Goal: Task Accomplishment & Management: Use online tool/utility

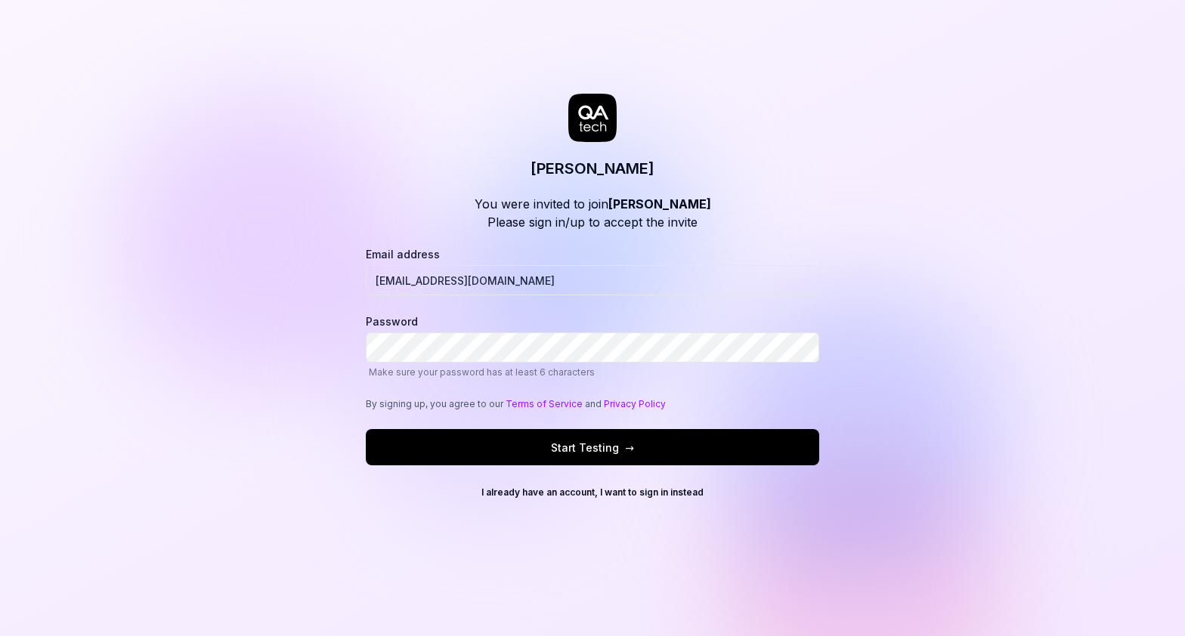
click at [678, 457] on button "Start Testing →" at bounding box center [592, 447] width 453 height 36
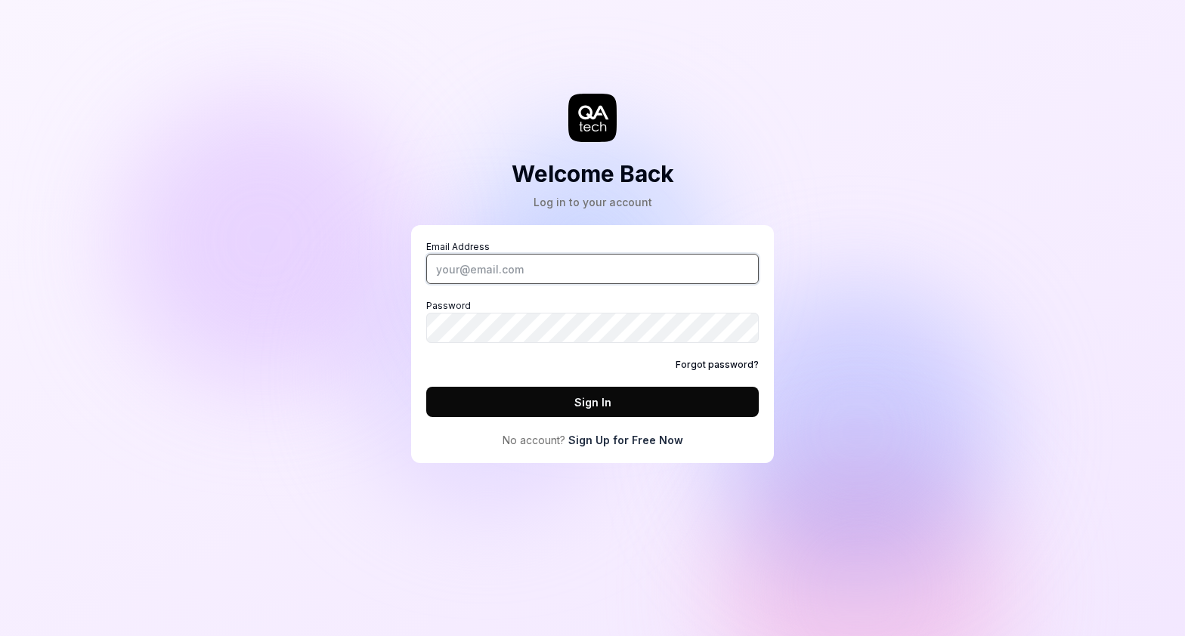
click at [545, 267] on input "Email Address" at bounding box center [592, 269] width 332 height 30
type input "[EMAIL_ADDRESS][DOMAIN_NAME]"
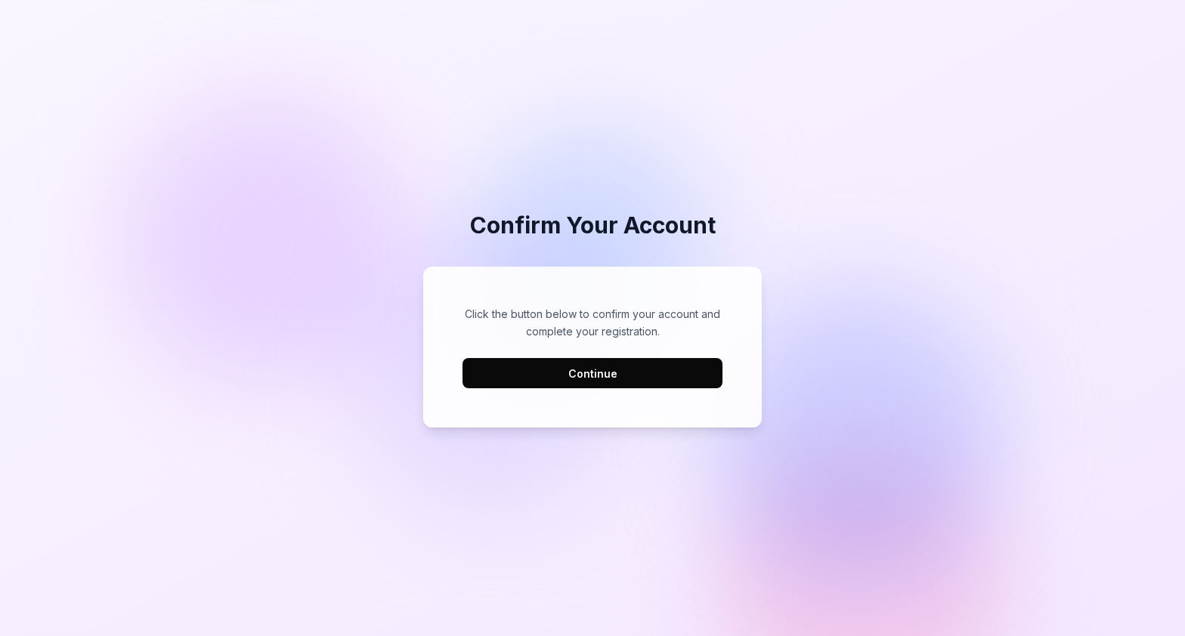
click at [562, 368] on button "Continue" at bounding box center [592, 373] width 260 height 30
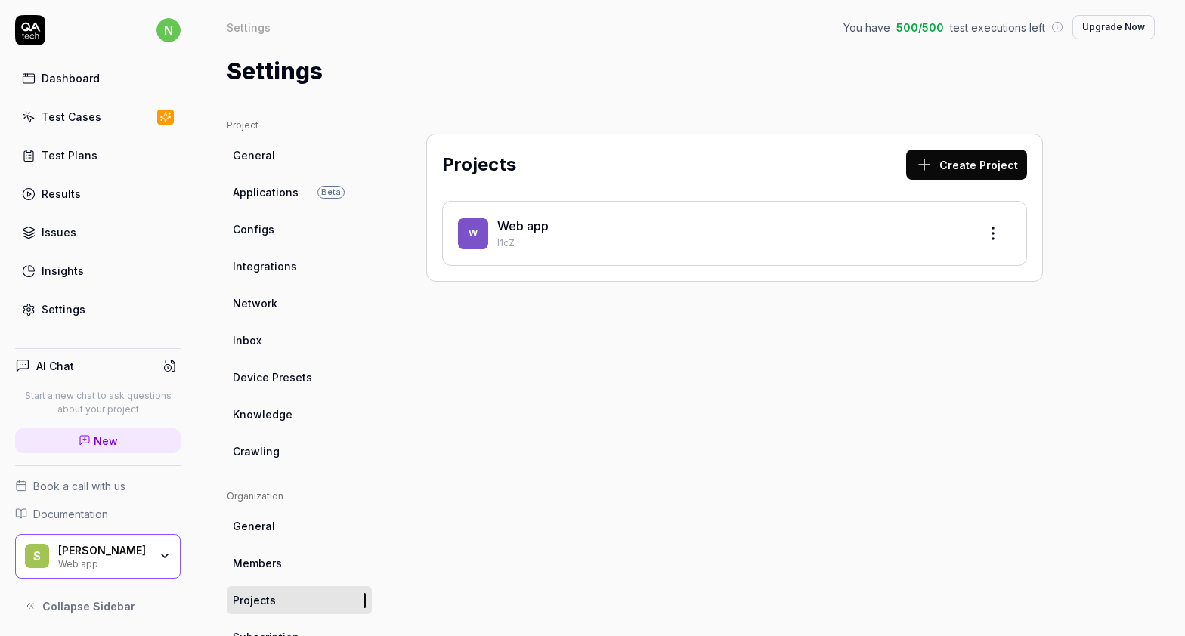
click at [555, 228] on div "Web app" at bounding box center [731, 226] width 468 height 18
click at [516, 225] on link "Web app" at bounding box center [522, 225] width 51 height 15
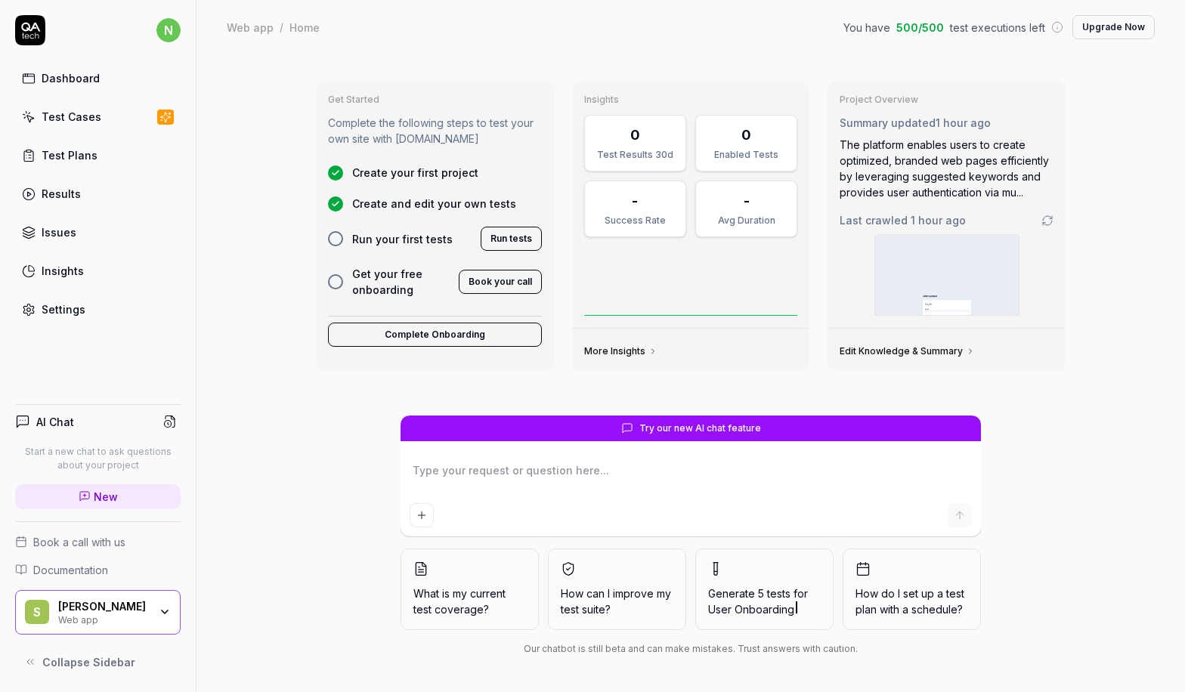
click at [336, 239] on div at bounding box center [335, 238] width 15 height 15
click at [333, 240] on div at bounding box center [335, 238] width 15 height 15
click at [101, 119] on link "Test Cases" at bounding box center [97, 116] width 165 height 29
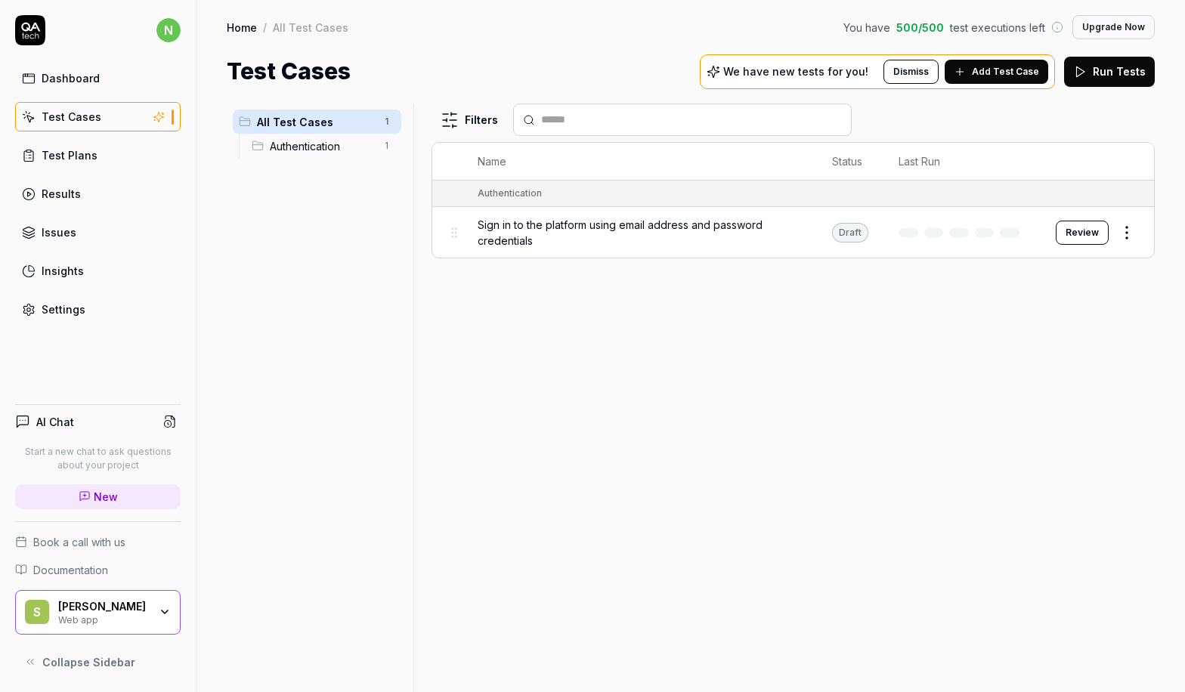
click at [839, 69] on p "We have new tests for you!" at bounding box center [795, 71] width 145 height 11
click at [92, 156] on div "Test Plans" at bounding box center [70, 155] width 56 height 16
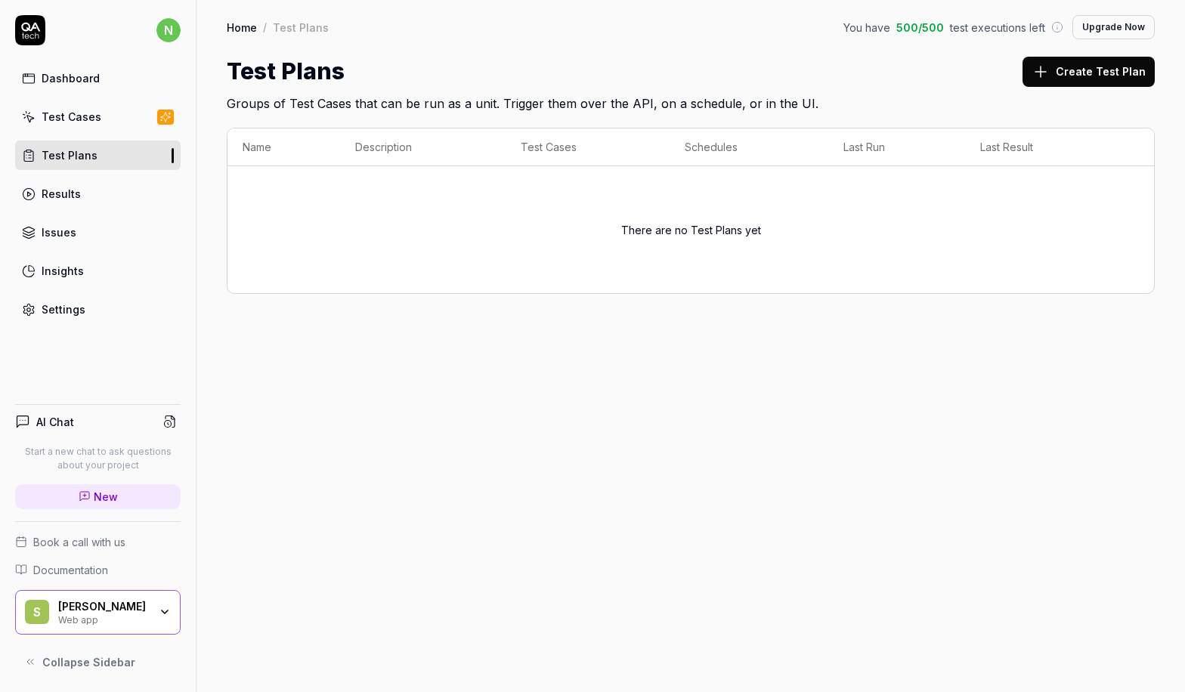
click at [86, 190] on link "Results" at bounding box center [97, 193] width 165 height 29
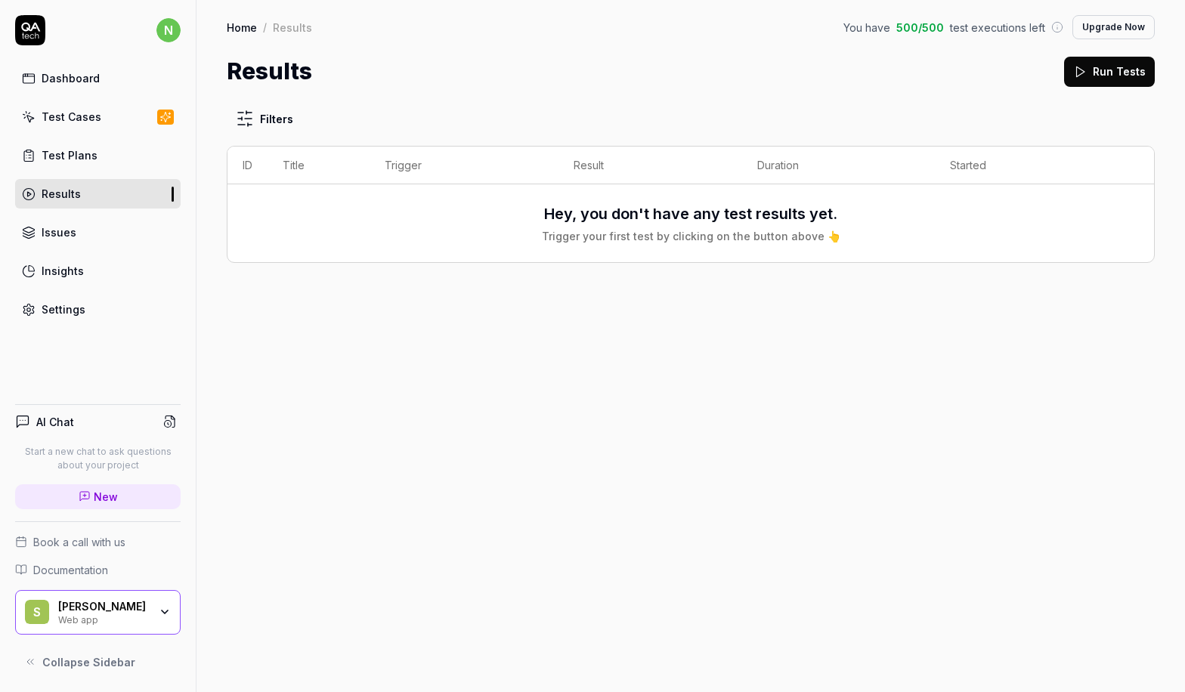
click at [86, 226] on link "Issues" at bounding box center [97, 232] width 165 height 29
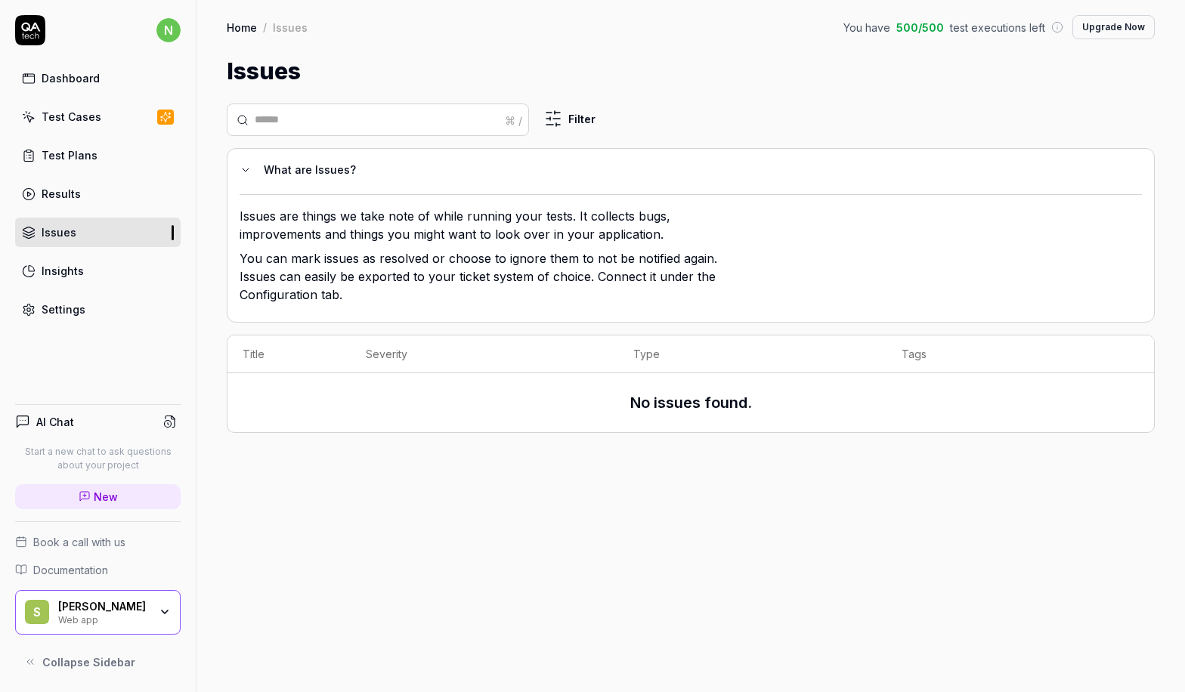
click at [86, 269] on link "Insights" at bounding box center [97, 270] width 165 height 29
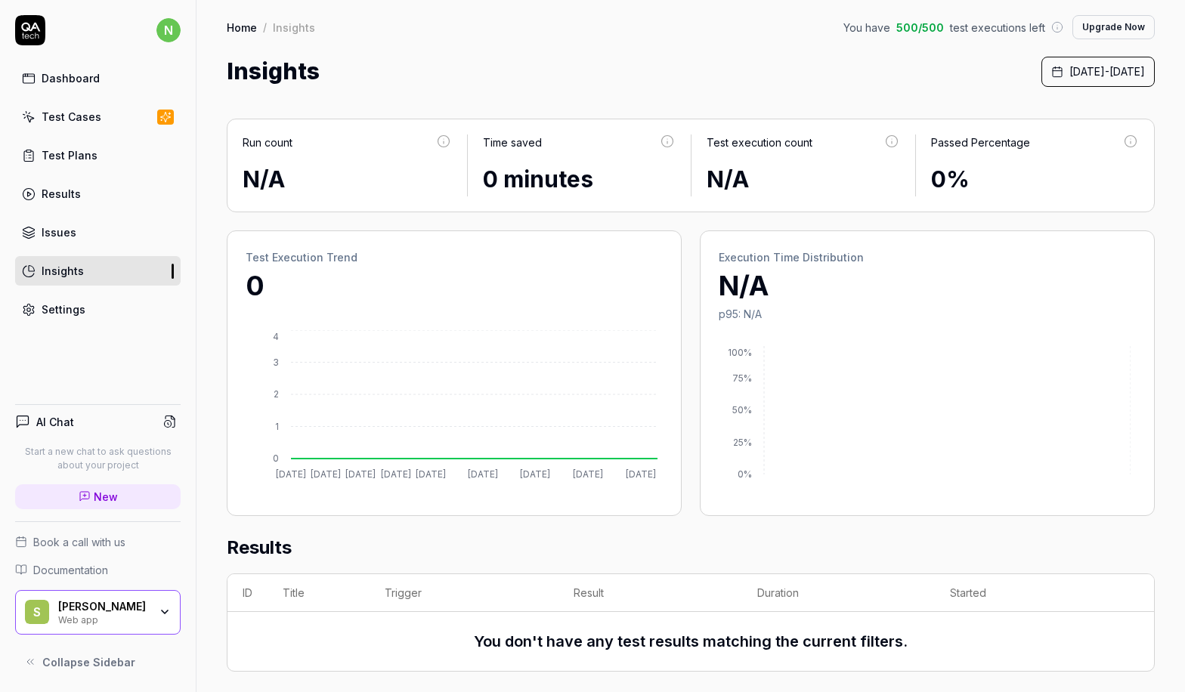
click at [76, 110] on div "Test Cases" at bounding box center [72, 117] width 60 height 16
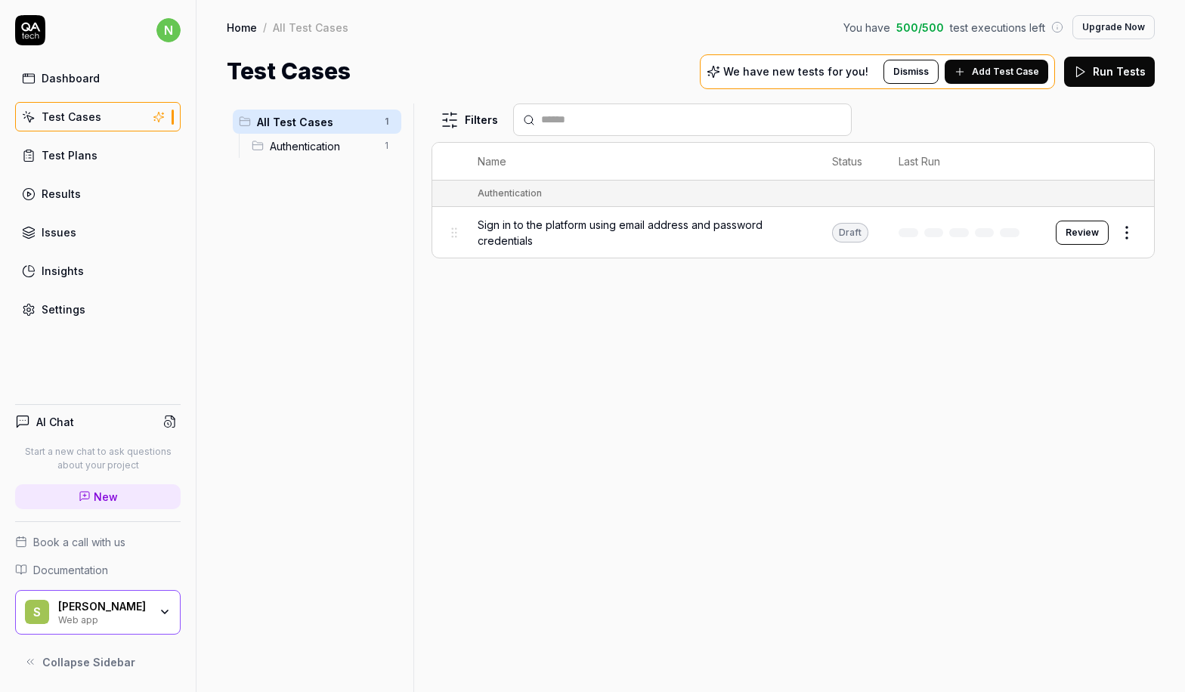
click at [1103, 66] on button "Run Tests" at bounding box center [1109, 72] width 91 height 30
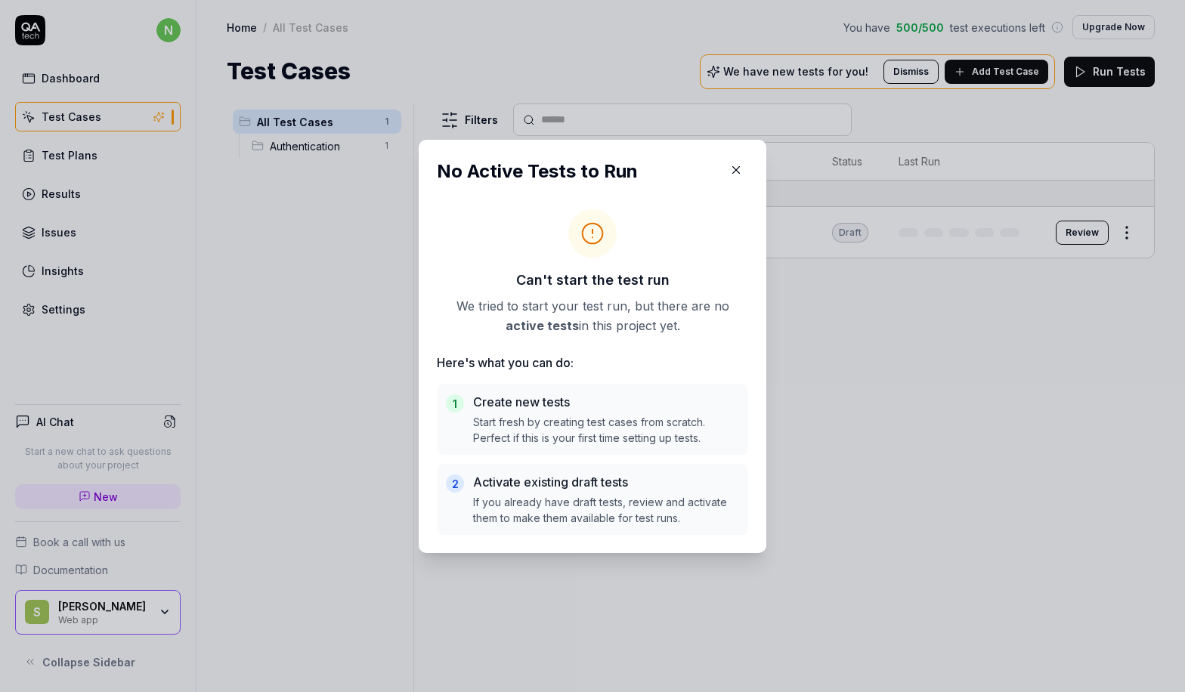
click at [731, 168] on icon "button" at bounding box center [736, 170] width 14 height 14
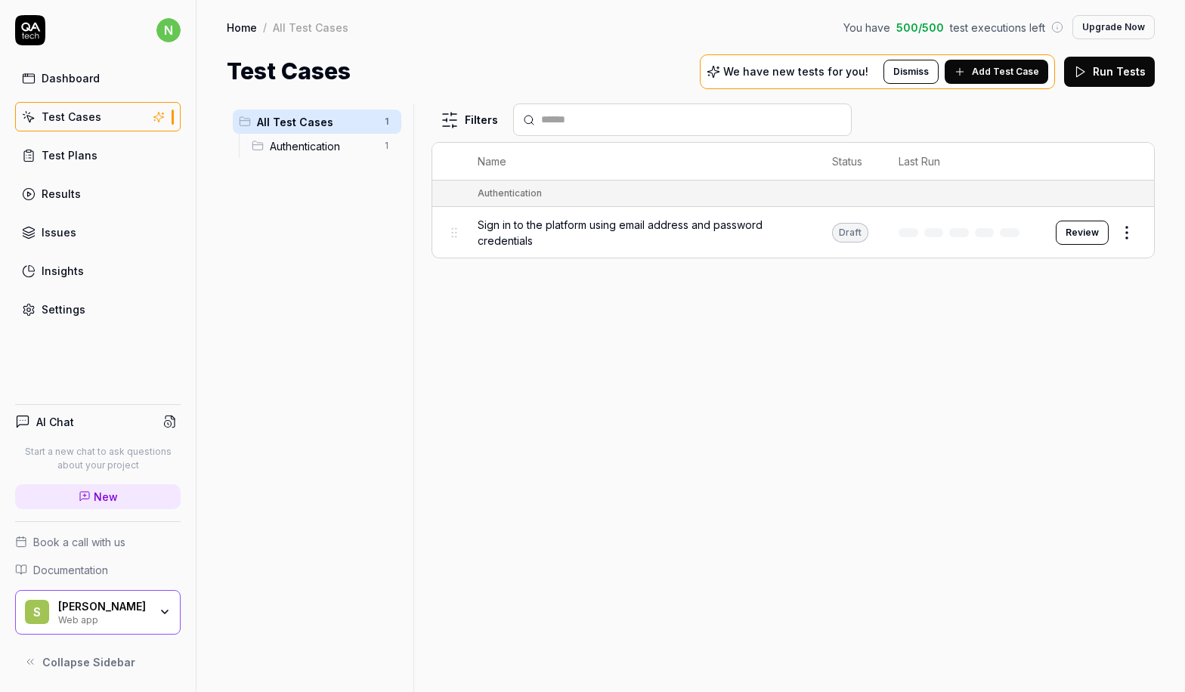
click at [73, 79] on div "Dashboard" at bounding box center [71, 78] width 58 height 16
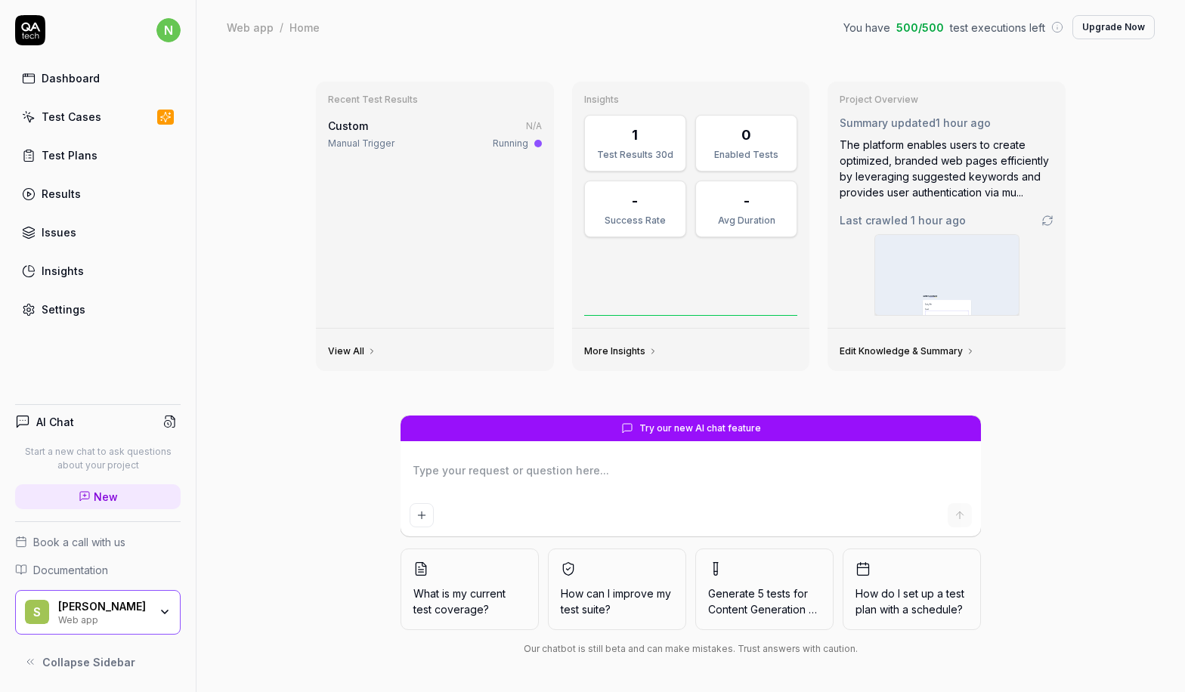
click at [70, 79] on div "Dashboard" at bounding box center [71, 78] width 58 height 16
click at [90, 116] on div "Test Cases" at bounding box center [72, 117] width 60 height 16
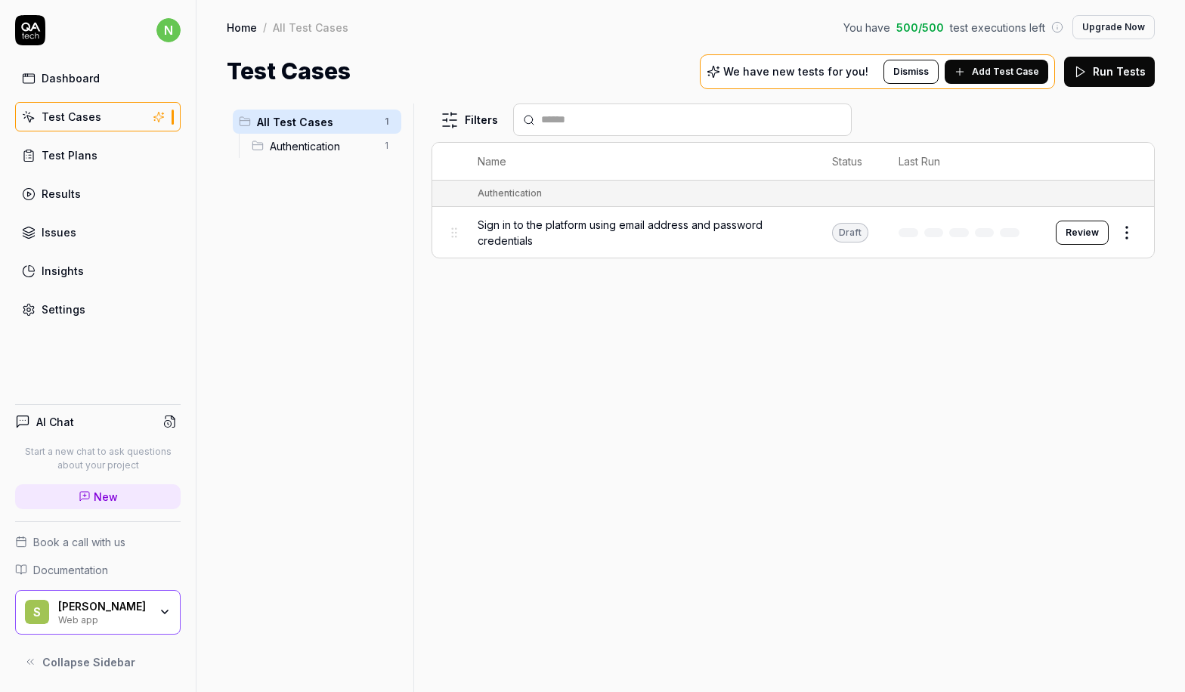
click at [1077, 230] on button "Review" at bounding box center [1081, 233] width 53 height 24
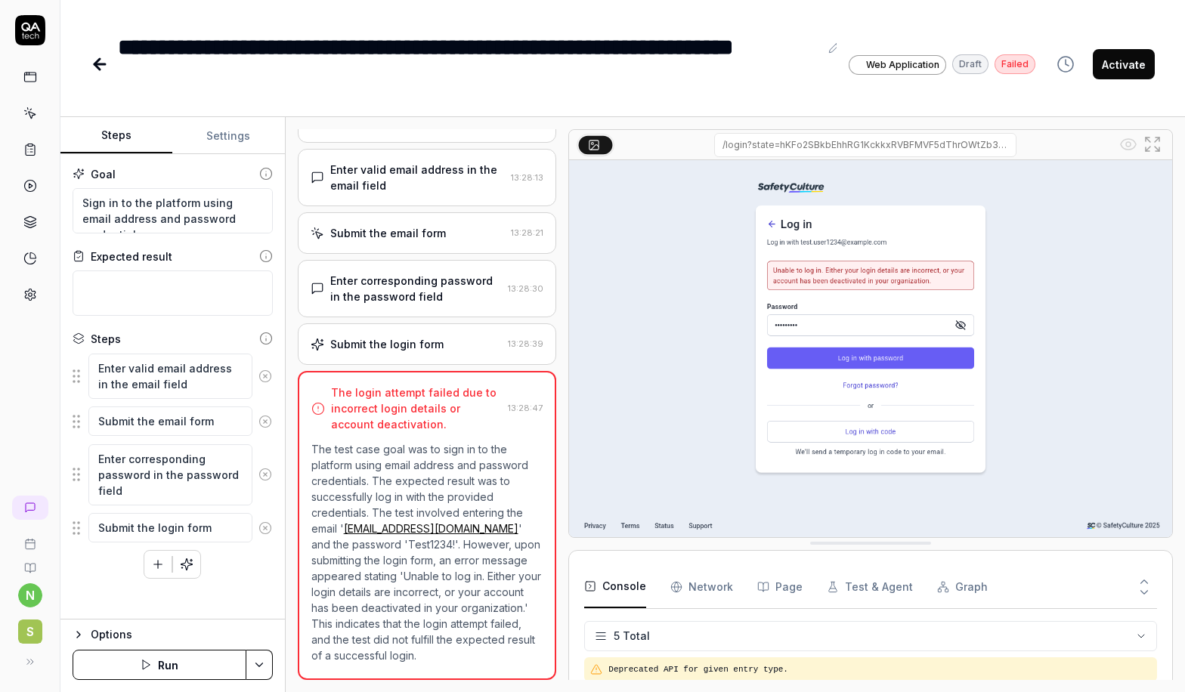
scroll to position [56, 0]
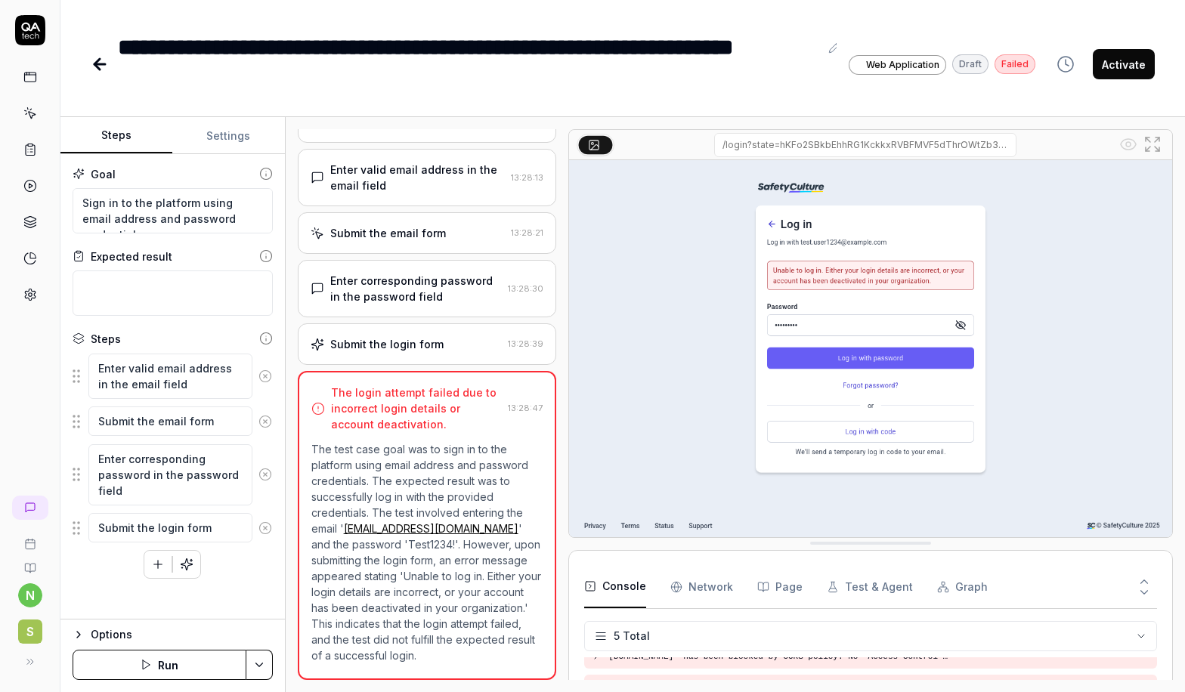
click at [230, 140] on button "Settings" at bounding box center [228, 136] width 112 height 36
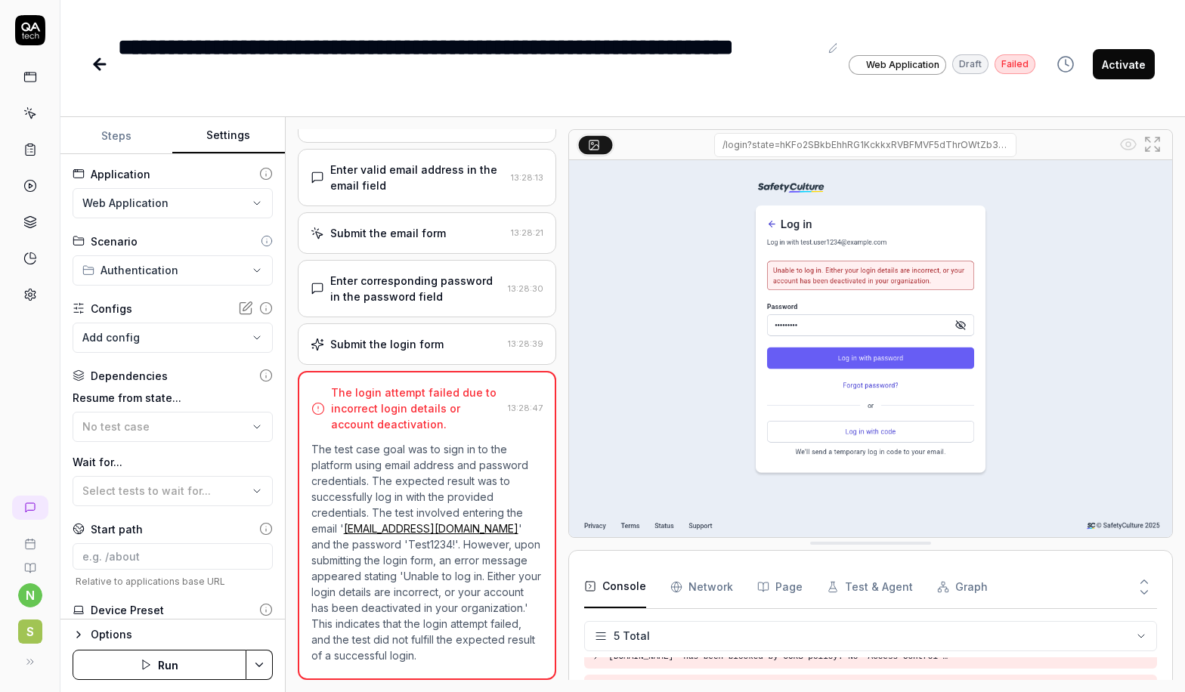
type textarea "*"
click at [126, 135] on button "Steps" at bounding box center [116, 136] width 112 height 36
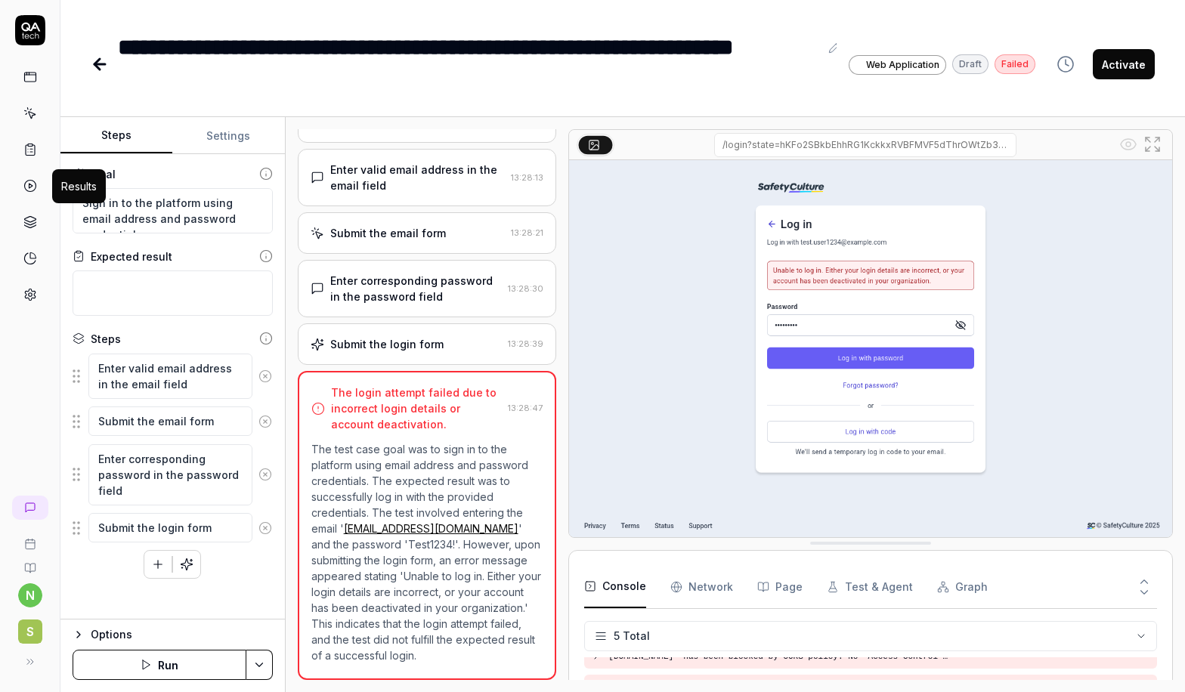
click at [32, 187] on polygon at bounding box center [31, 186] width 4 height 5
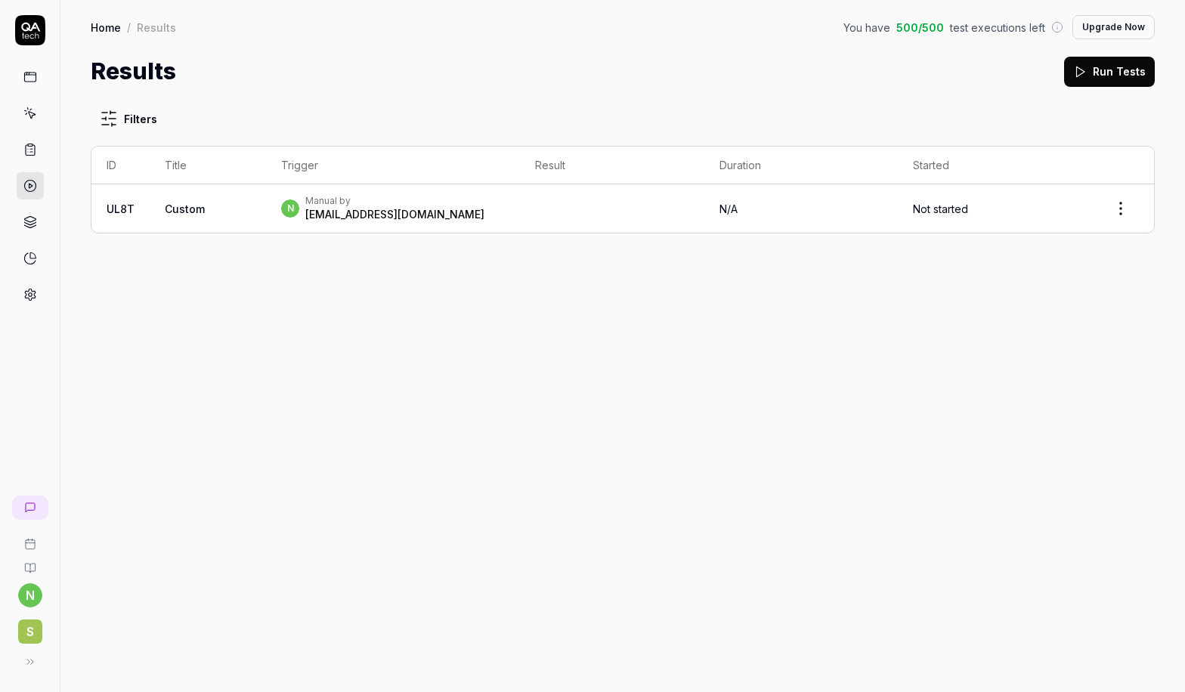
click at [33, 564] on icon at bounding box center [30, 568] width 10 height 9
click at [40, 113] on link at bounding box center [30, 113] width 27 height 27
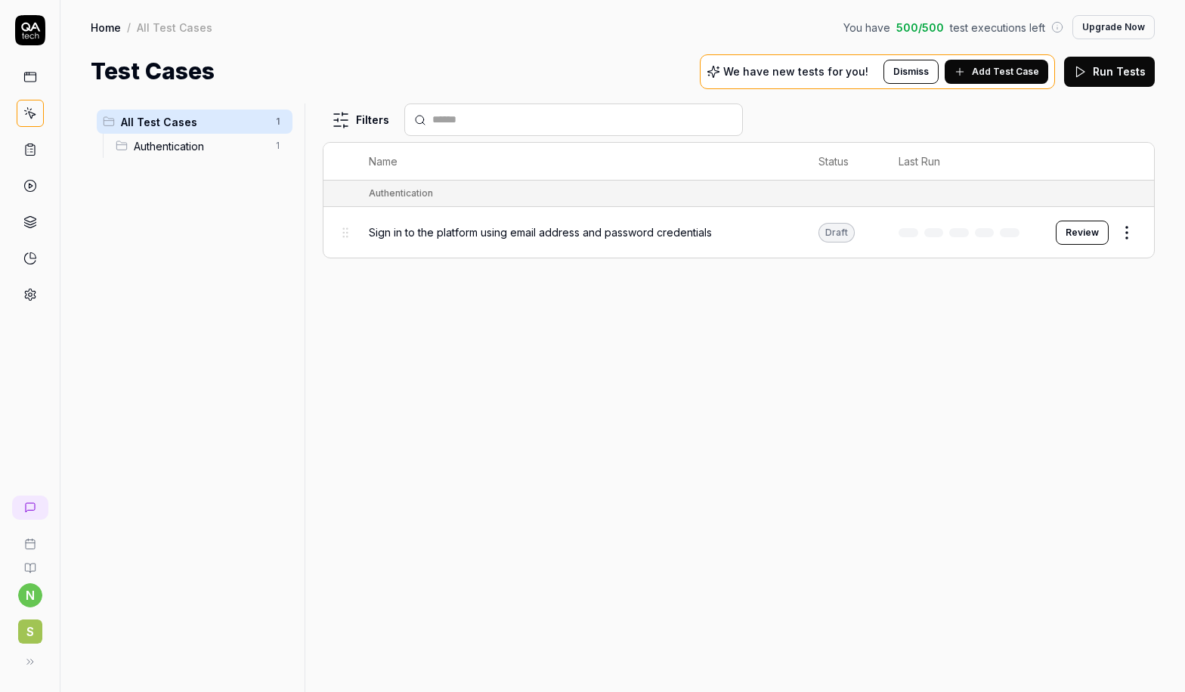
click at [1024, 70] on span "Add Test Case" at bounding box center [1005, 72] width 67 height 14
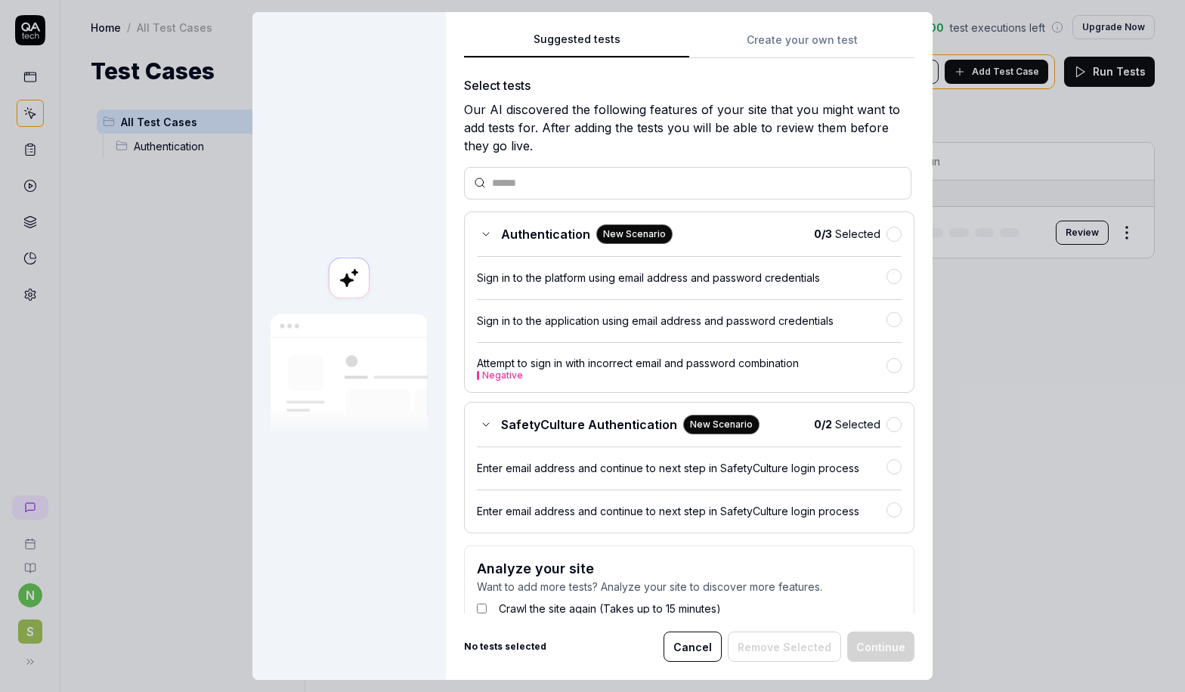
scroll to position [64, 0]
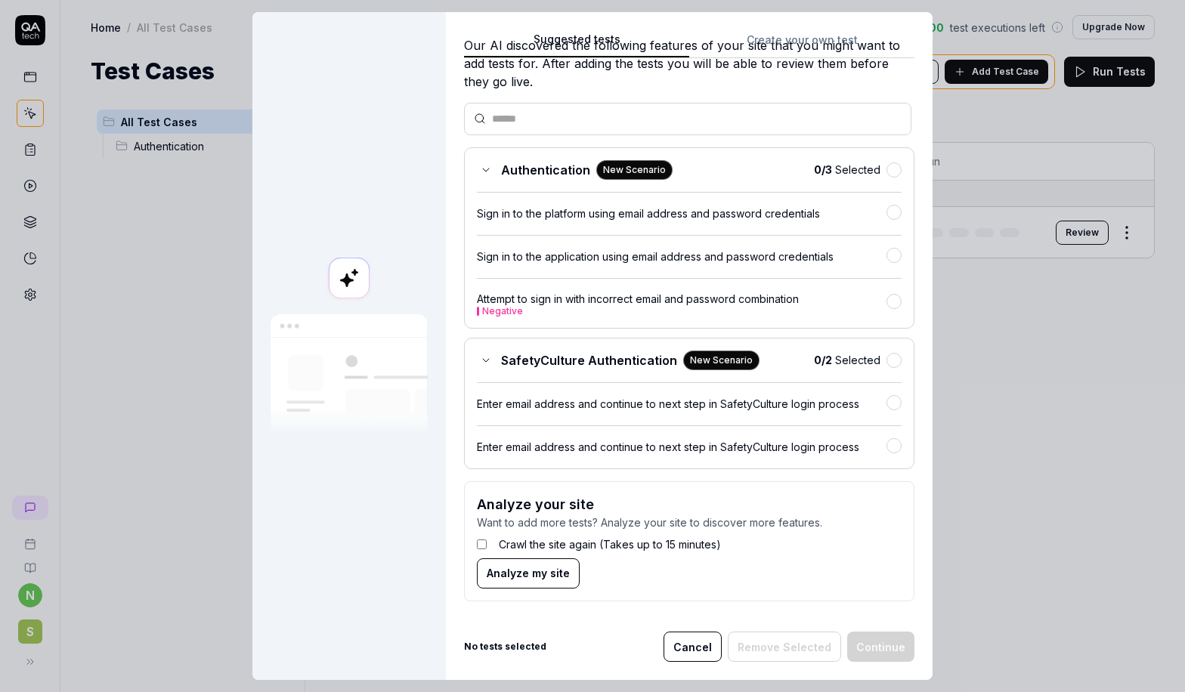
click at [480, 171] on icon at bounding box center [486, 170] width 12 height 12
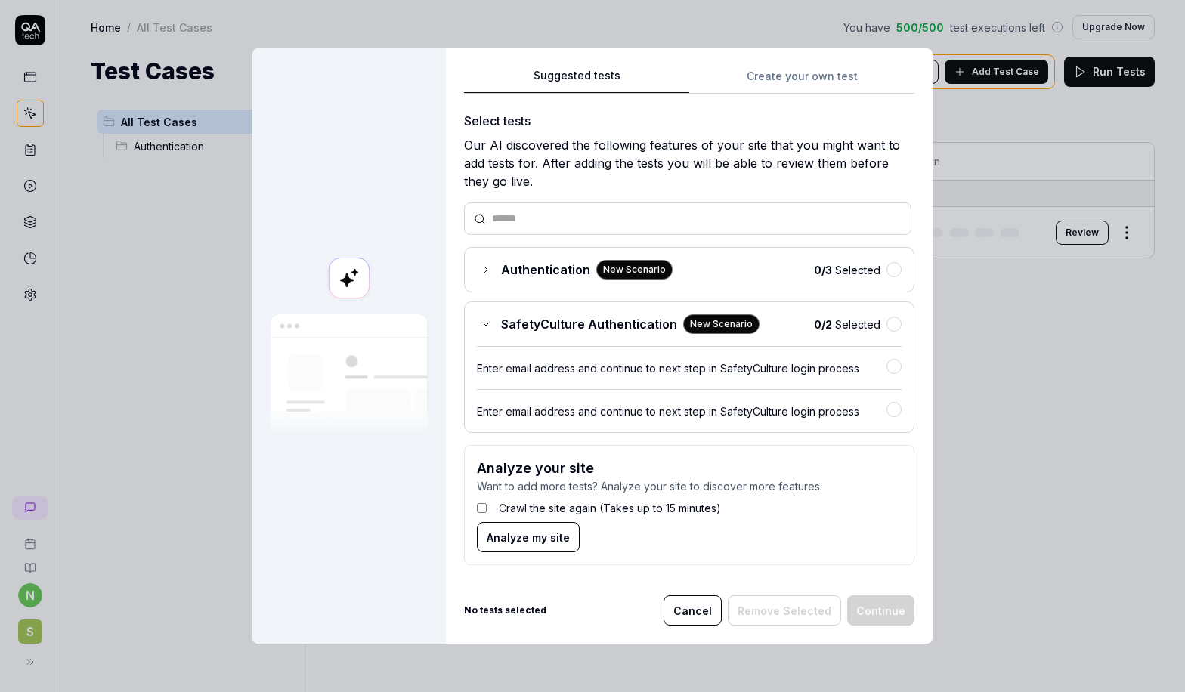
scroll to position [0, 0]
click at [480, 323] on icon at bounding box center [486, 324] width 12 height 12
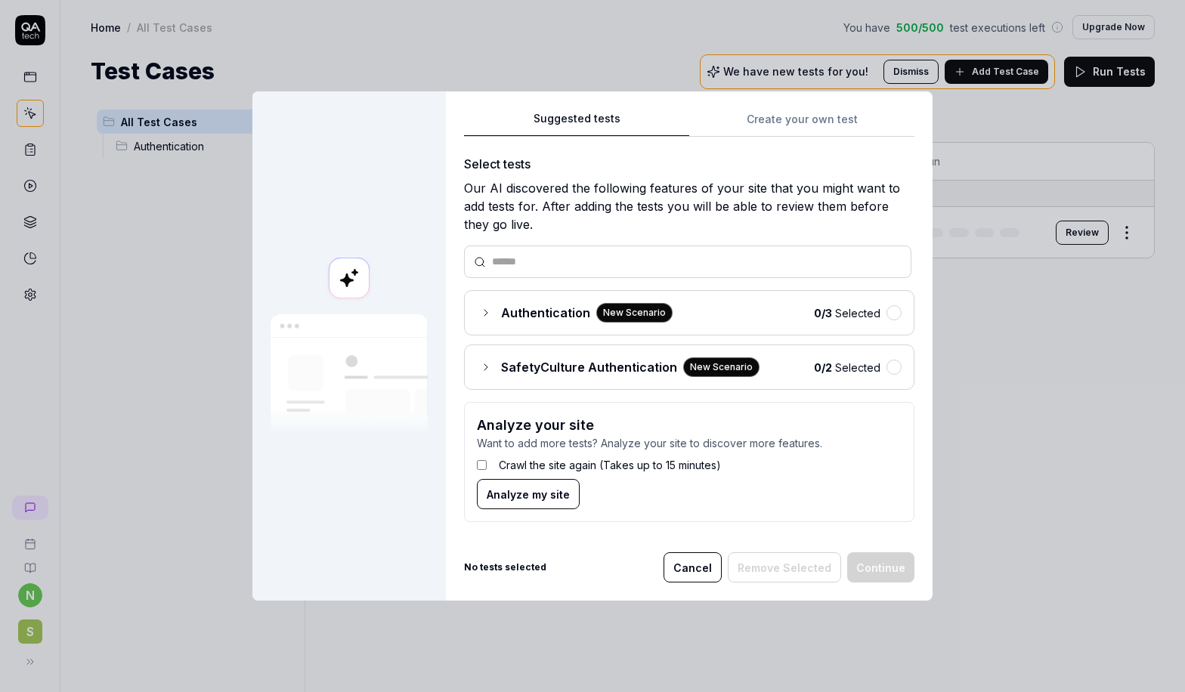
click at [770, 120] on div "Suggested tests Create your own test Select tests Our AI discovered the followi…" at bounding box center [689, 322] width 450 height 425
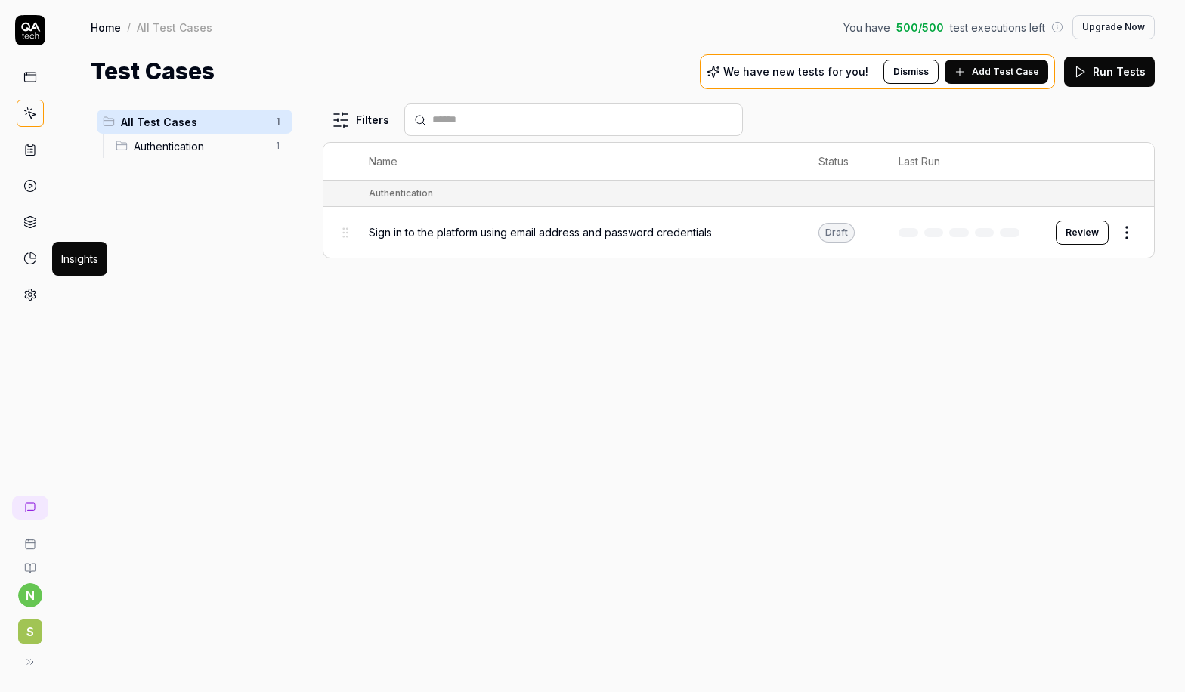
click at [32, 256] on icon at bounding box center [30, 259] width 14 height 14
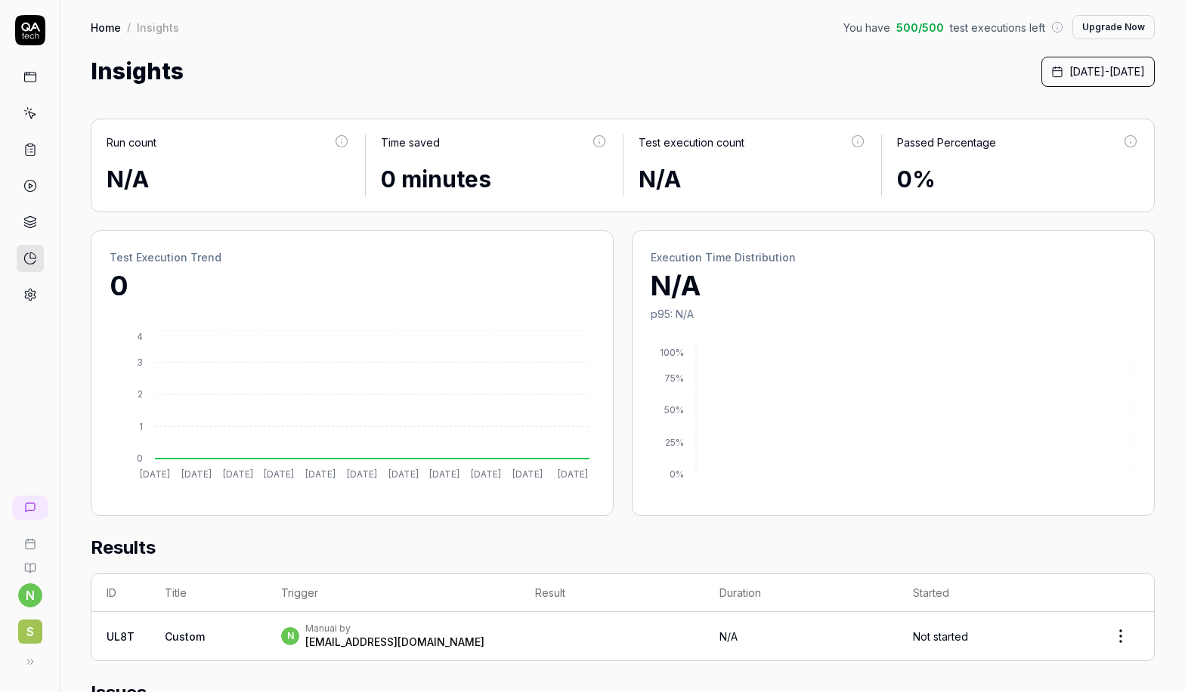
click at [29, 41] on icon at bounding box center [30, 30] width 30 height 30
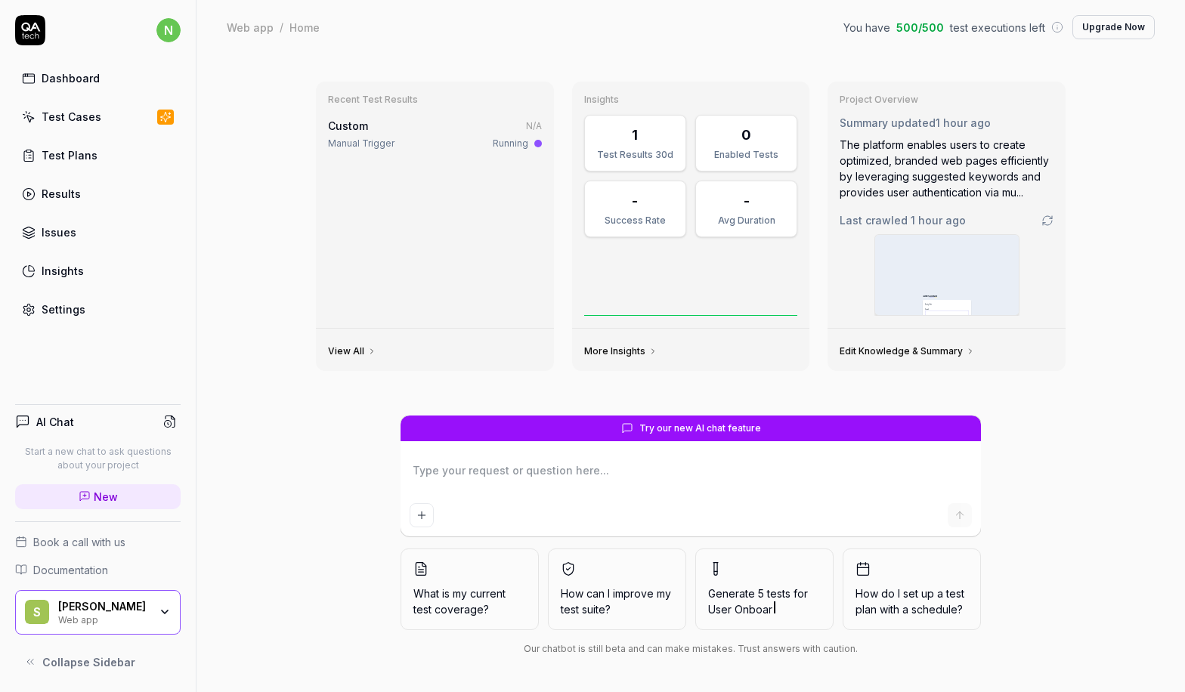
click at [632, 141] on div "1" at bounding box center [635, 135] width 6 height 20
click at [607, 351] on link "More Insights" at bounding box center [620, 351] width 73 height 12
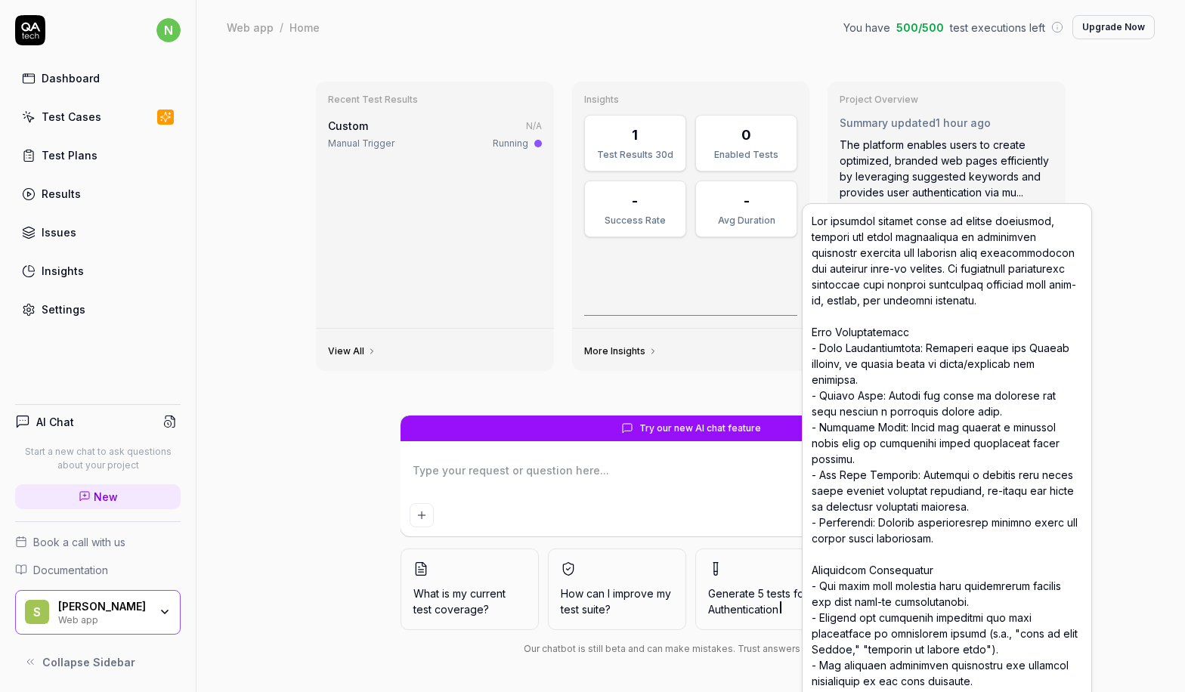
click at [960, 162] on div "The platform enables users to create optimized, branded web pages efficiently b…" at bounding box center [946, 168] width 214 height 63
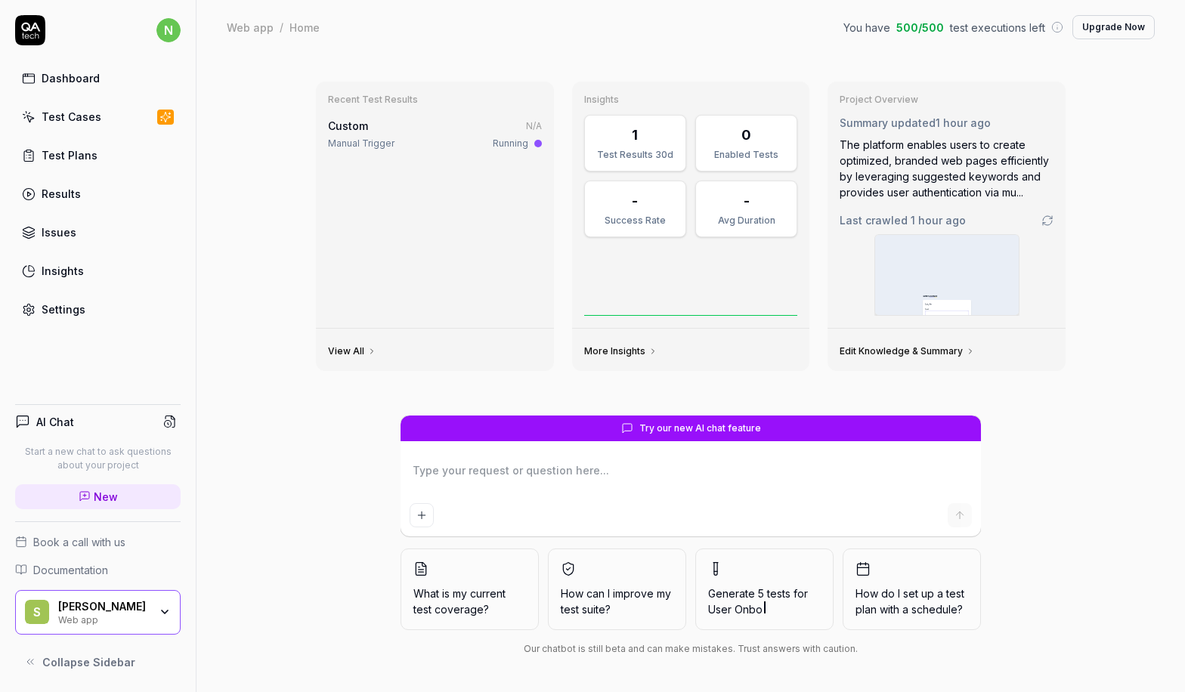
click at [956, 278] on img at bounding box center [947, 275] width 144 height 80
click at [914, 349] on link "Edit Knowledge & Summary" at bounding box center [906, 351] width 135 height 12
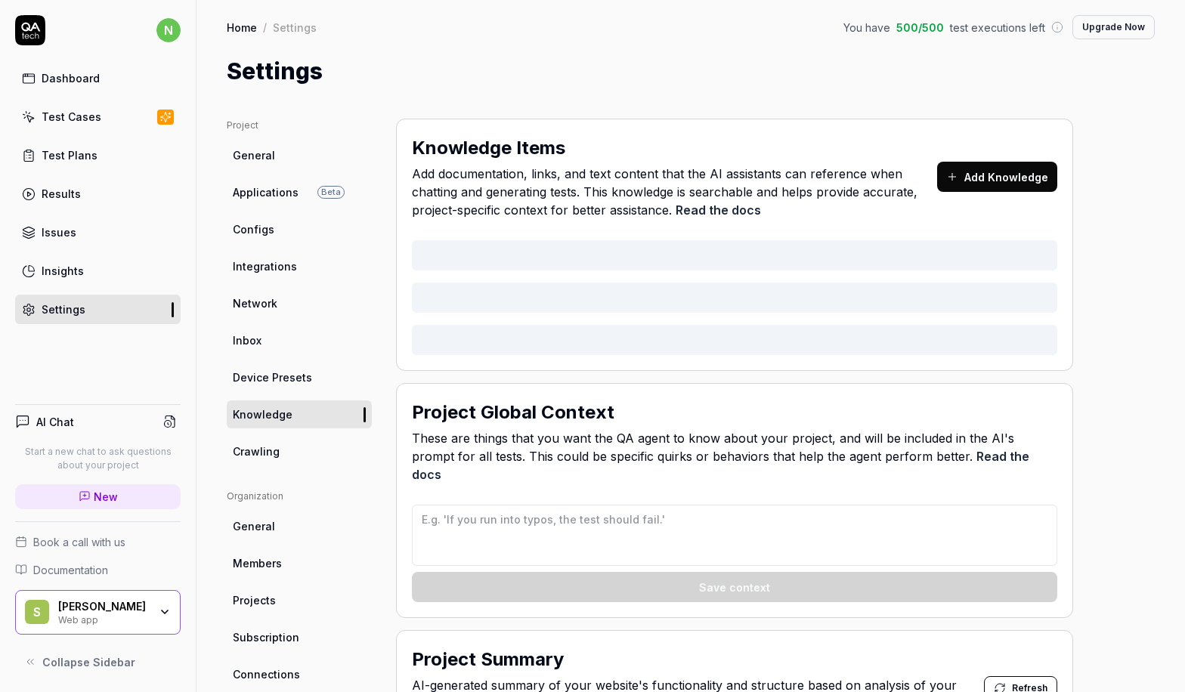
type textarea "*"
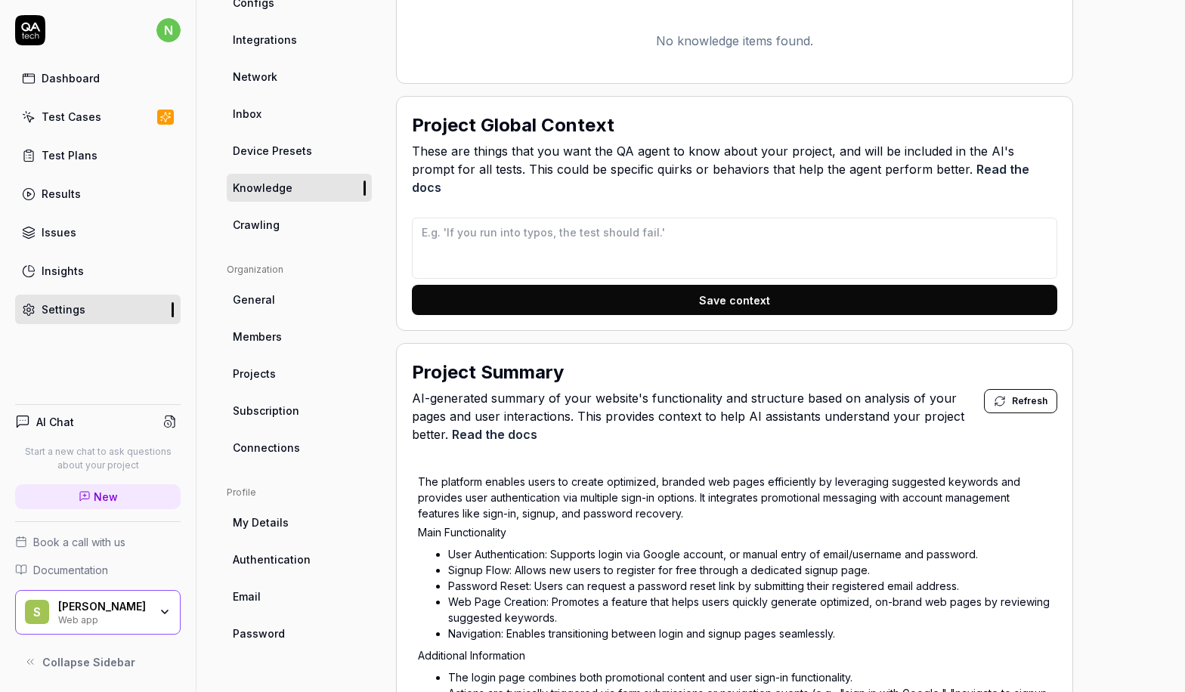
scroll to position [453, 0]
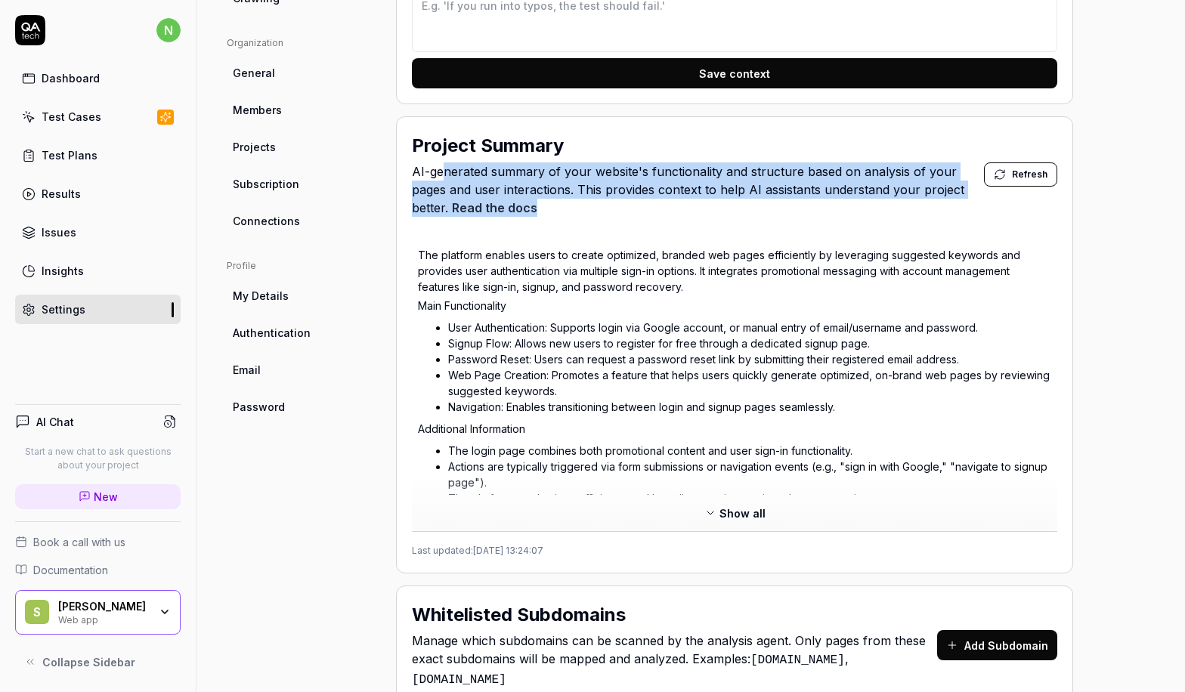
drag, startPoint x: 446, startPoint y: 152, endPoint x: 734, endPoint y: 197, distance: 291.4
click at [734, 197] on span "AI-generated summary of your website's functionality and structure based on ana…" at bounding box center [698, 189] width 572 height 54
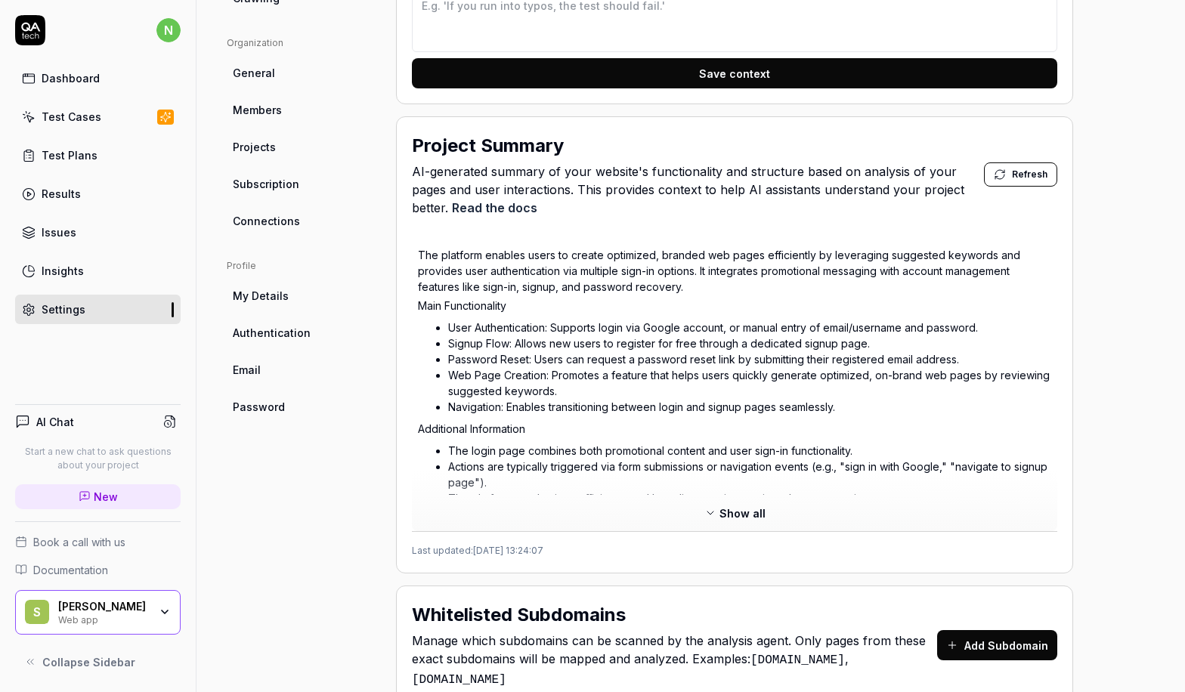
click at [695, 209] on div "Project Summary AI-generated summary of your website's functionality and struct…" at bounding box center [734, 344] width 677 height 457
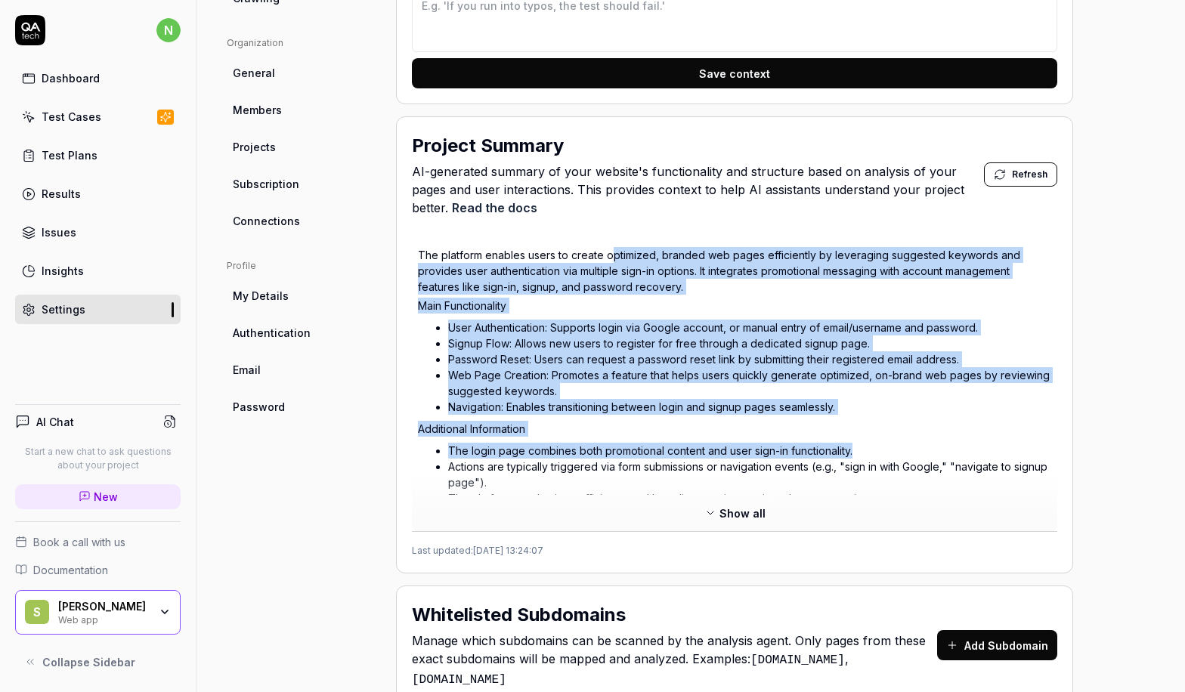
drag, startPoint x: 615, startPoint y: 209, endPoint x: 857, endPoint y: 429, distance: 327.3
click at [857, 429] on div "Project Summary AI-generated summary of your website's functionality and struct…" at bounding box center [734, 344] width 677 height 457
click at [746, 505] on span "Show all" at bounding box center [742, 513] width 46 height 16
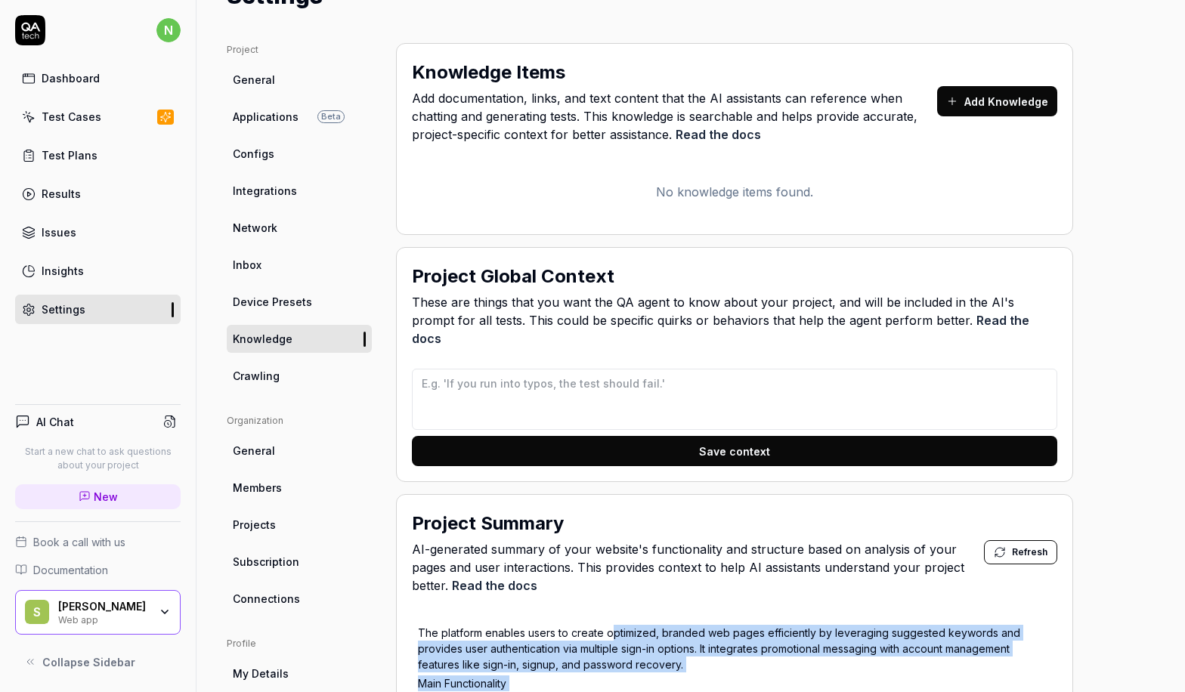
scroll to position [0, 0]
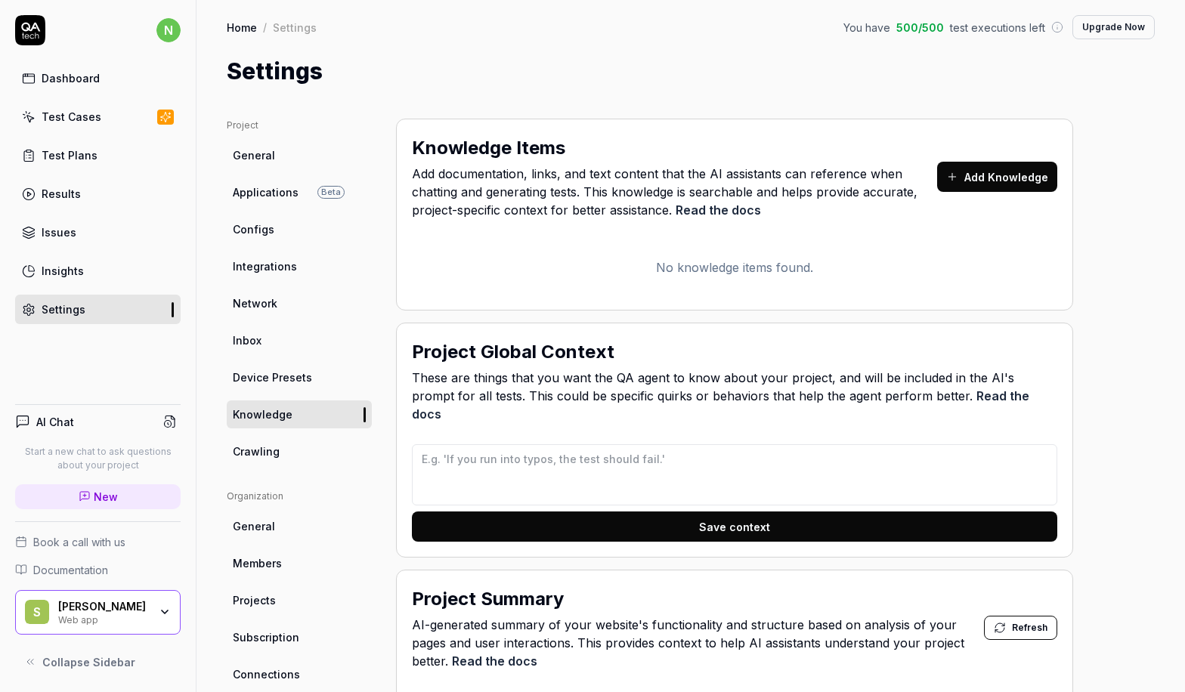
click at [272, 193] on span "Applications" at bounding box center [266, 192] width 66 height 16
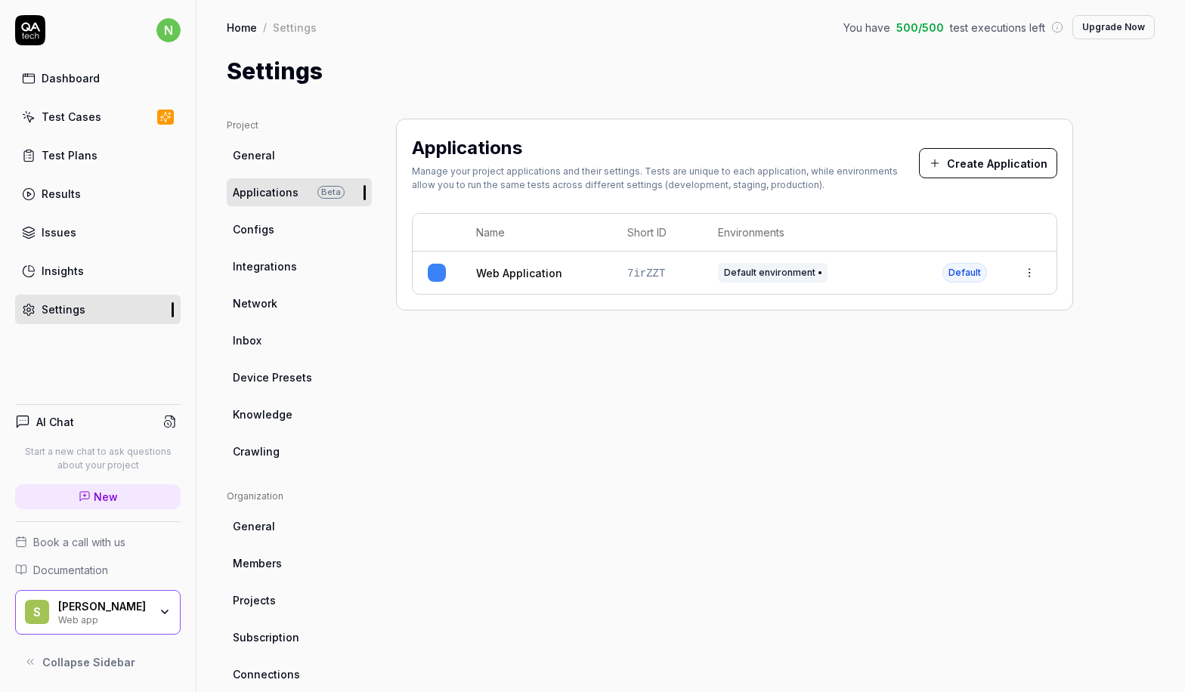
click at [990, 155] on button "Create Application" at bounding box center [988, 163] width 138 height 30
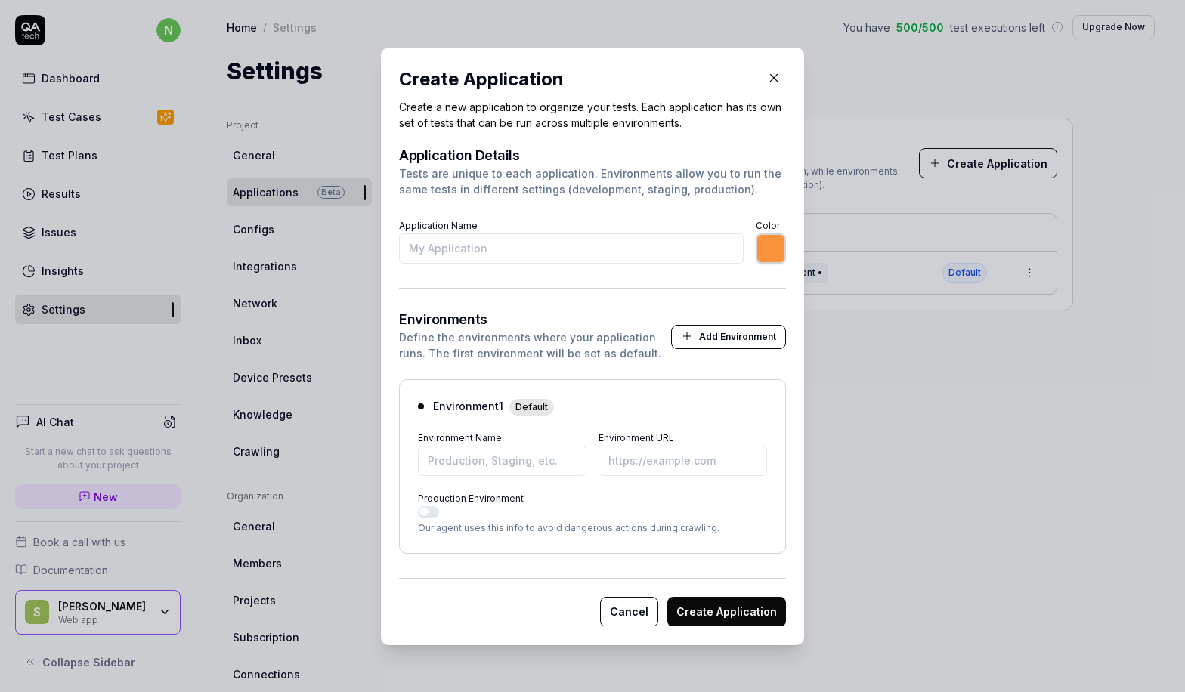
type input "C"
type input "*******"
type input "Cafetime"
click at [499, 459] on input "Environment Name" at bounding box center [502, 460] width 168 height 30
type input "*******"
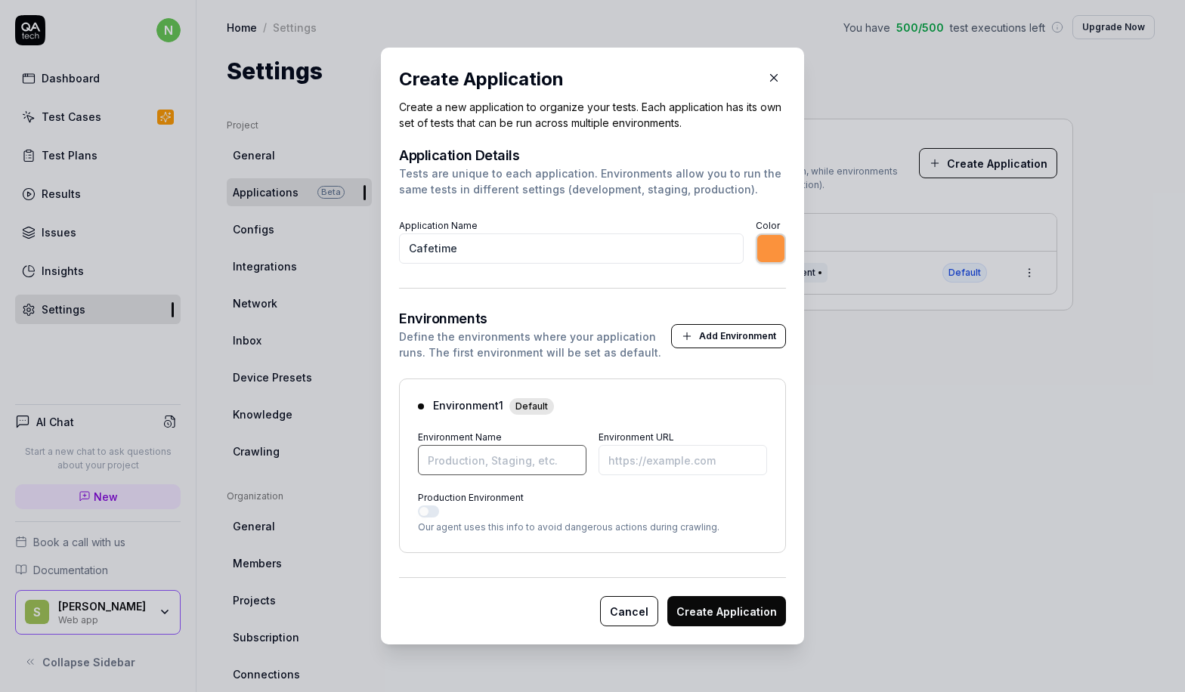
type input "P"
type input "*******"
type input "Dev"
click at [601, 264] on form "Application Details Tests are unique to each application. Environments allow yo…" at bounding box center [592, 388] width 387 height 478
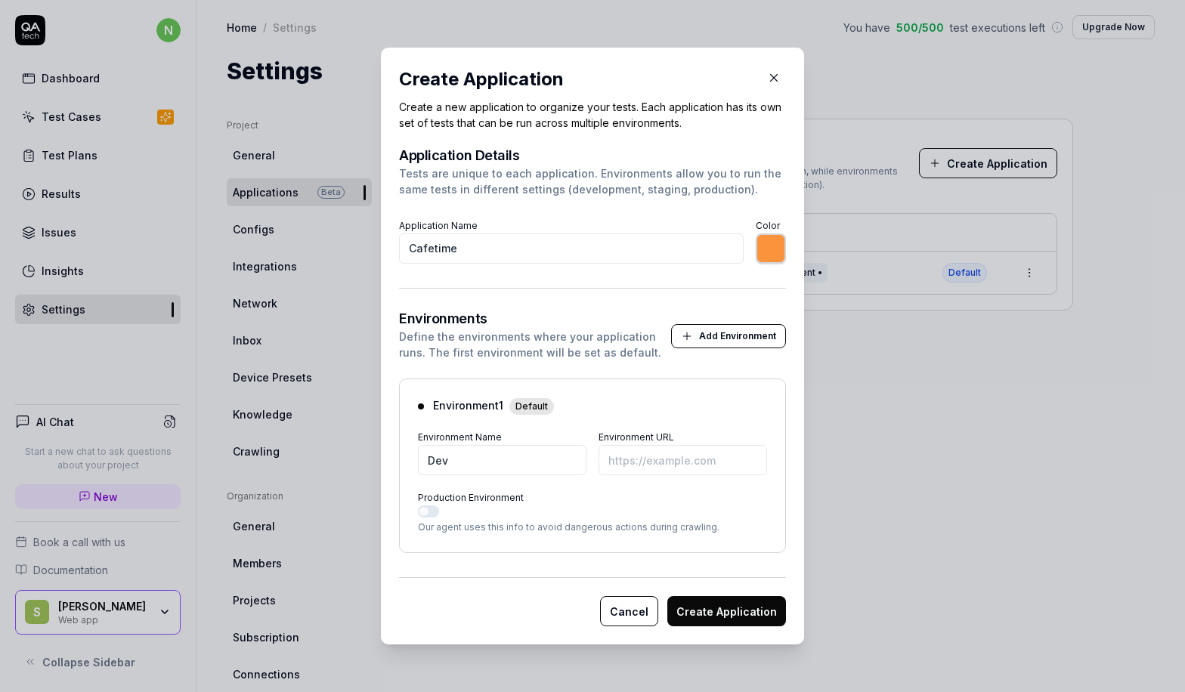
type input "*******"
click at [612, 456] on input "Environment URL" at bounding box center [682, 460] width 168 height 30
paste input "[URL][DOMAIN_NAME]"
type input "[URL][DOMAIN_NAME]"
type input "*******"
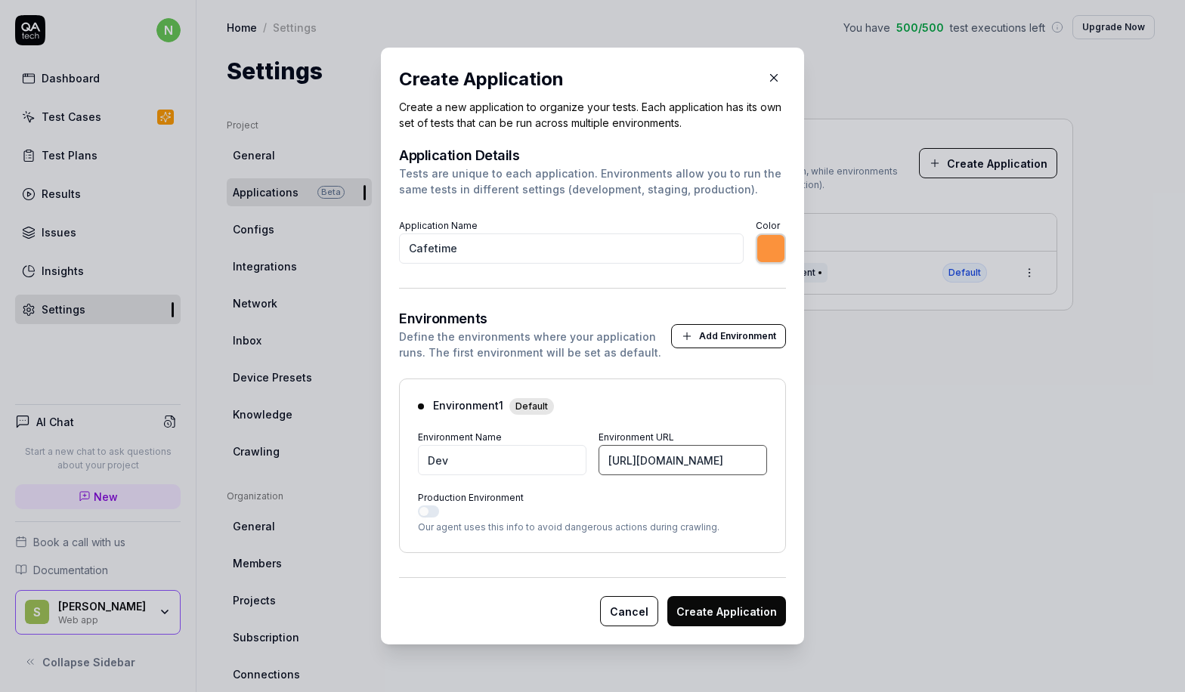
scroll to position [0, 130]
type input "[URL][DOMAIN_NAME]"
click at [711, 604] on button "Create Application" at bounding box center [726, 611] width 119 height 30
type input "*******"
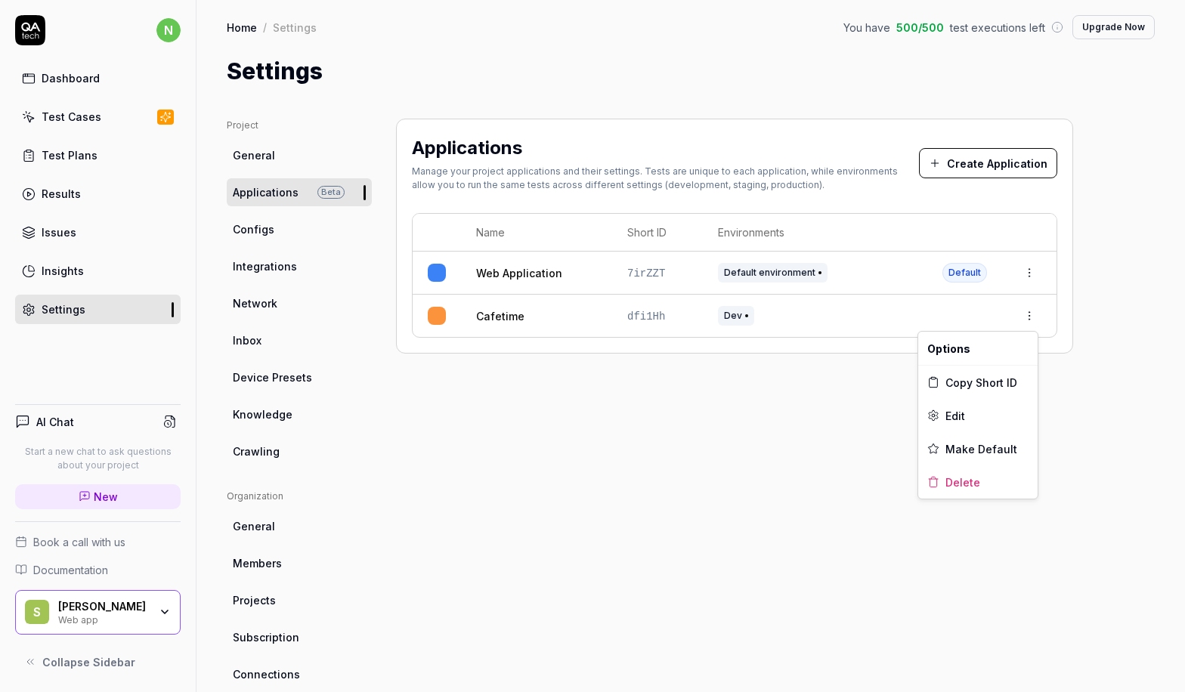
click at [1027, 310] on html "n Dashboard Test Cases Test Plans Results Issues Insights Settings AI Chat Star…" at bounding box center [592, 346] width 1185 height 692
click at [860, 321] on html "n Dashboard Test Cases Test Plans Results Issues Insights Settings AI Chat Star…" at bounding box center [592, 346] width 1185 height 692
click at [550, 318] on div "Cafetime" at bounding box center [536, 316] width 121 height 16
click at [499, 316] on link "Cafetime" at bounding box center [500, 316] width 48 height 16
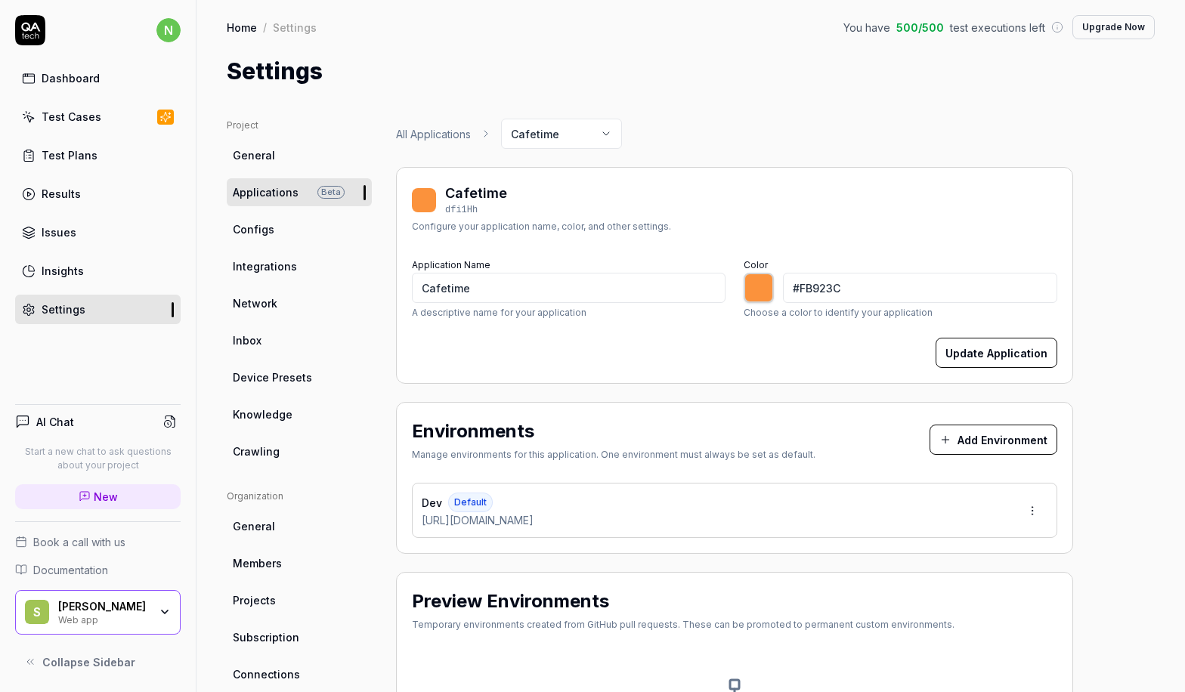
type input "*******"
click at [51, 114] on div "Test Cases" at bounding box center [72, 117] width 60 height 16
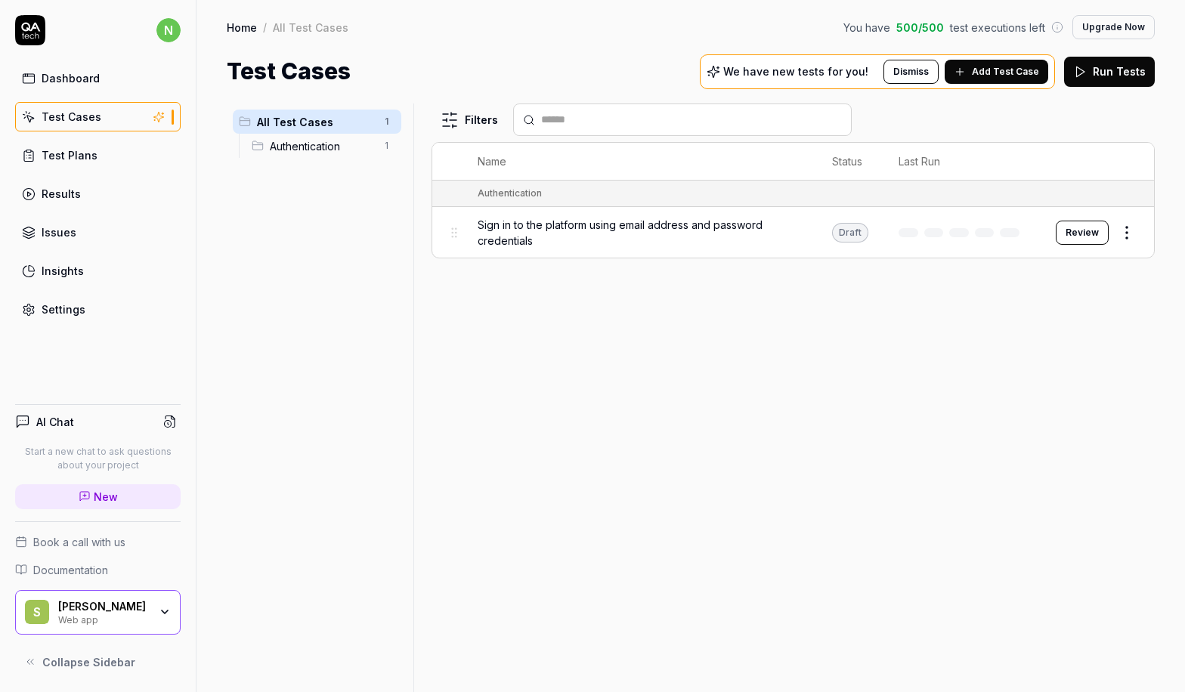
click at [78, 159] on div "Test Plans" at bounding box center [70, 155] width 56 height 16
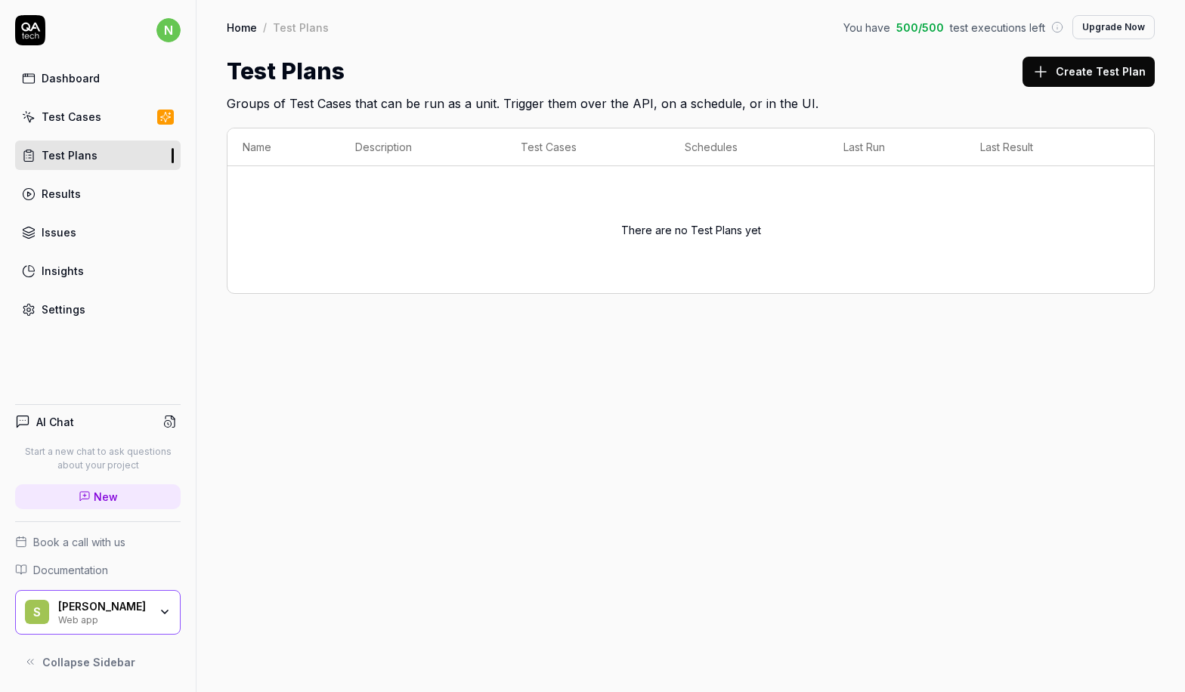
click at [1090, 74] on button "Create Test Plan" at bounding box center [1088, 72] width 132 height 30
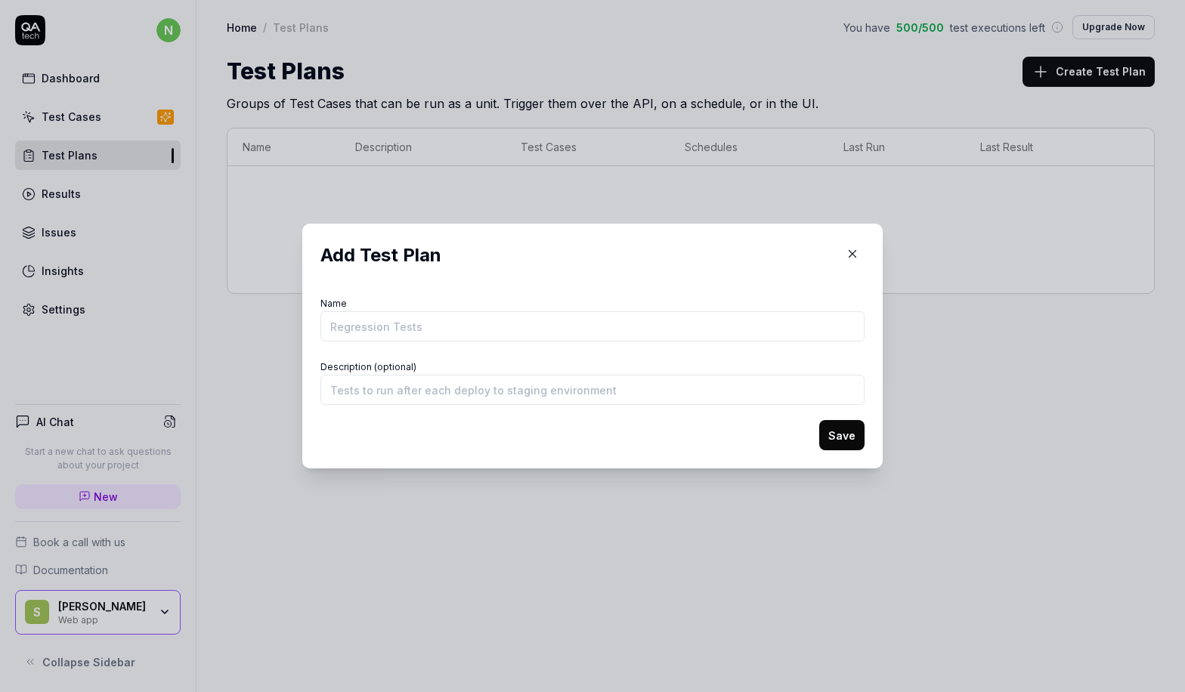
click at [404, 324] on input "Name" at bounding box center [592, 326] width 544 height 30
click at [0, 635] on com-1password-button at bounding box center [0, 692] width 0 height 0
click at [377, 321] on input "Name" at bounding box center [592, 326] width 544 height 30
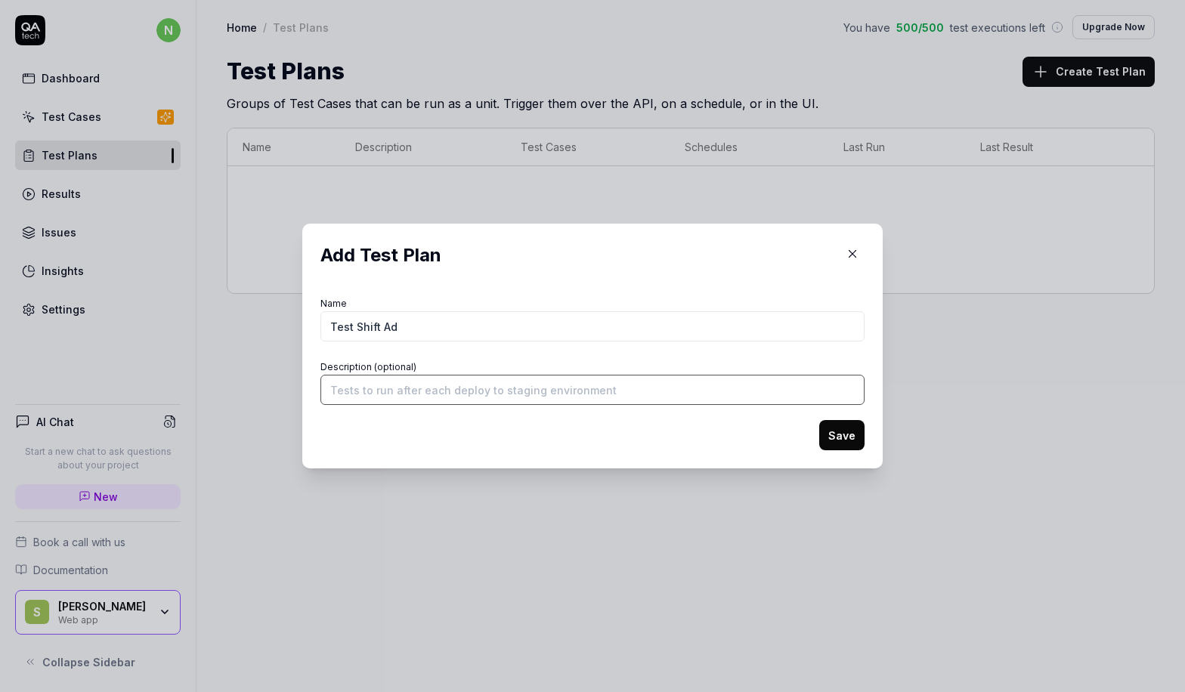
click at [632, 392] on input "Description (optional)" at bounding box center [592, 390] width 544 height 30
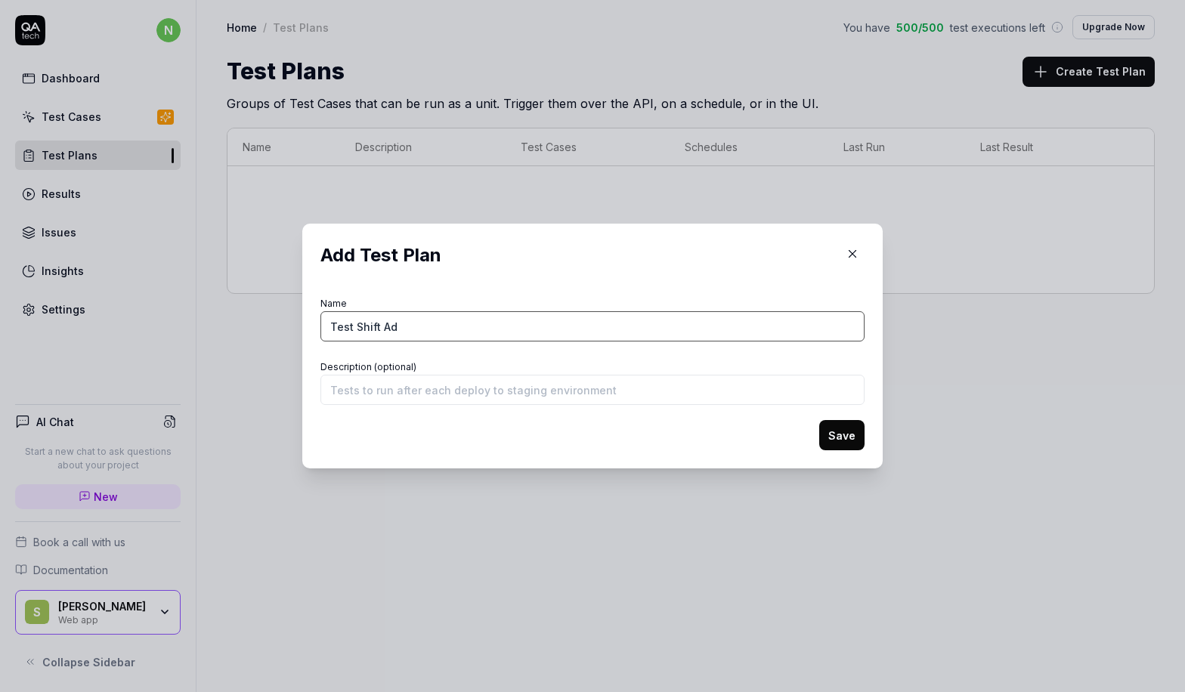
click at [491, 320] on input "Test Shift Ad" at bounding box center [592, 326] width 544 height 30
type input "Test Shift Add"
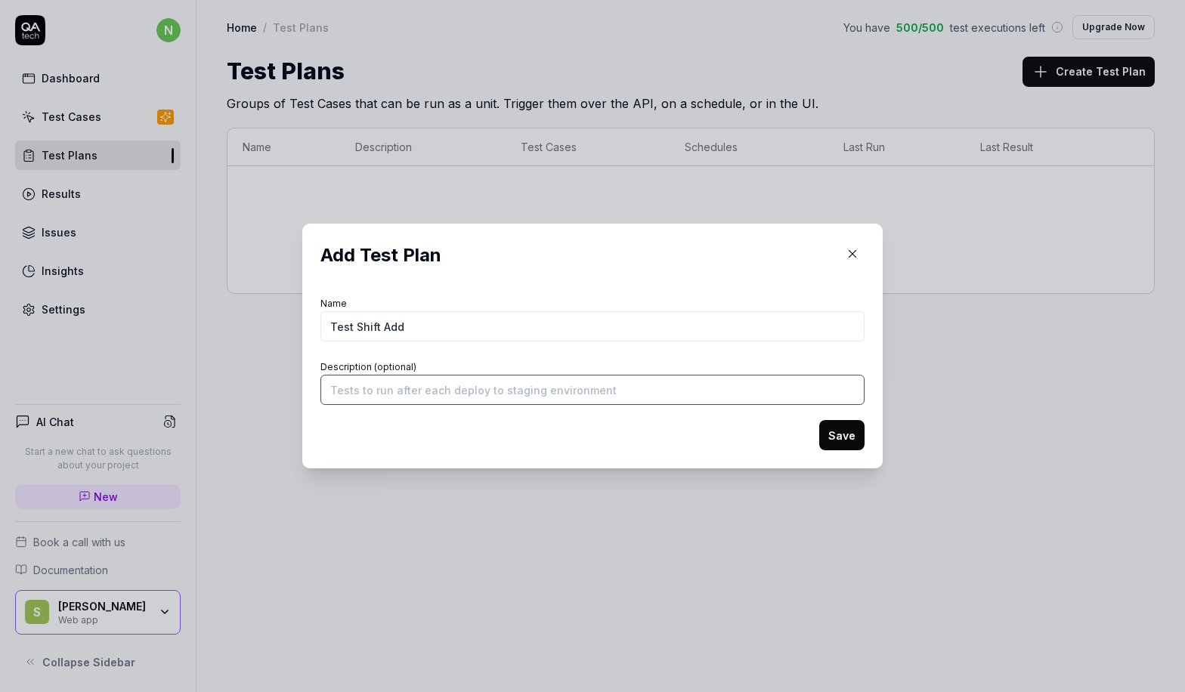
click at [432, 403] on input "Description (optional)" at bounding box center [592, 390] width 544 height 30
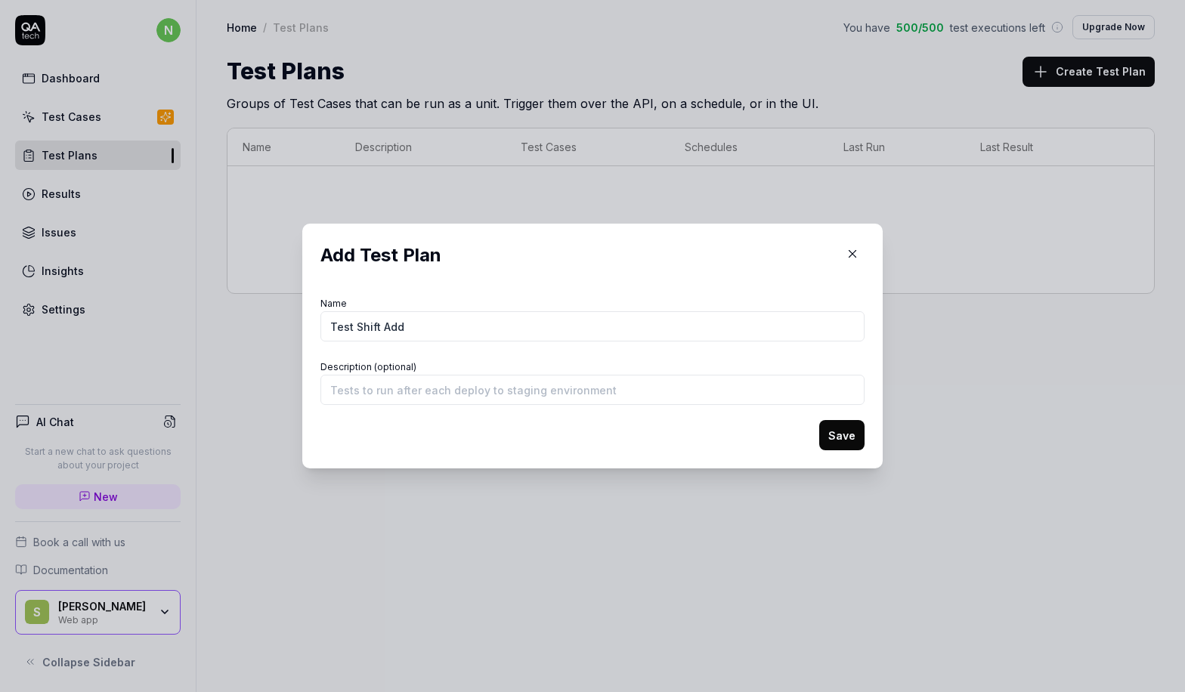
click at [836, 435] on button "Save" at bounding box center [841, 435] width 45 height 30
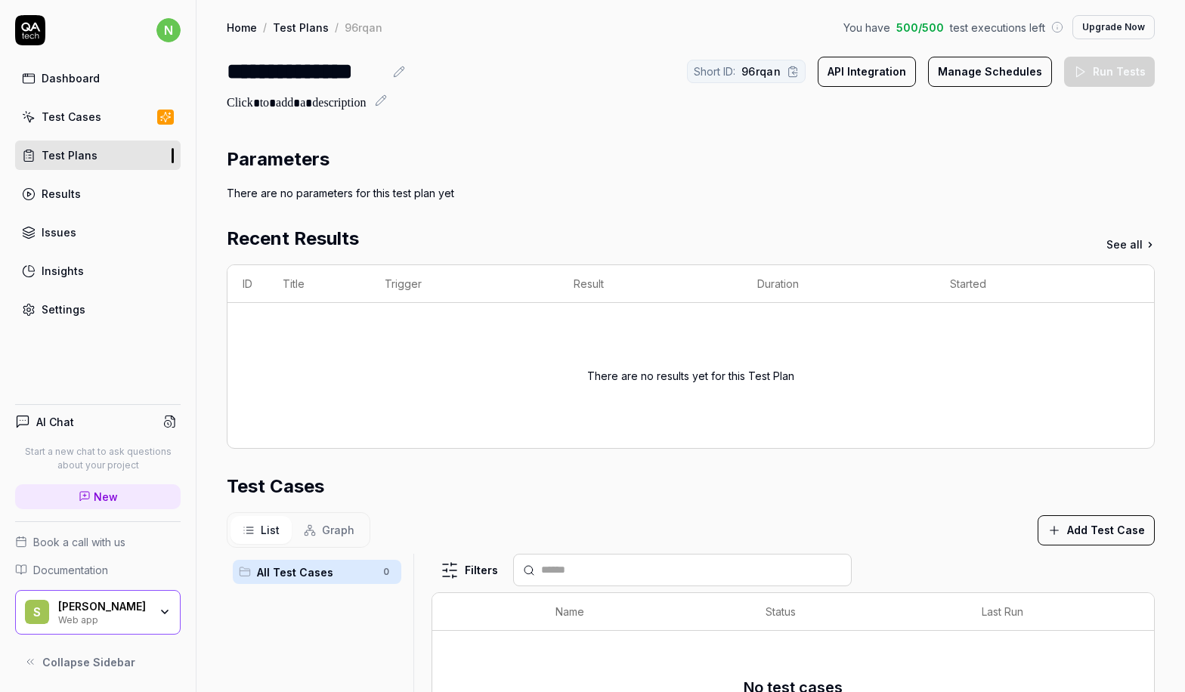
scroll to position [282, 0]
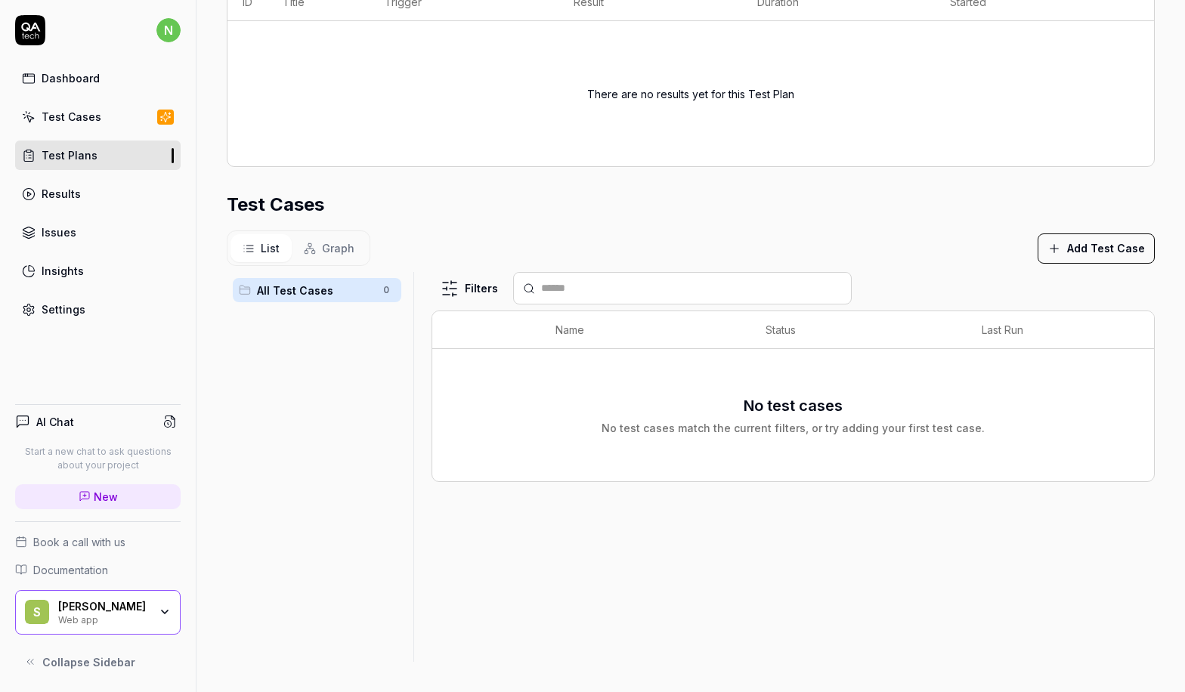
click at [75, 190] on div "Results" at bounding box center [61, 194] width 39 height 16
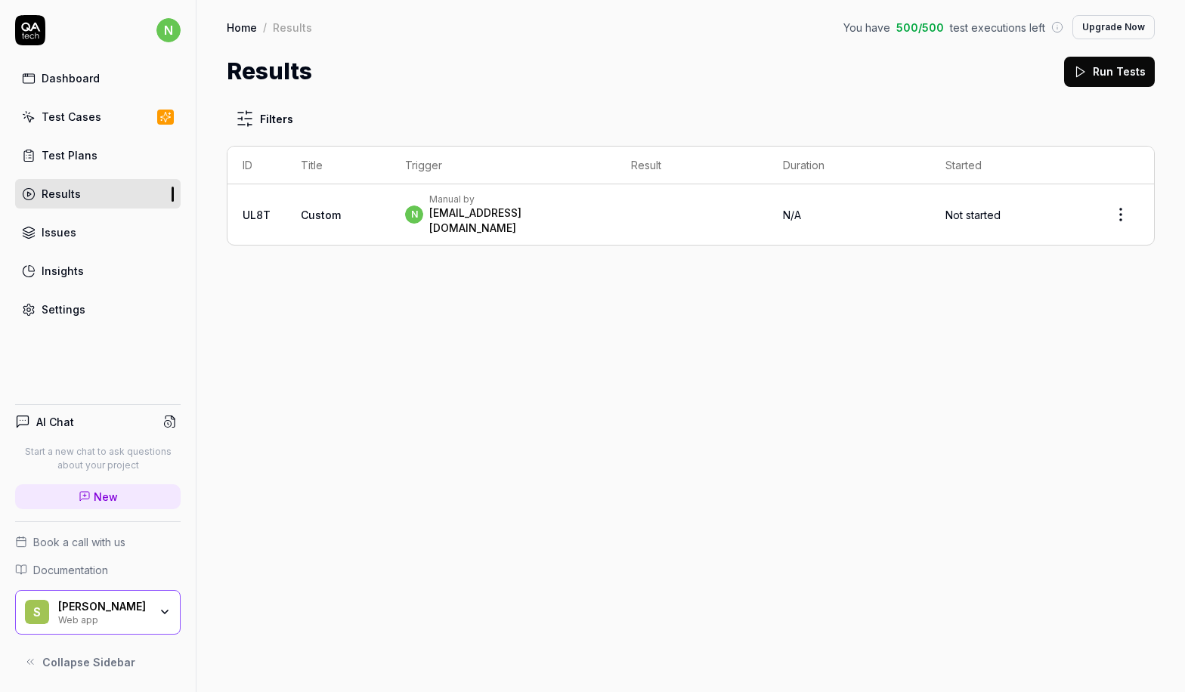
click at [1115, 208] on html "n Dashboard Test Cases Test Plans Results Issues Insights Settings AI Chat Star…" at bounding box center [592, 346] width 1185 height 692
click at [666, 206] on td at bounding box center [692, 214] width 152 height 60
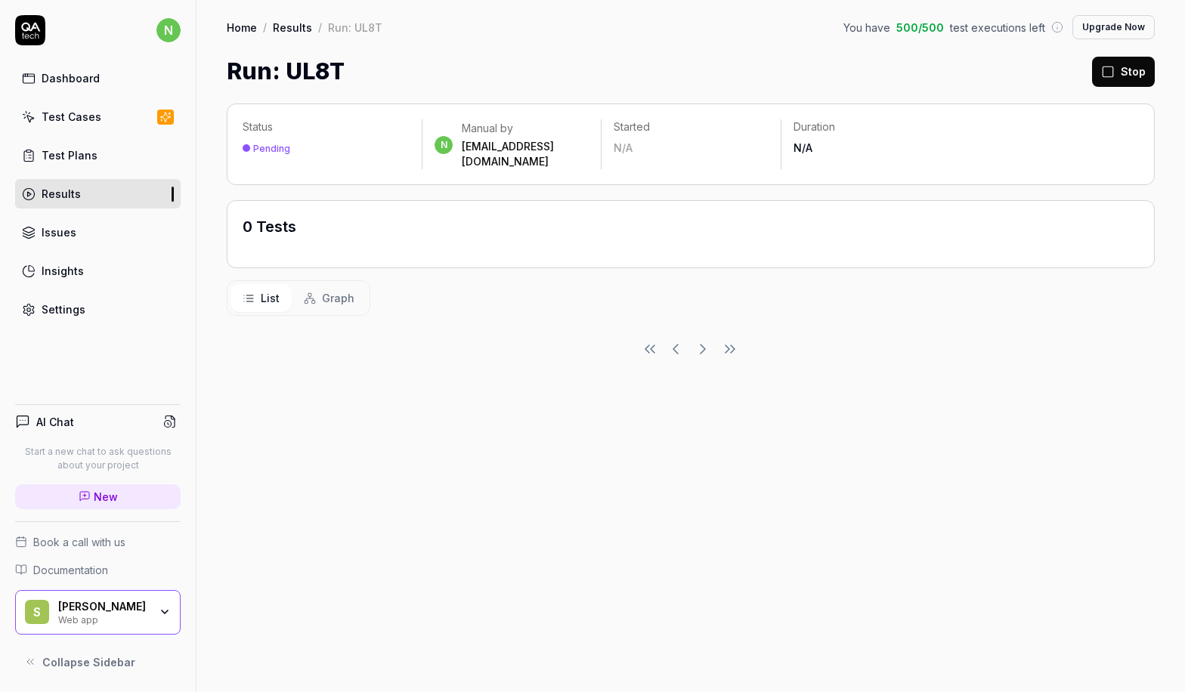
click at [332, 284] on button "Graph" at bounding box center [329, 298] width 75 height 28
click at [256, 284] on button "List" at bounding box center [260, 298] width 61 height 28
click at [64, 152] on div "Test Plans" at bounding box center [70, 155] width 56 height 16
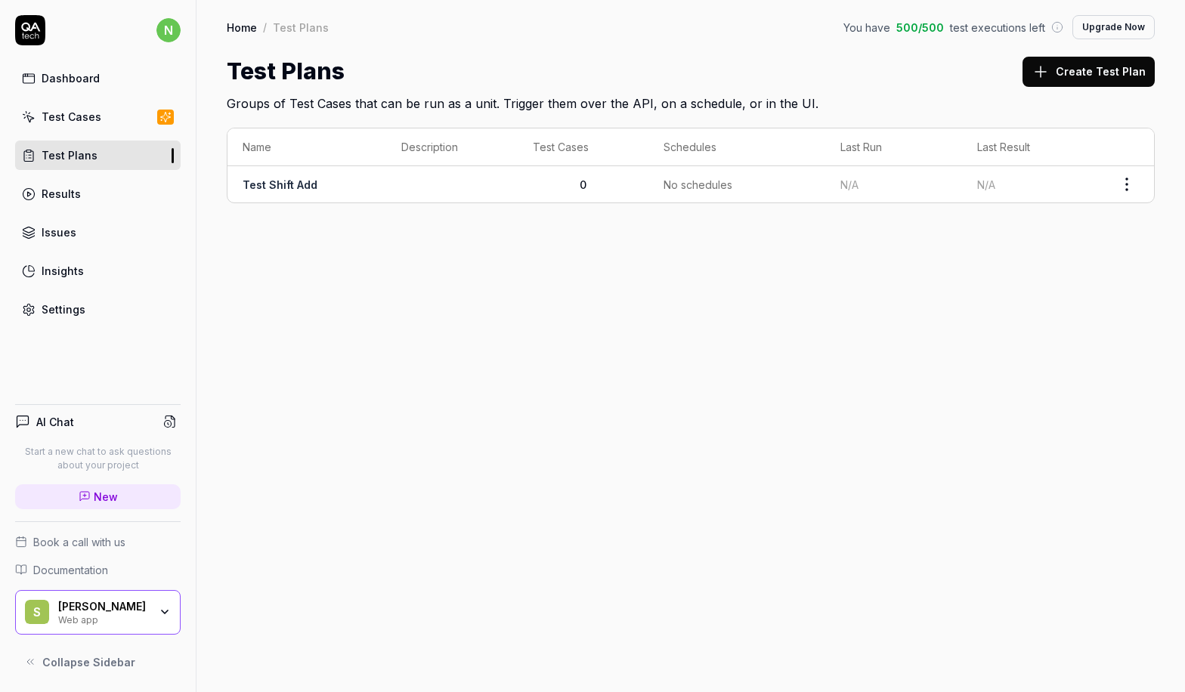
click at [166, 610] on icon "button" at bounding box center [165, 612] width 12 height 12
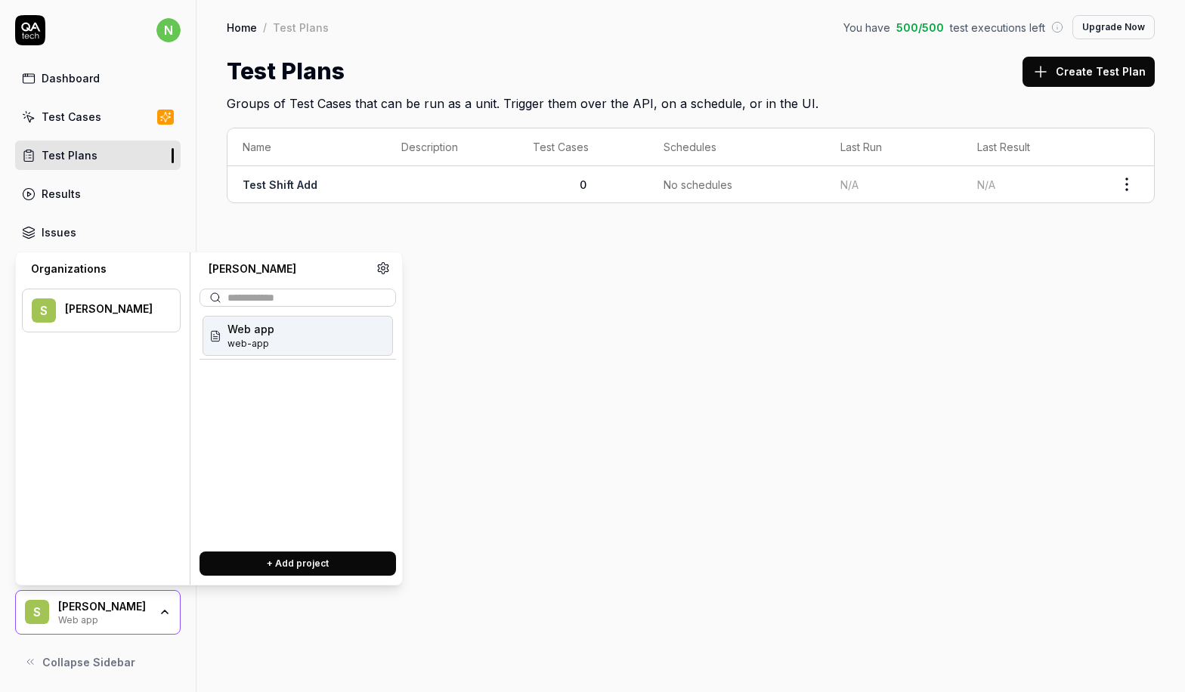
click at [166, 610] on icon "button" at bounding box center [165, 612] width 12 height 12
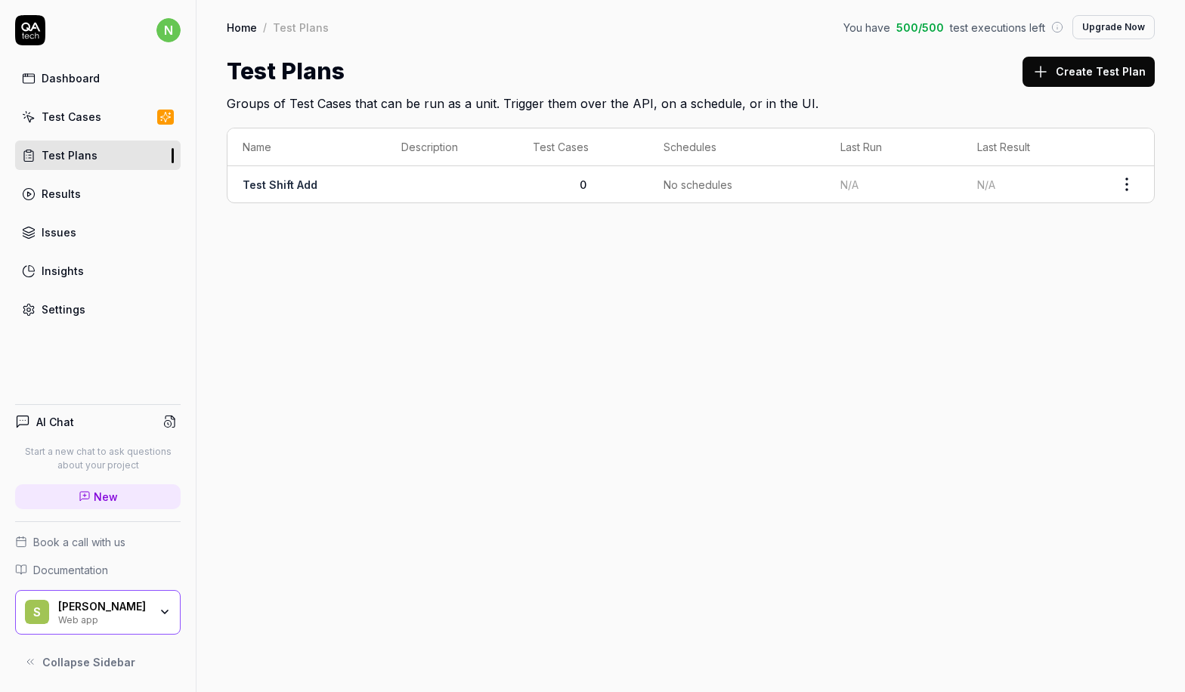
click at [166, 610] on icon "button" at bounding box center [165, 612] width 12 height 12
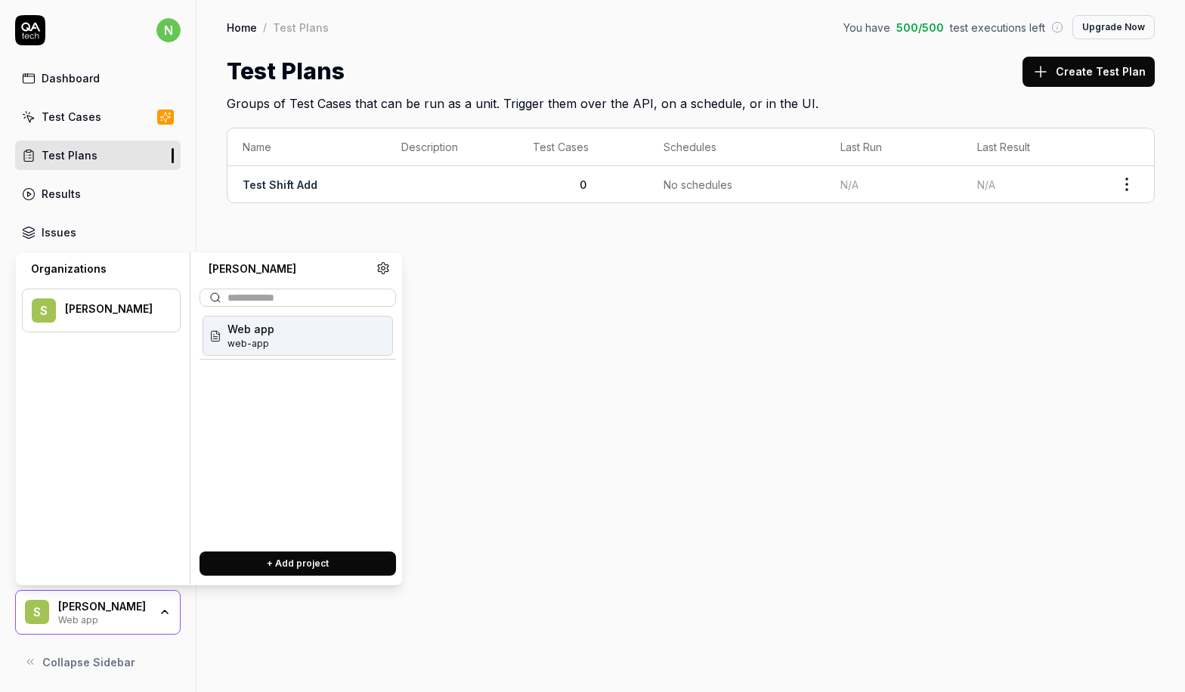
click at [166, 610] on icon "button" at bounding box center [165, 612] width 12 height 12
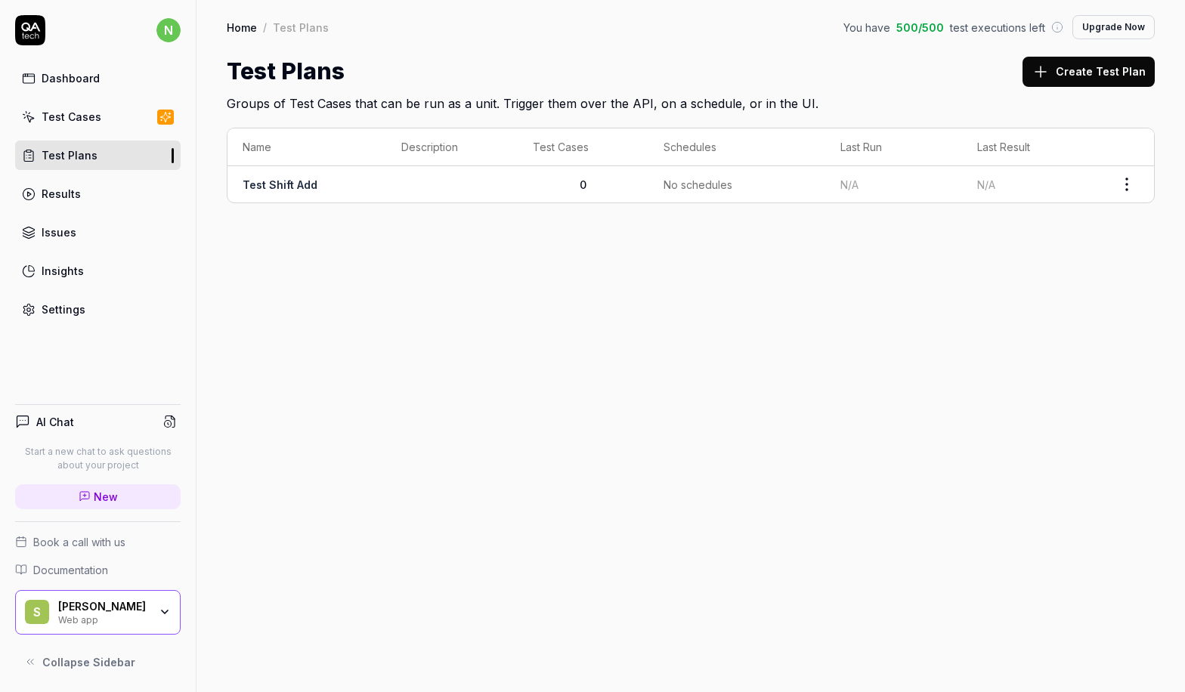
click at [48, 83] on div "Dashboard" at bounding box center [71, 78] width 58 height 16
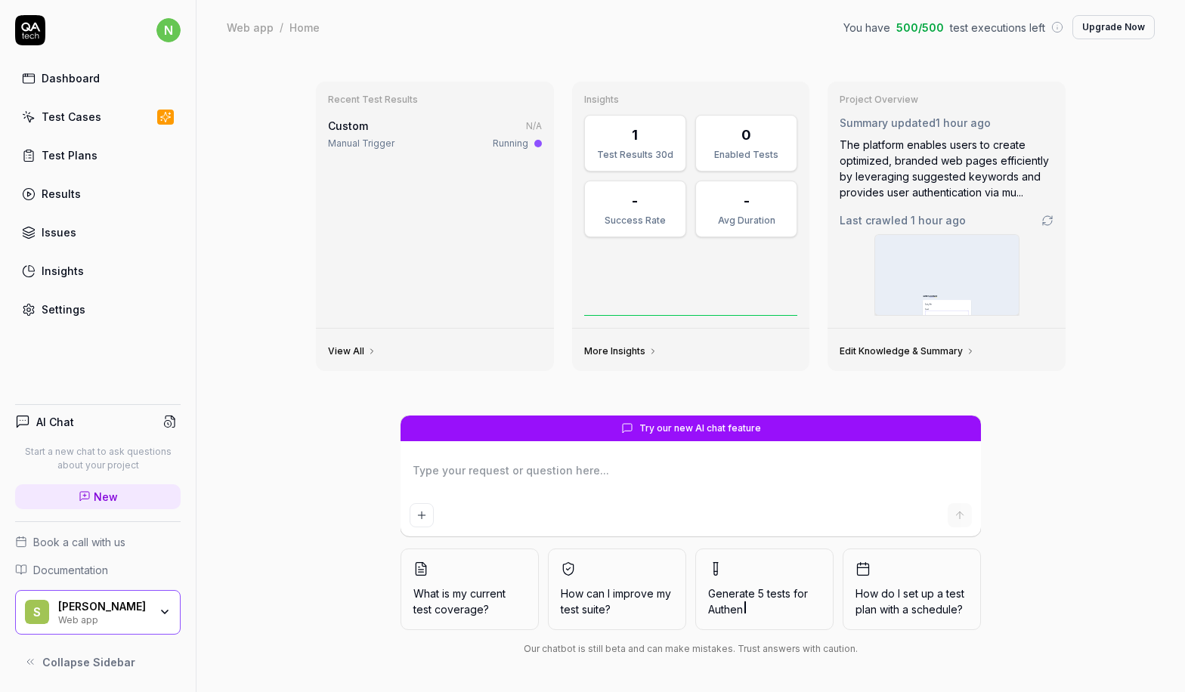
click at [68, 261] on link "Insights" at bounding box center [97, 270] width 165 height 29
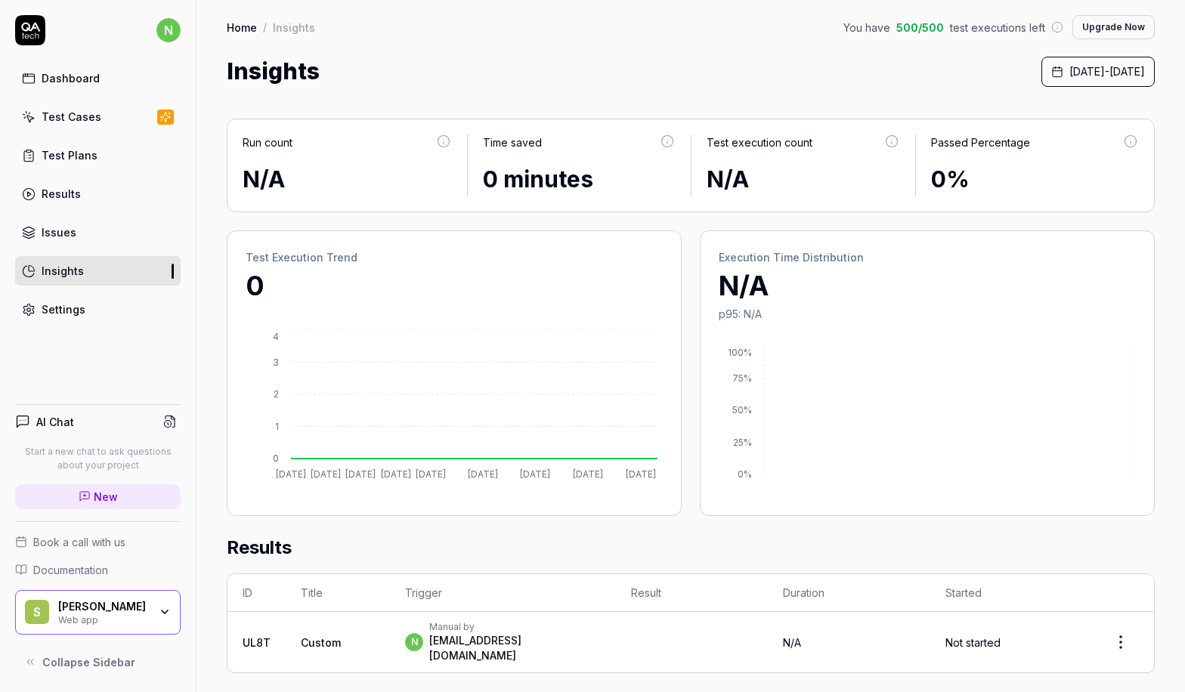
click at [75, 303] on div "Settings" at bounding box center [64, 309] width 44 height 16
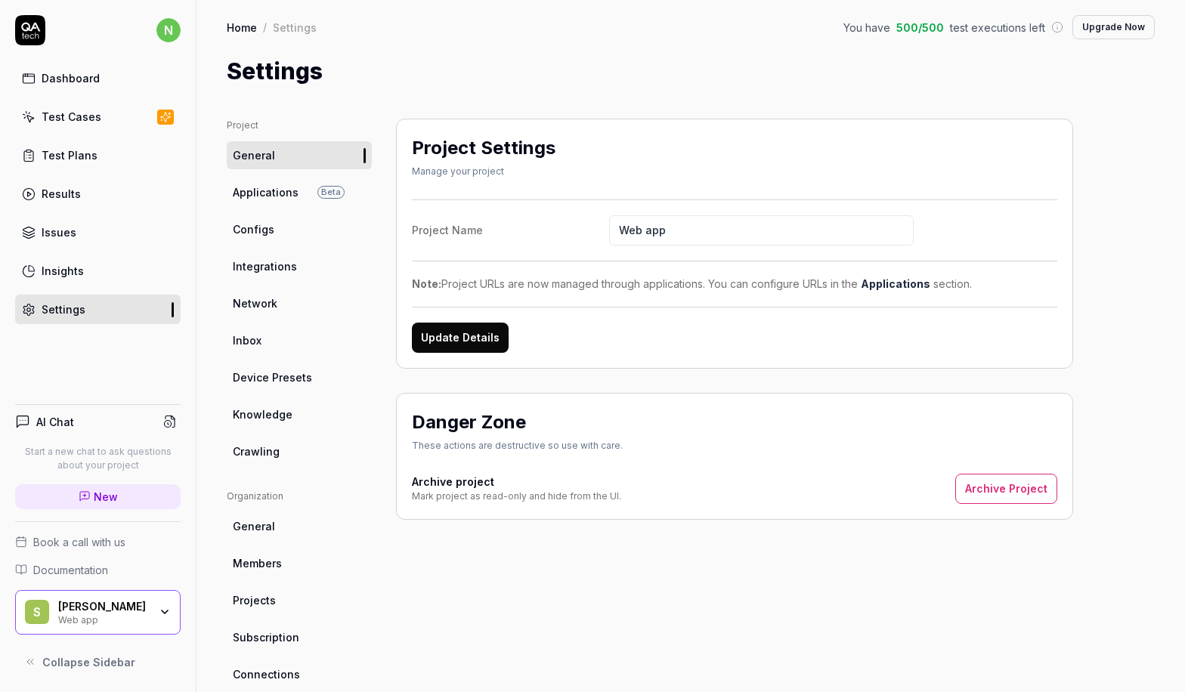
click at [267, 195] on span "Applications" at bounding box center [266, 192] width 66 height 16
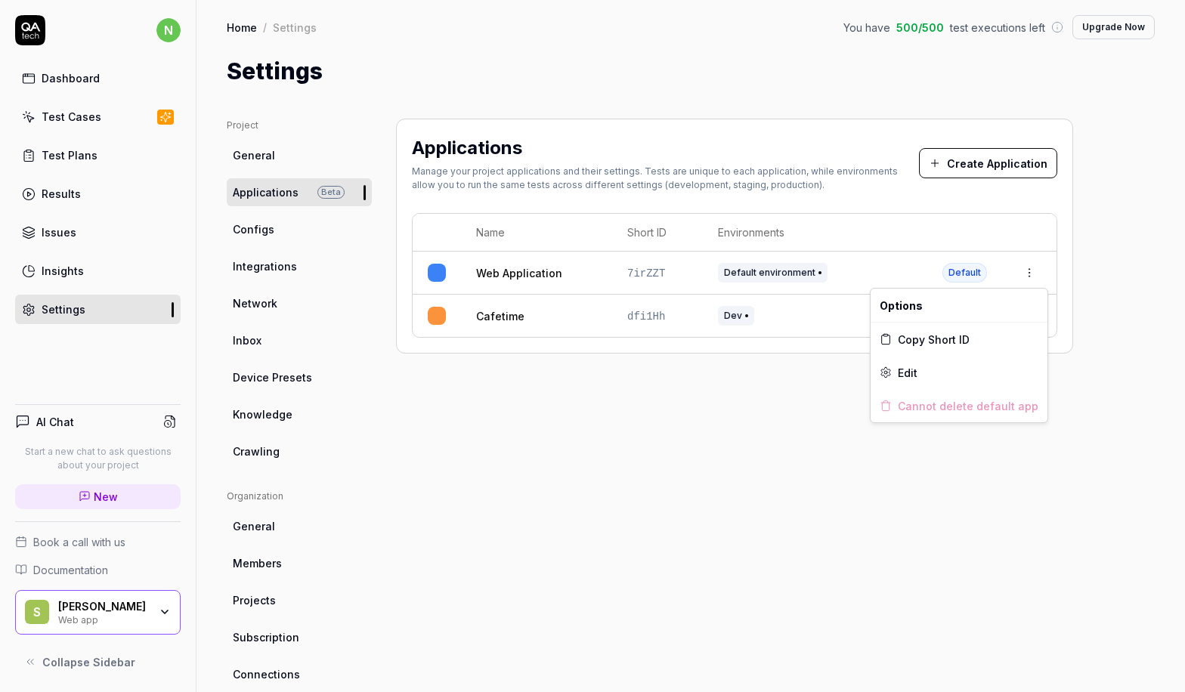
click at [1029, 270] on html "n Dashboard Test Cases Test Plans Results Issues Insights Settings AI Chat Star…" at bounding box center [592, 346] width 1185 height 692
click at [873, 317] on div "Dev" at bounding box center [815, 316] width 194 height 20
click at [505, 319] on link "Cafetime" at bounding box center [500, 316] width 48 height 16
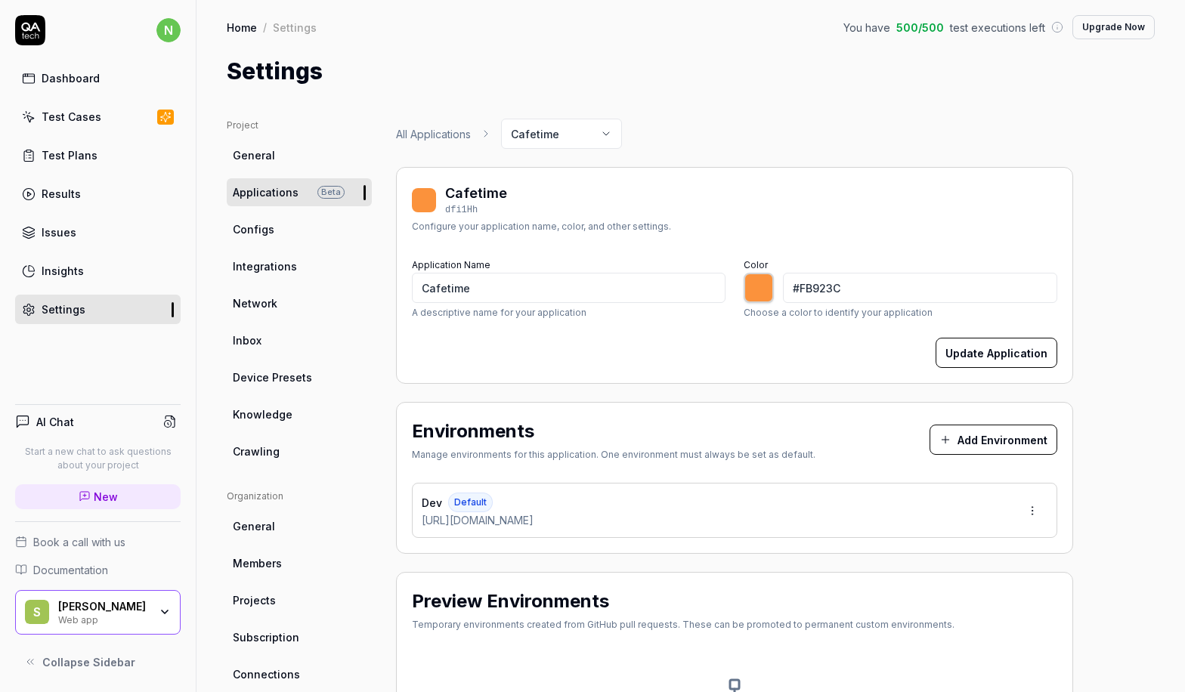
scroll to position [212, 0]
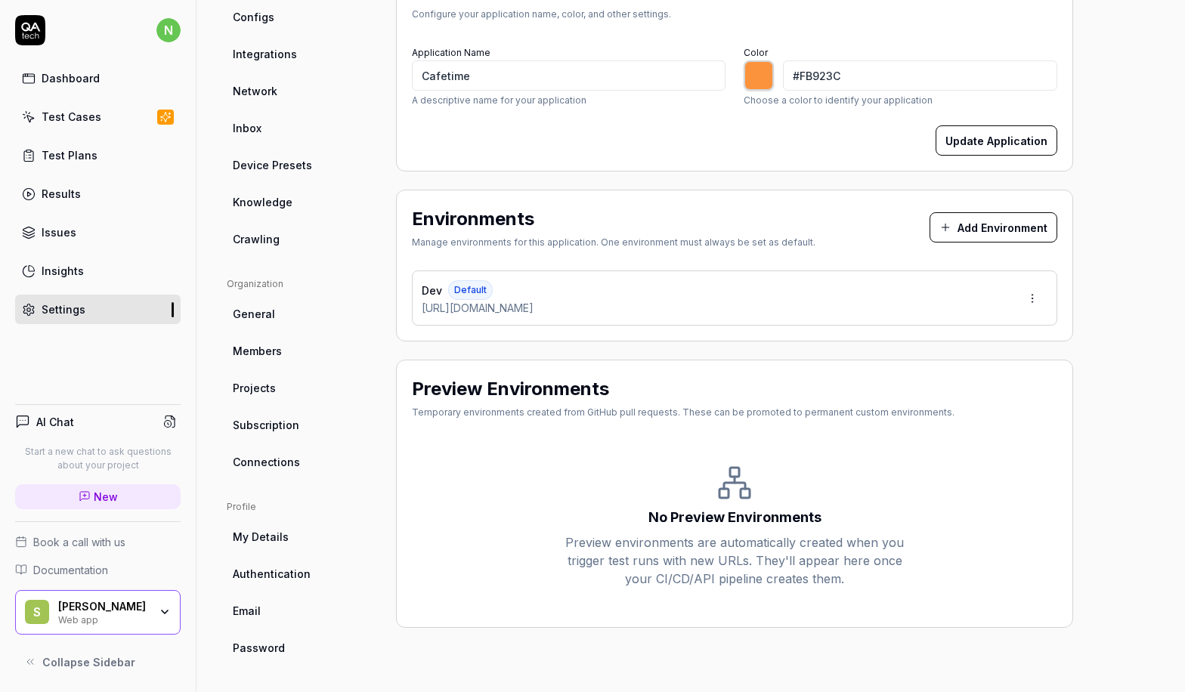
click at [268, 233] on span "Crawling" at bounding box center [256, 239] width 47 height 16
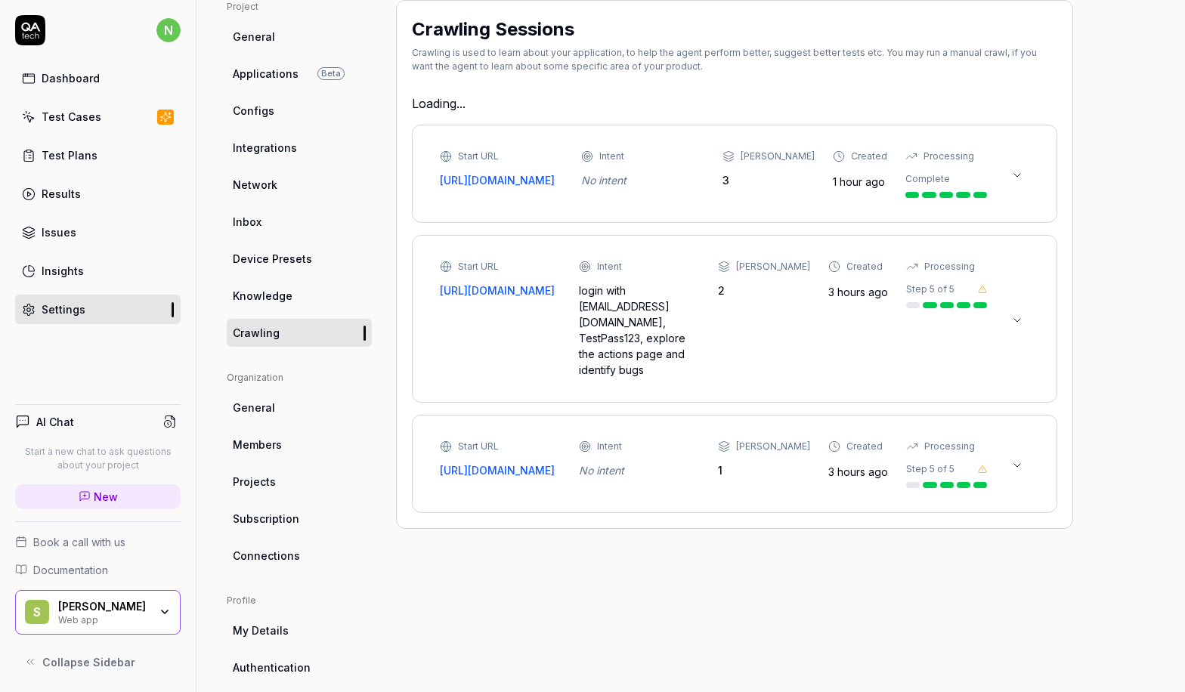
type textarea "*"
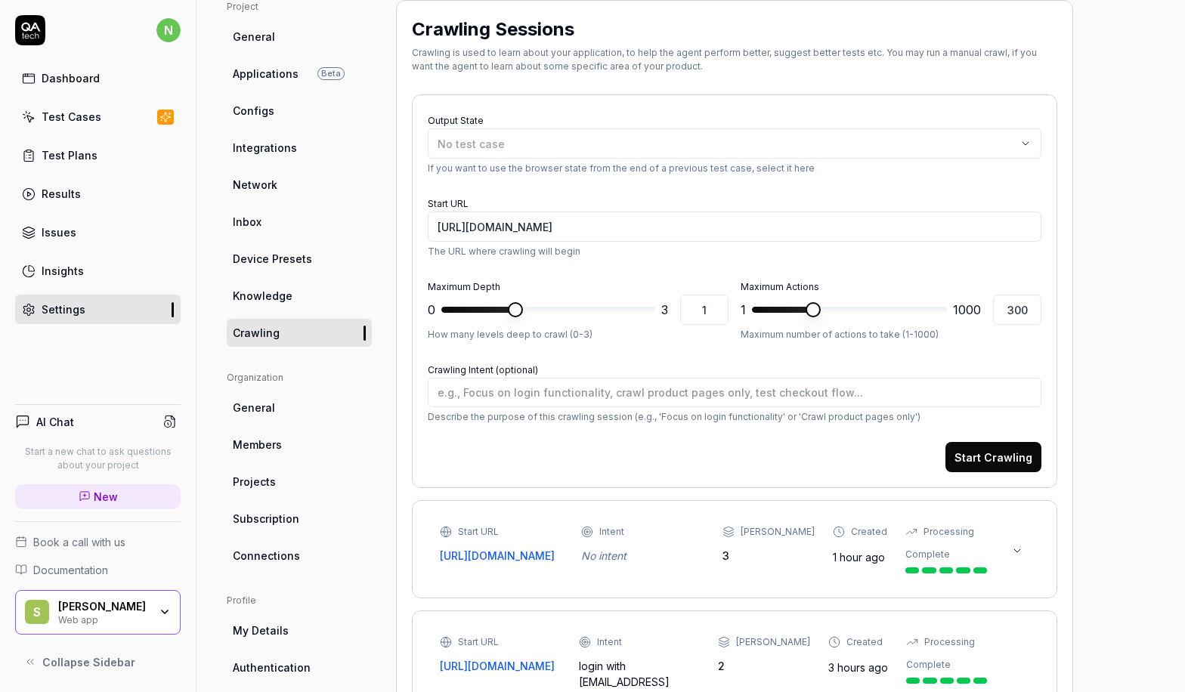
scroll to position [357, 0]
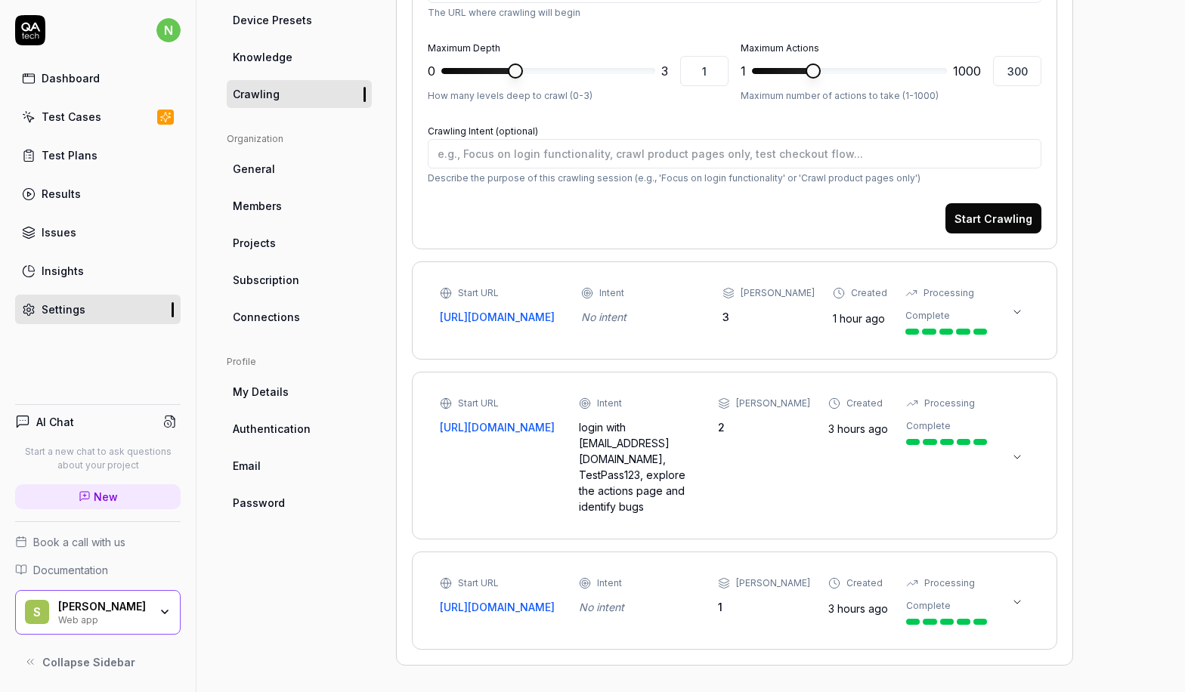
click at [1016, 453] on icon at bounding box center [1017, 457] width 12 height 12
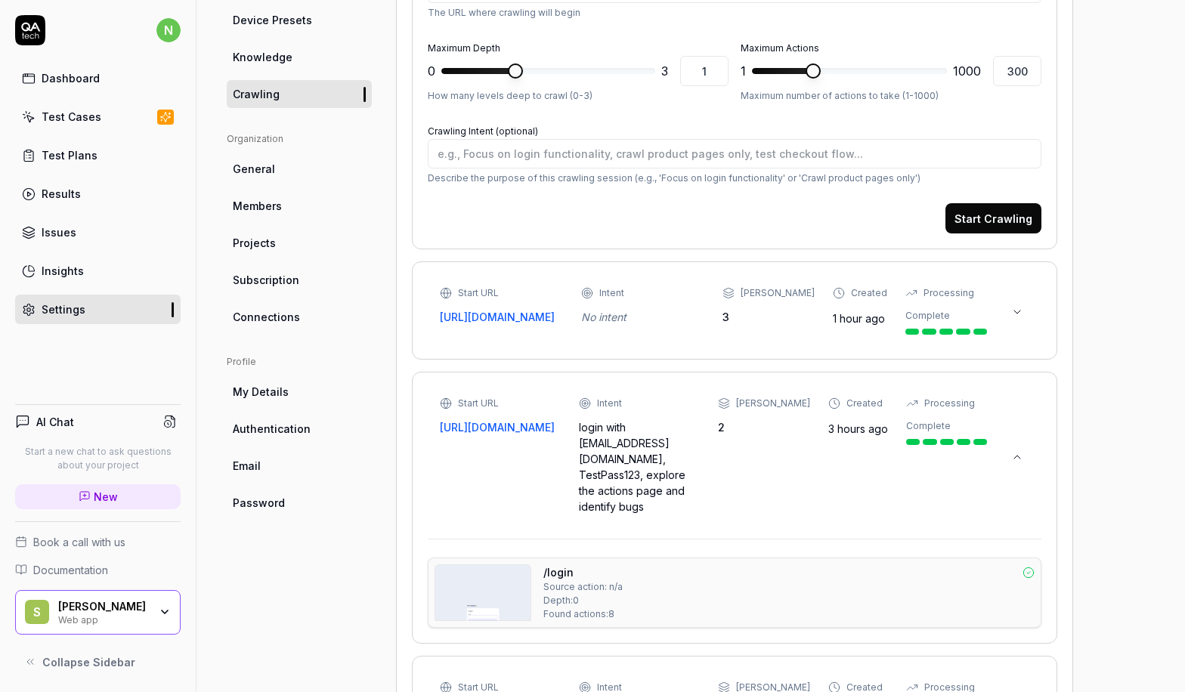
click at [1016, 453] on icon at bounding box center [1017, 457] width 12 height 12
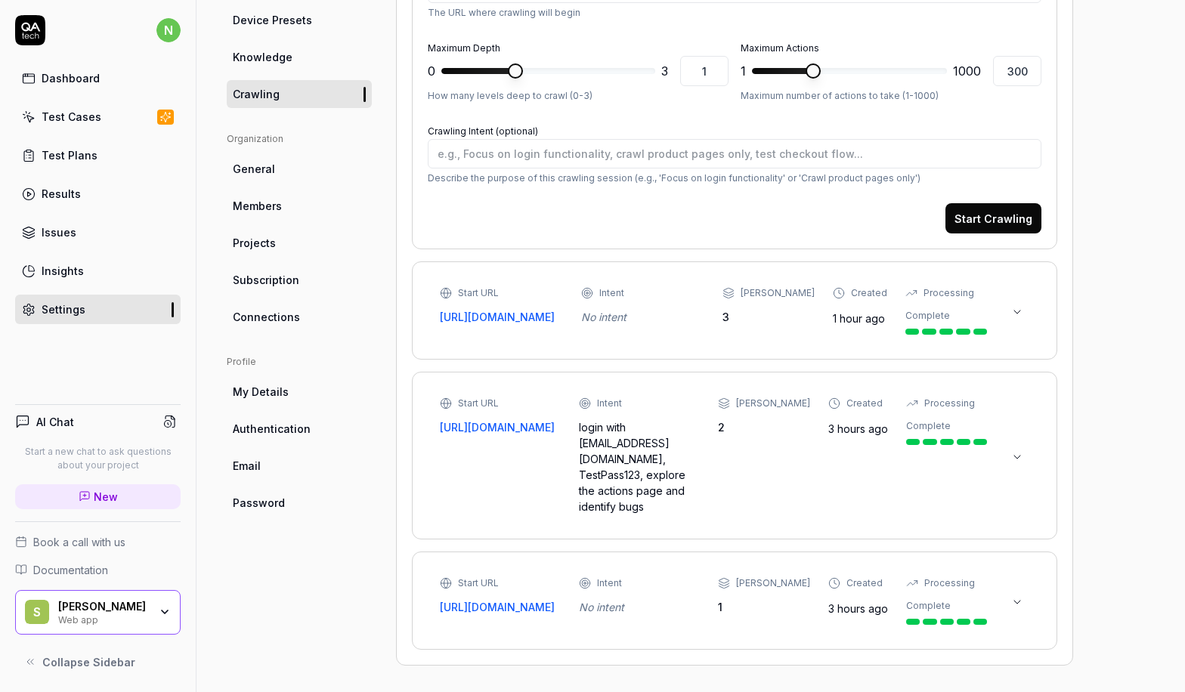
click at [1020, 455] on icon at bounding box center [1017, 457] width 12 height 12
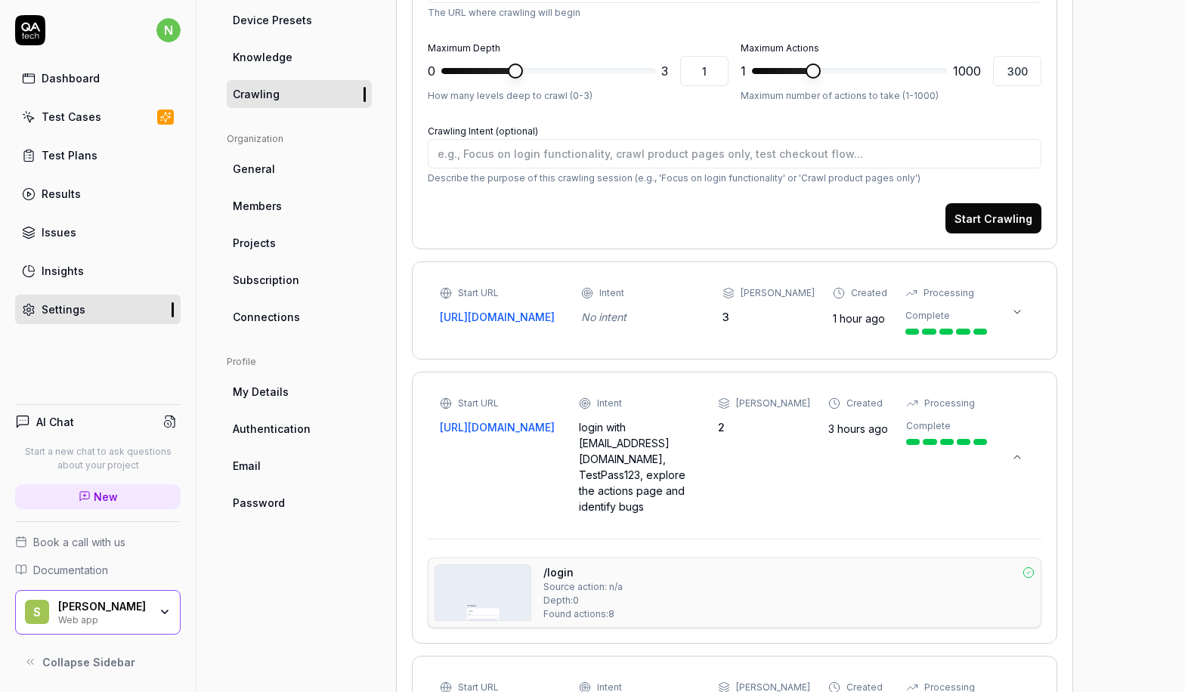
click at [1020, 455] on icon at bounding box center [1017, 457] width 12 height 12
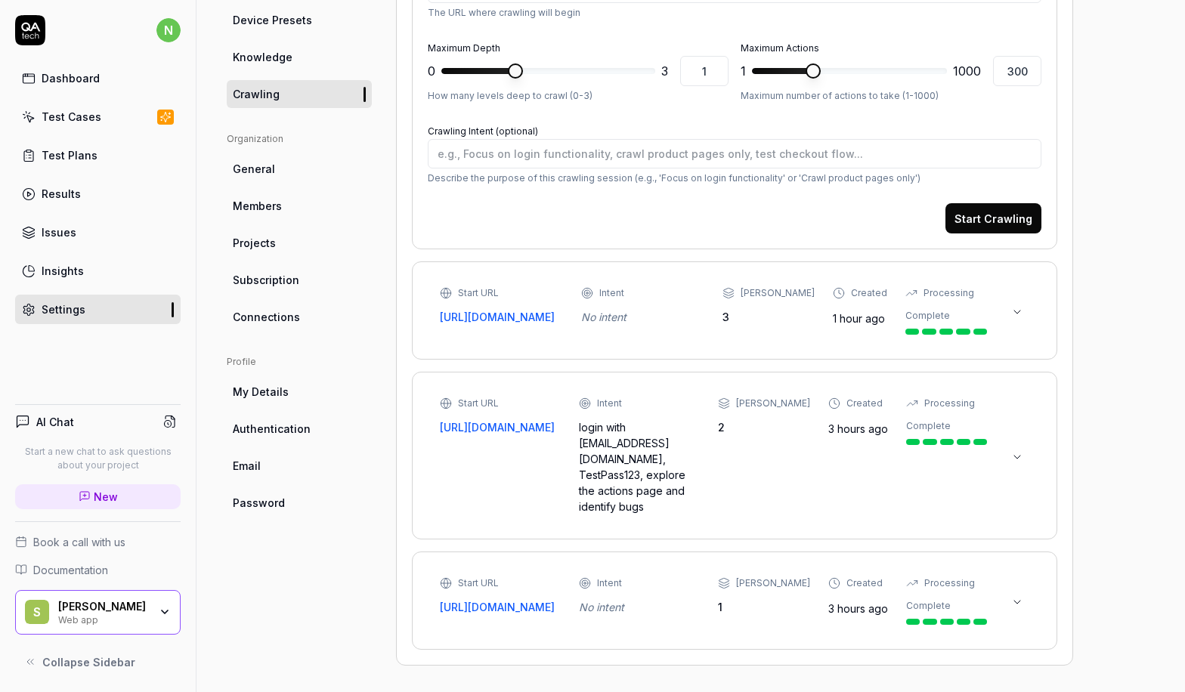
scroll to position [0, 0]
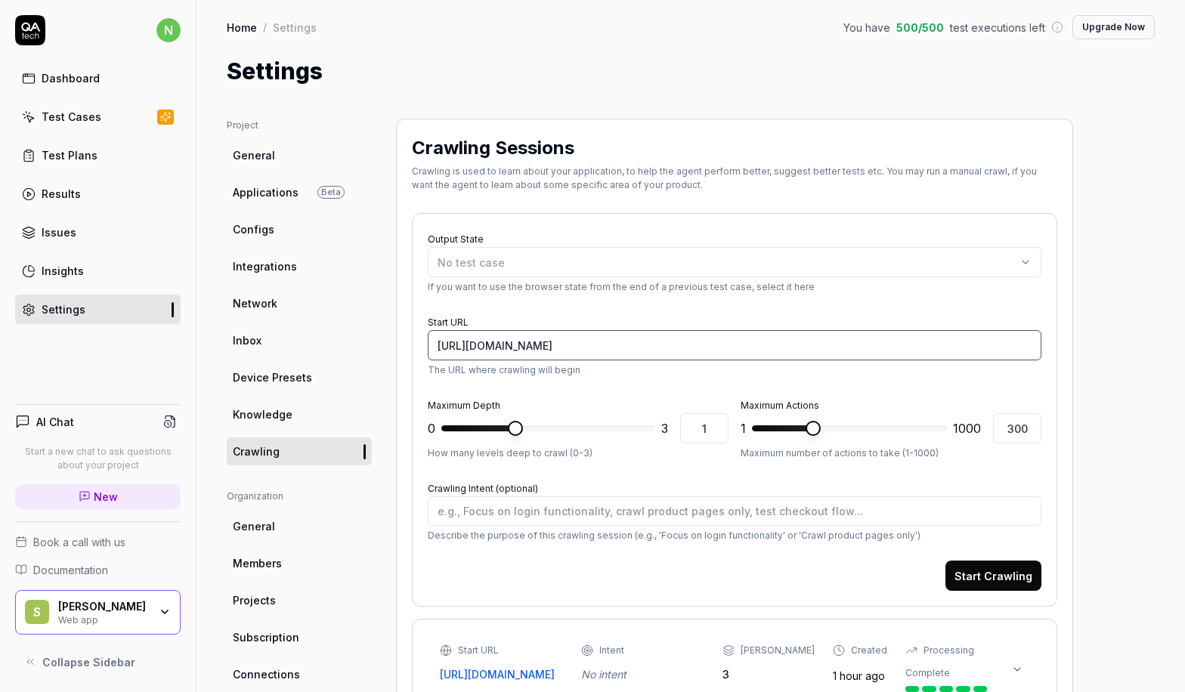
drag, startPoint x: 652, startPoint y: 348, endPoint x: 412, endPoint y: 341, distance: 239.6
click at [412, 341] on div "Output State No test case If you want to use the browser state from the end of …" at bounding box center [734, 410] width 645 height 394
click at [538, 336] on input "[URL][DOMAIN_NAME]" at bounding box center [734, 345] width 613 height 30
click at [567, 344] on input "[URL][DOMAIN_NAME]" at bounding box center [734, 345] width 613 height 30
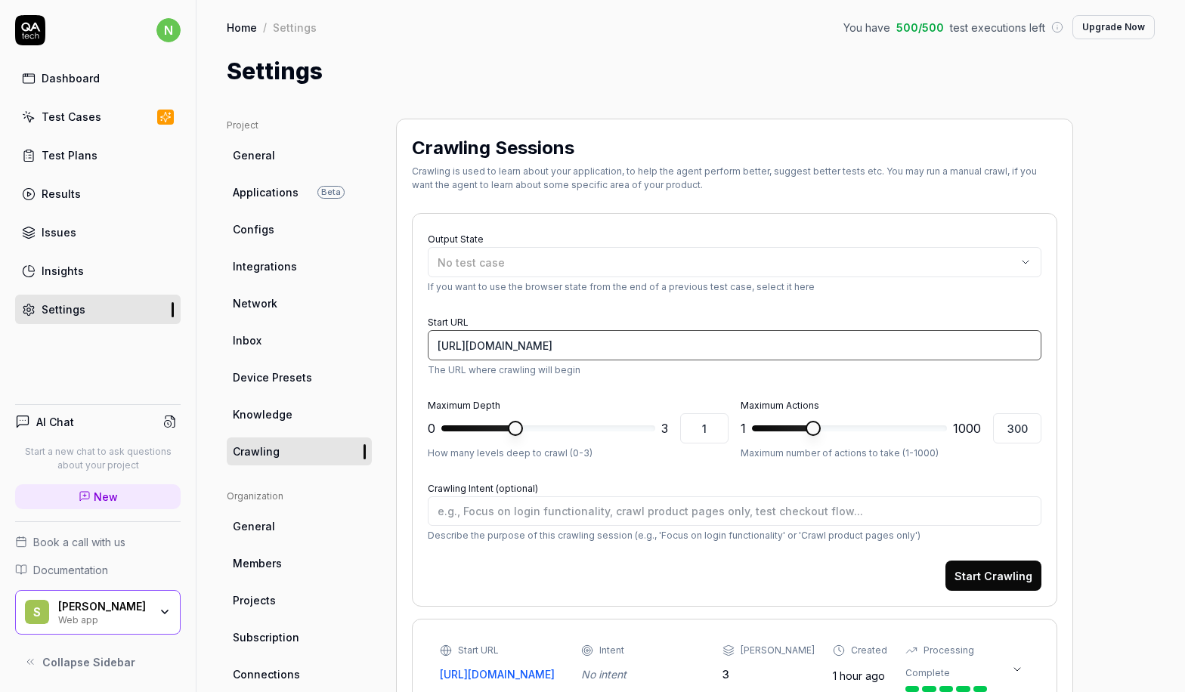
click at [567, 344] on input "[URL][DOMAIN_NAME]" at bounding box center [734, 345] width 613 height 30
paste input
type textarea "*"
click at [567, 344] on input "Start URL" at bounding box center [734, 345] width 613 height 30
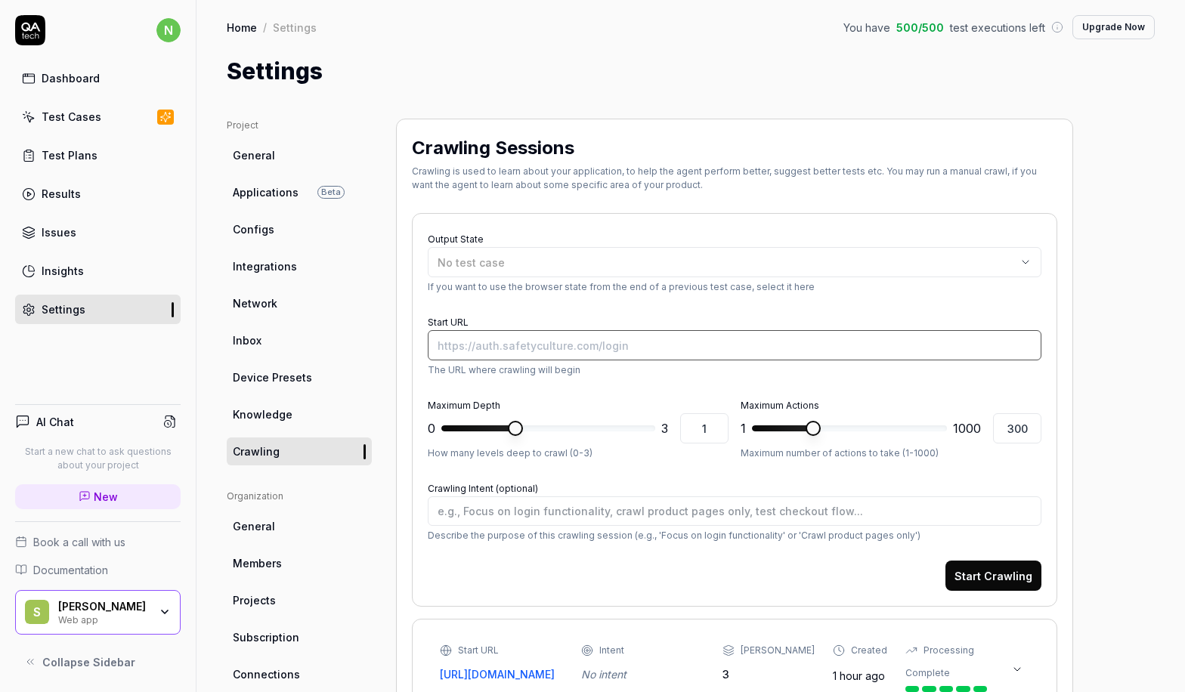
click at [567, 344] on input "Start URL" at bounding box center [734, 345] width 613 height 30
click at [743, 314] on div "Start URL The URL where crawling will begin" at bounding box center [734, 344] width 613 height 65
click at [666, 346] on input "Start URL" at bounding box center [734, 345] width 613 height 30
type textarea "*"
paste input "[URL][DOMAIN_NAME]"
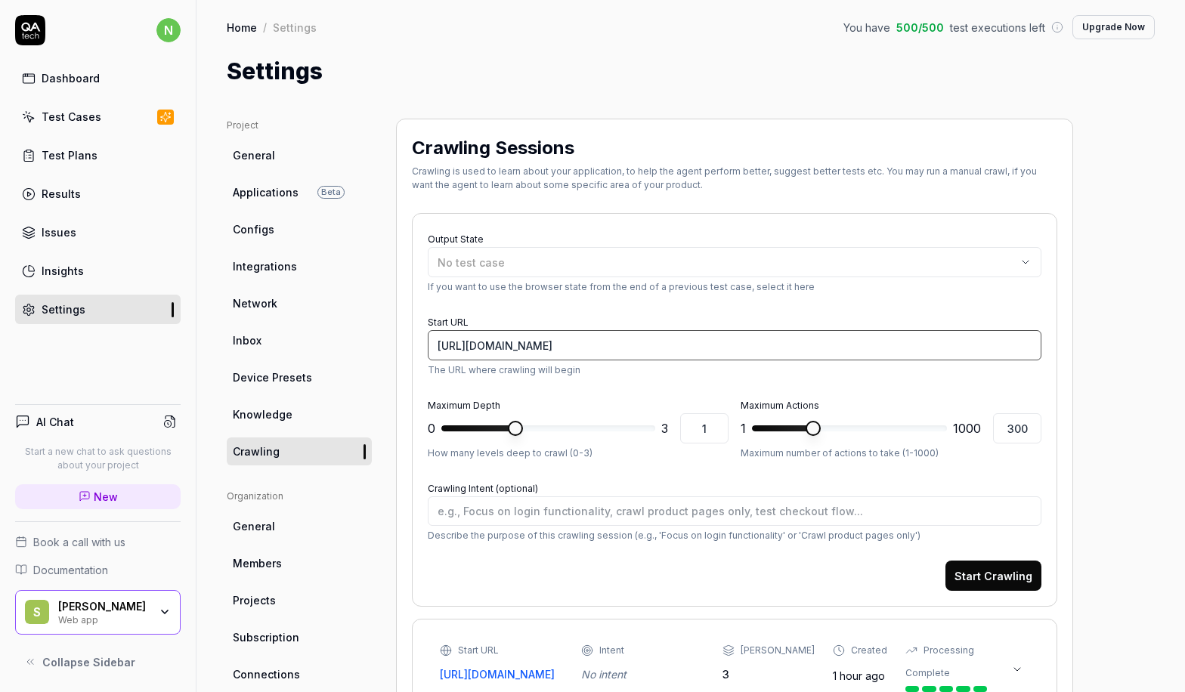
type input "[URL][DOMAIN_NAME]"
click at [979, 573] on button "Start Crawling" at bounding box center [993, 576] width 96 height 30
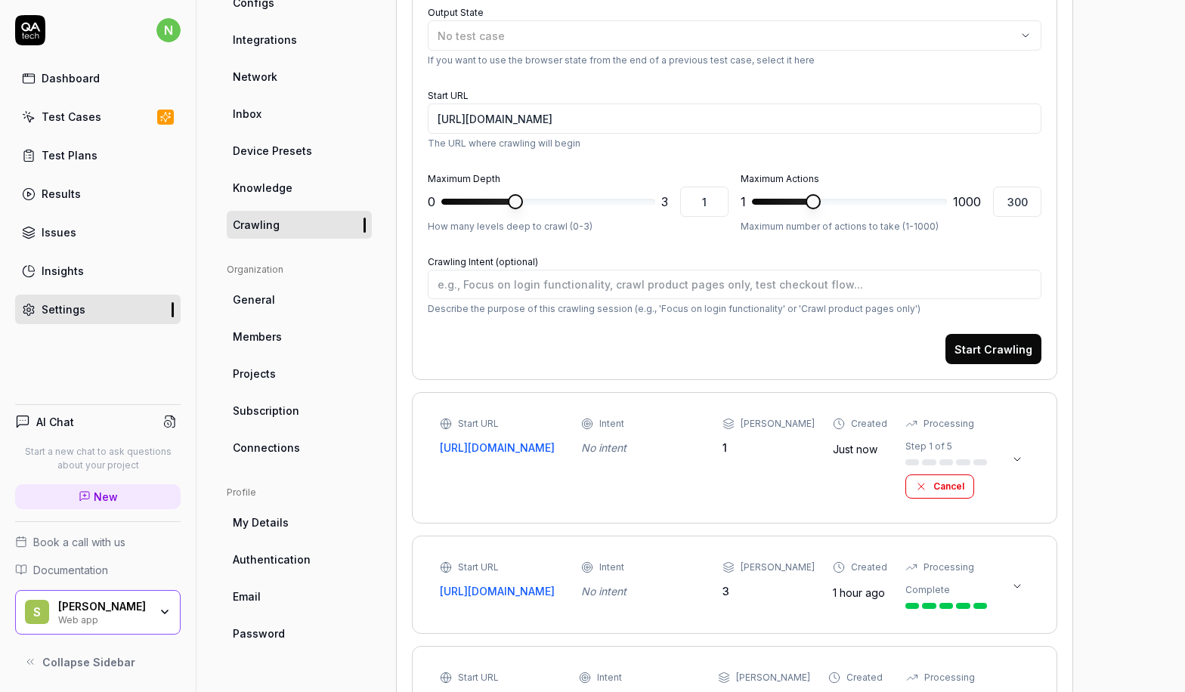
scroll to position [378, 0]
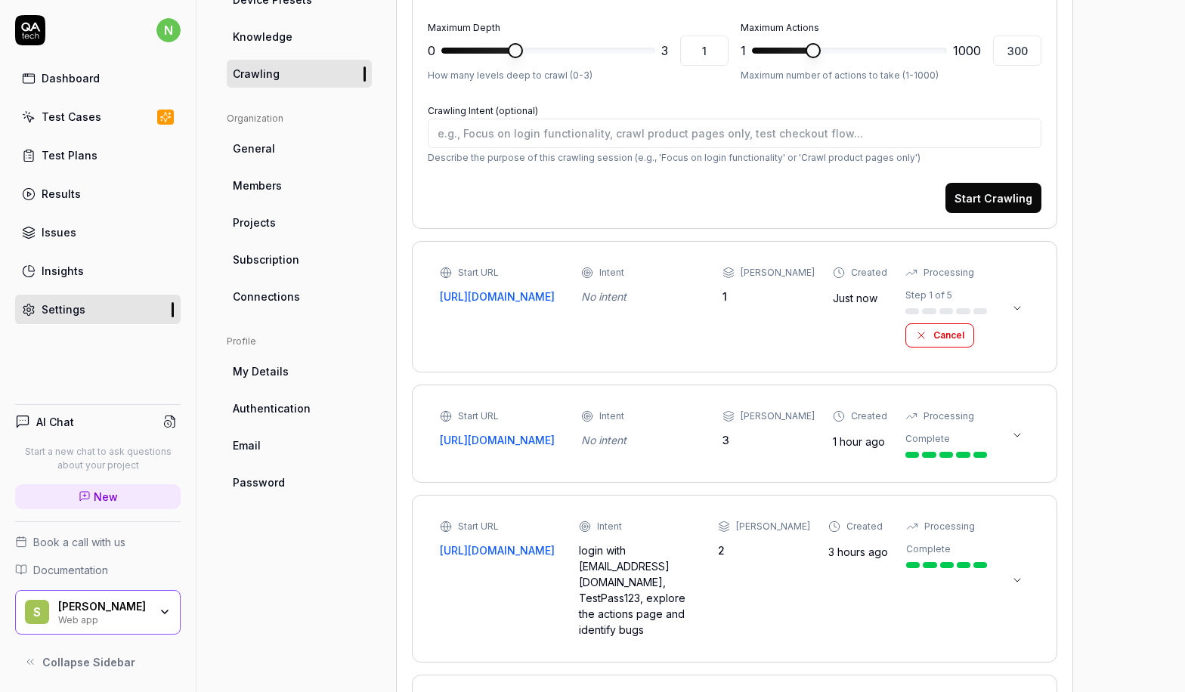
click at [1017, 308] on icon at bounding box center [1017, 308] width 12 height 12
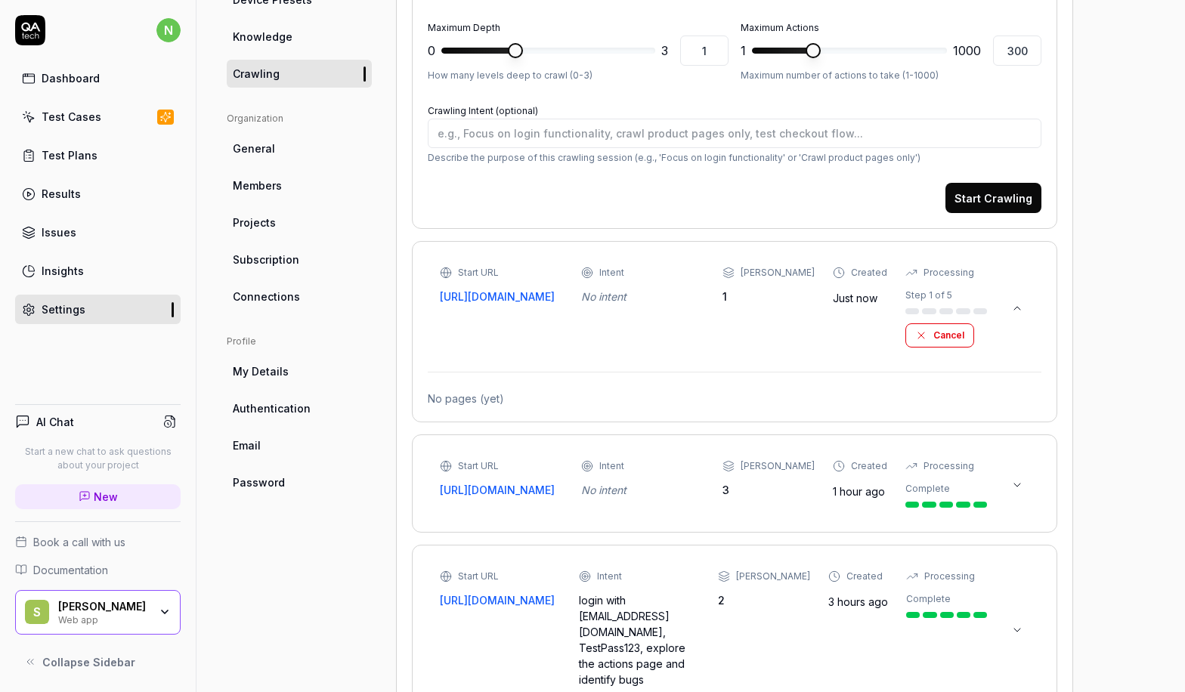
click at [1017, 308] on icon at bounding box center [1017, 308] width 12 height 12
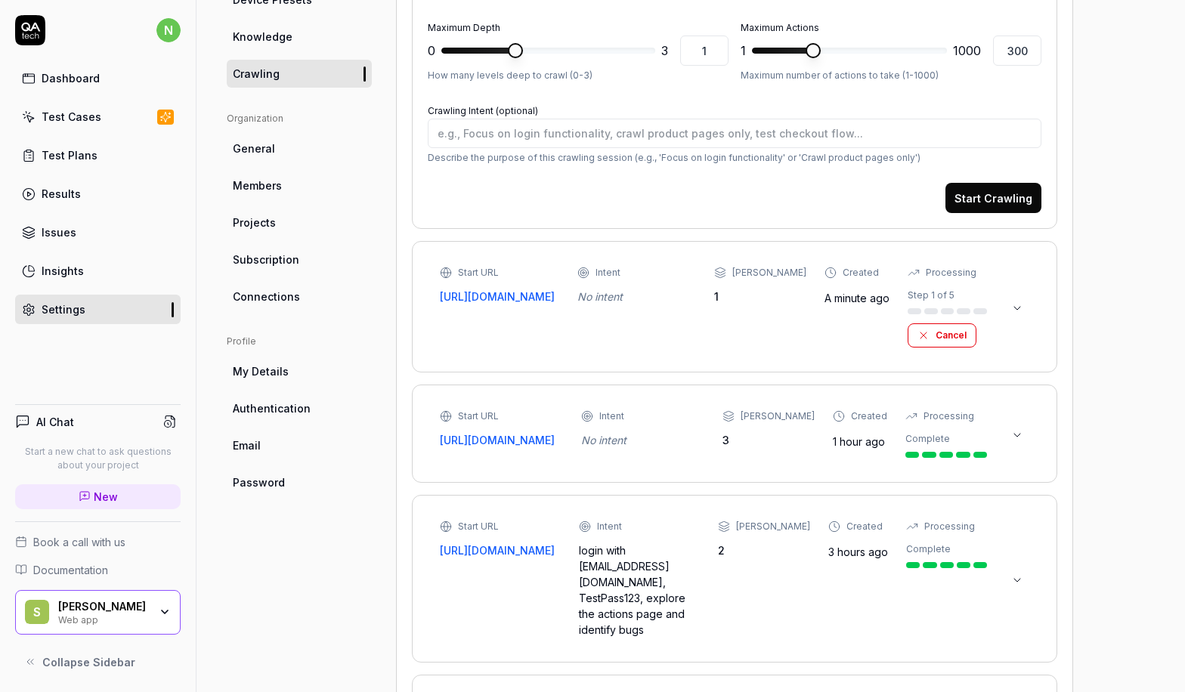
click at [1021, 435] on icon at bounding box center [1017, 435] width 12 height 12
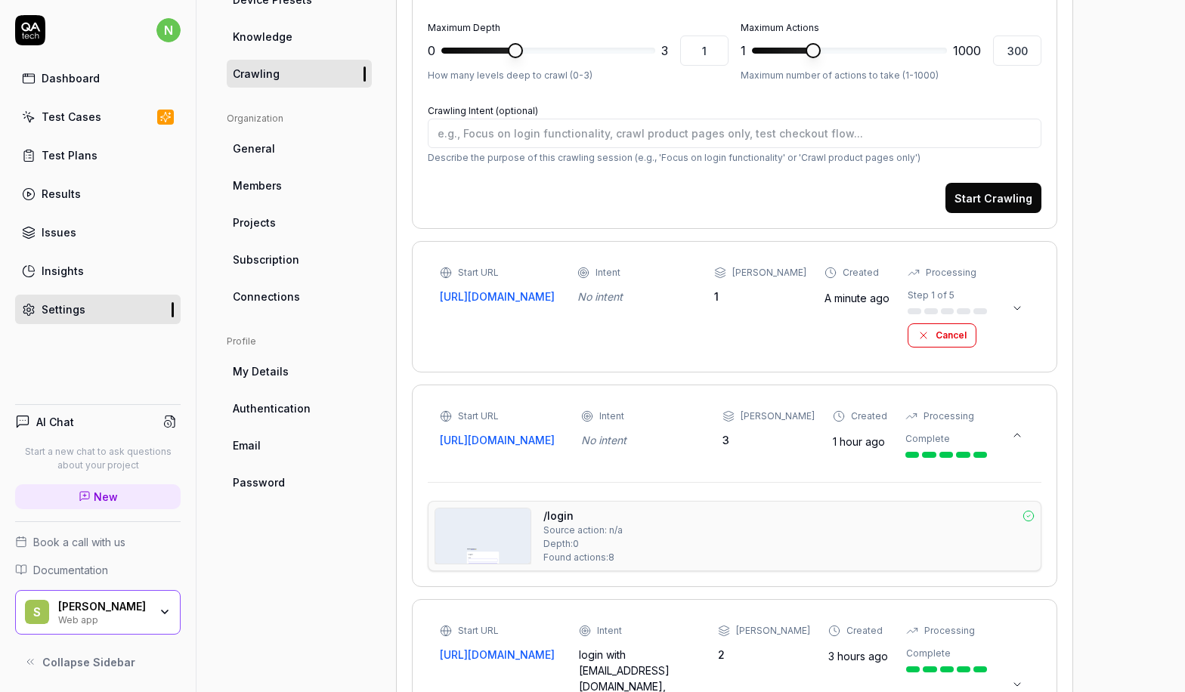
click at [708, 542] on div "/login Source action: n/a Depth: 0 Found actions: 8" at bounding box center [788, 536] width 491 height 57
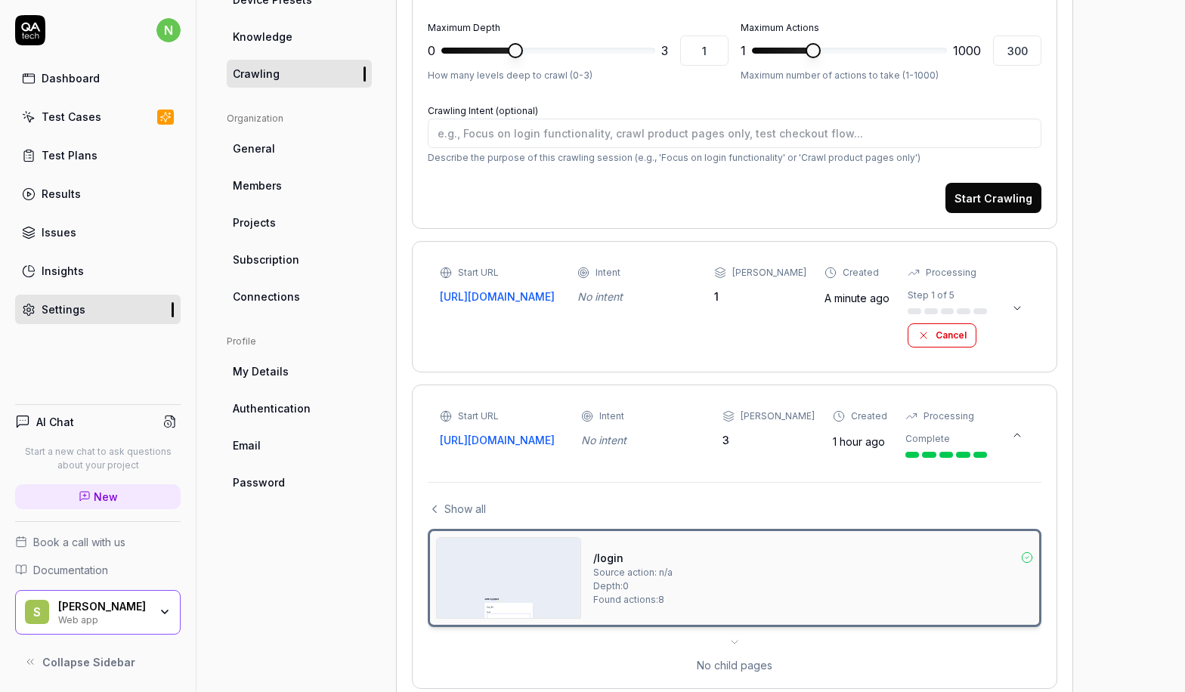
scroll to position [707, 0]
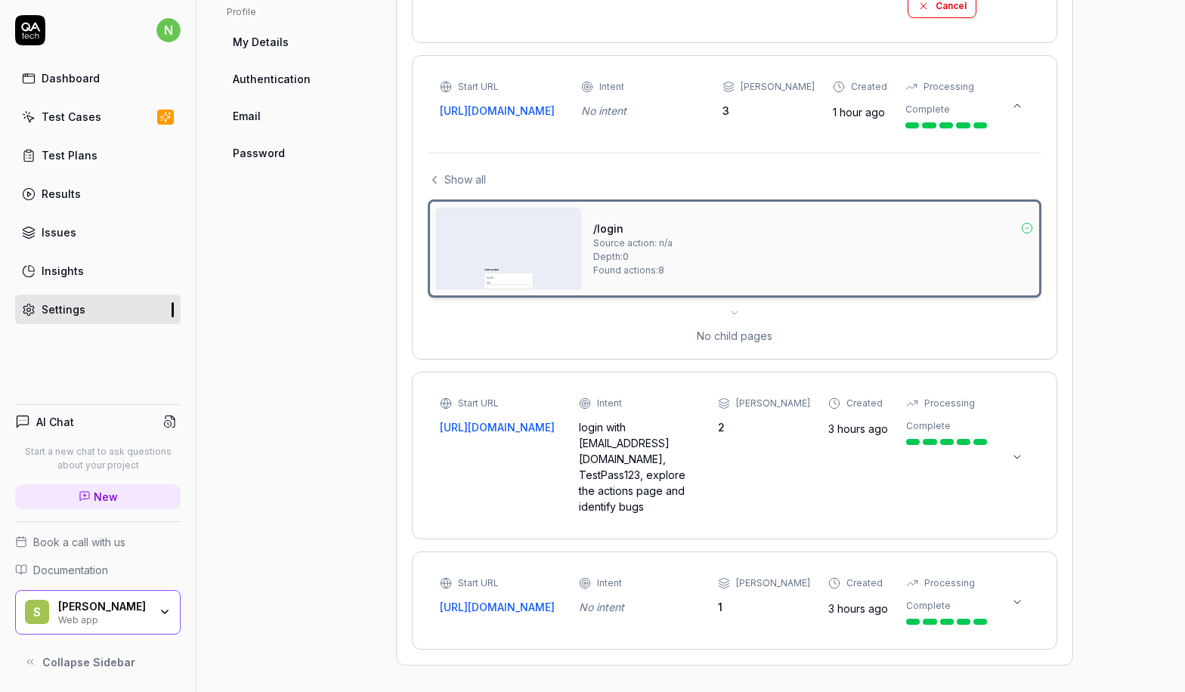
click at [756, 456] on div "Start URL [URL][DOMAIN_NAME] Intent login with [EMAIL_ADDRESS][DOMAIN_NAME], Te…" at bounding box center [713, 456] width 547 height 118
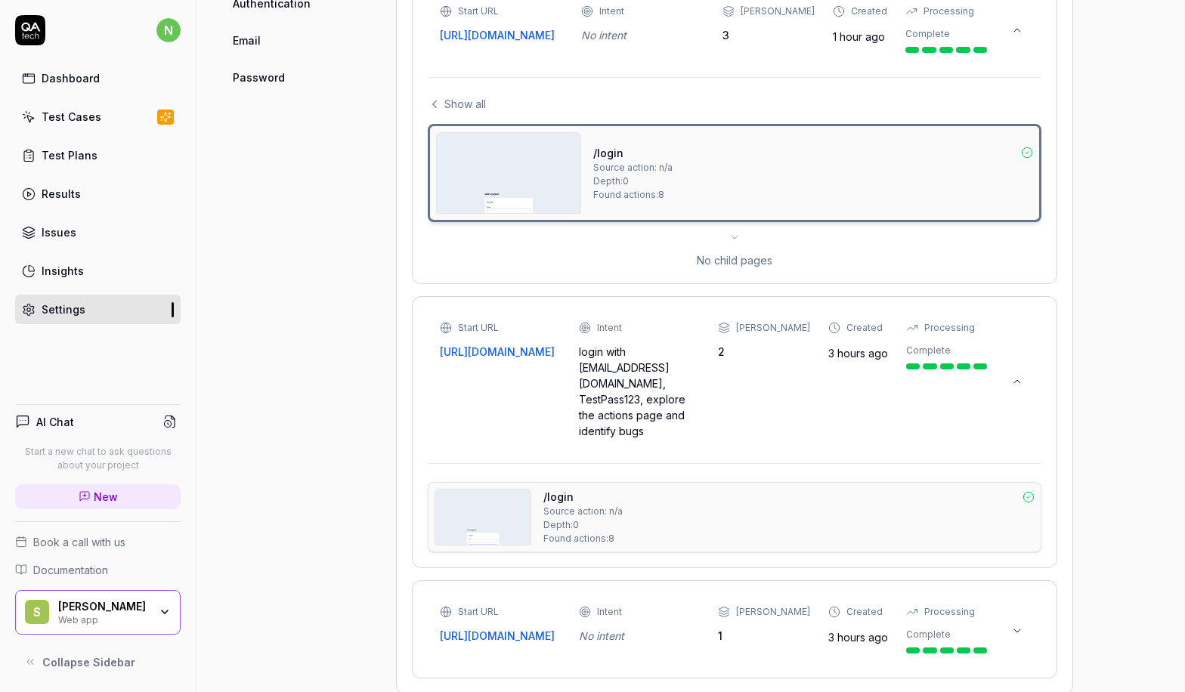
scroll to position [811, 0]
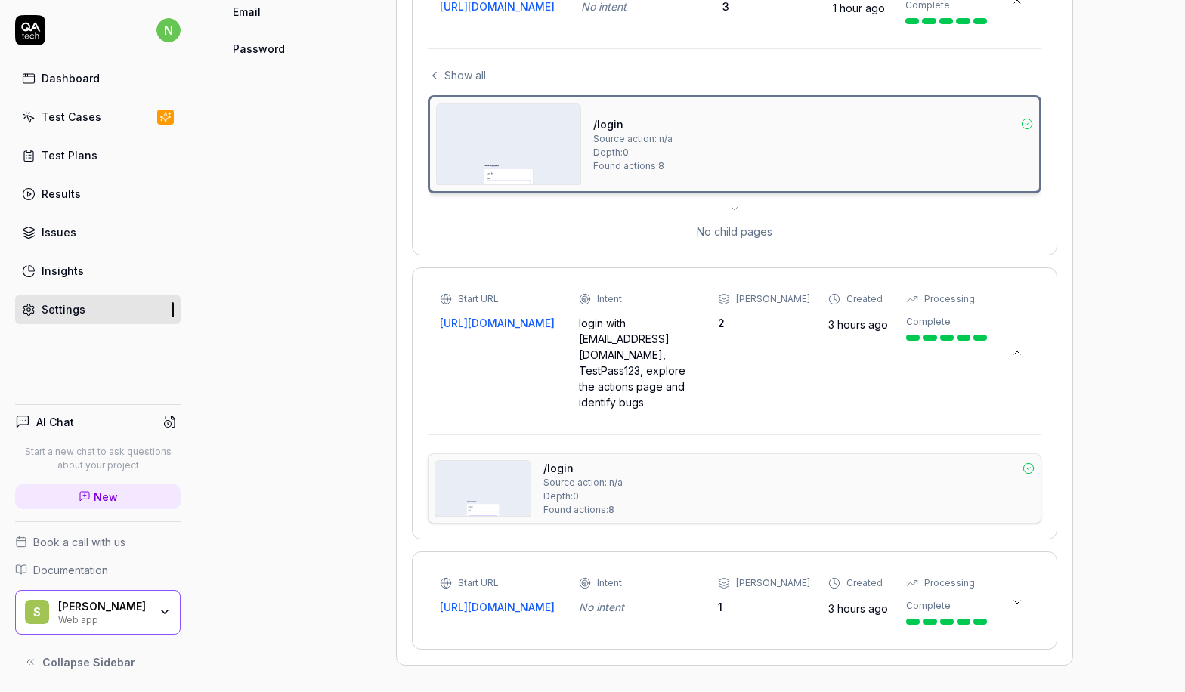
click at [788, 620] on div "Start URL [URL][DOMAIN_NAME] Intent No intent Max Depth 1 Created 3 hours ago P…" at bounding box center [713, 600] width 547 height 48
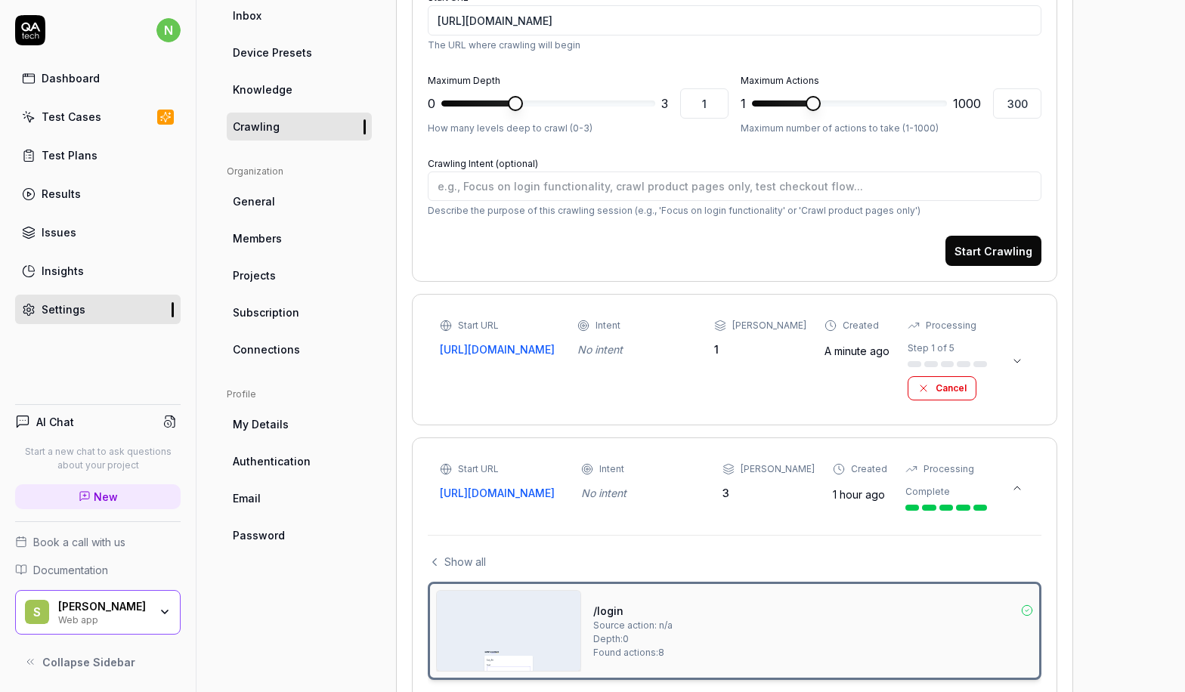
scroll to position [0, 0]
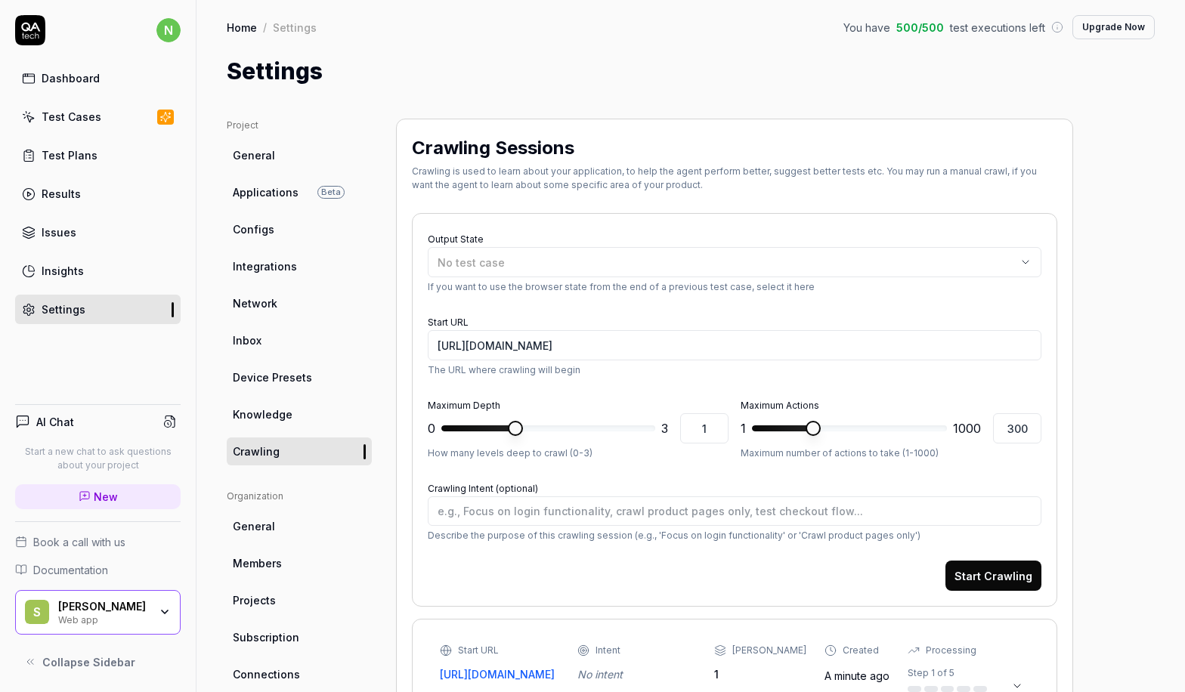
click at [264, 310] on span "Network" at bounding box center [255, 303] width 45 height 16
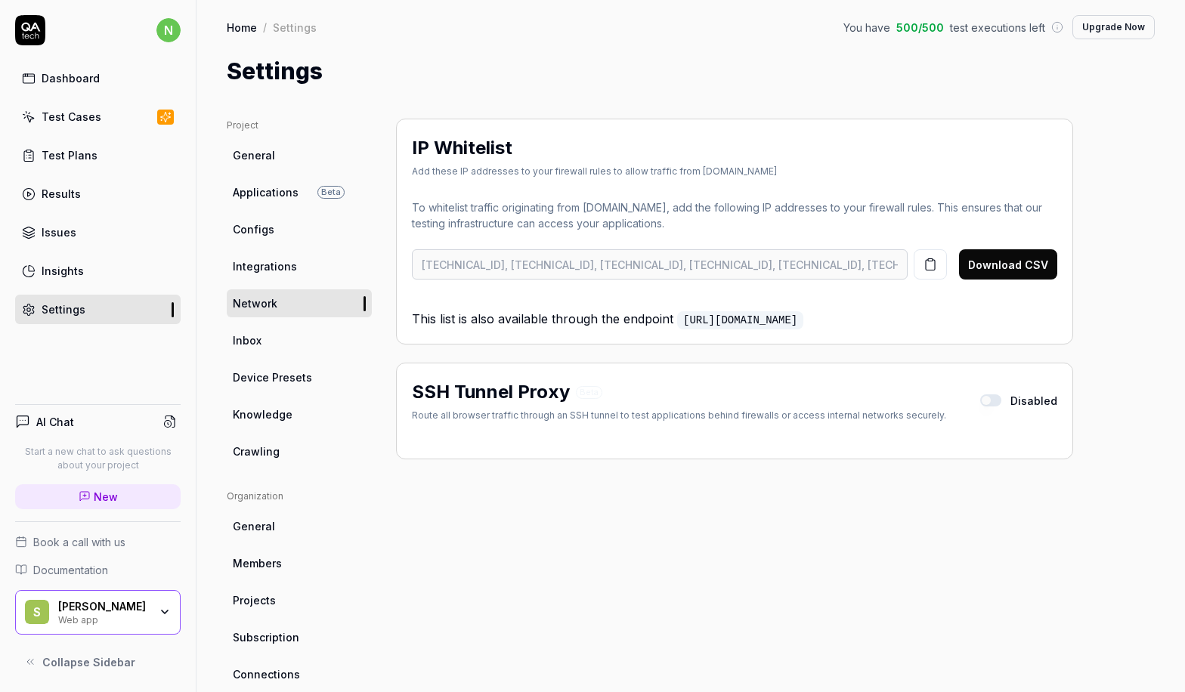
click at [264, 335] on link "Inbox" at bounding box center [299, 340] width 145 height 28
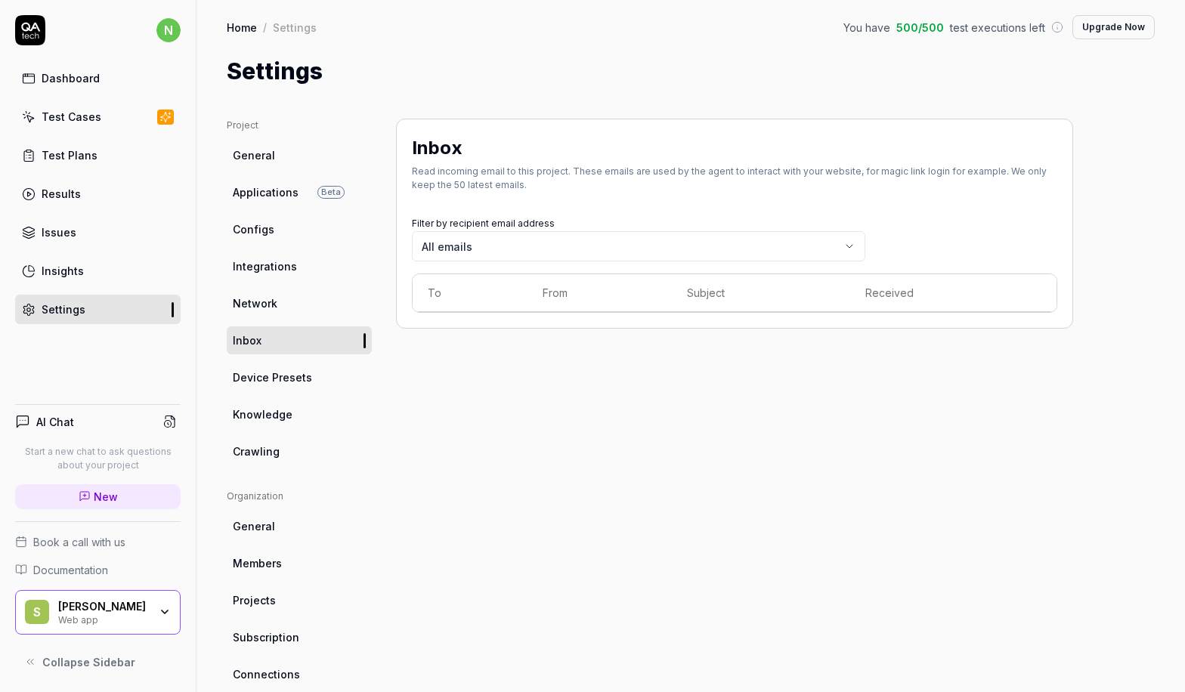
click at [266, 372] on span "Device Presets" at bounding box center [272, 377] width 79 height 16
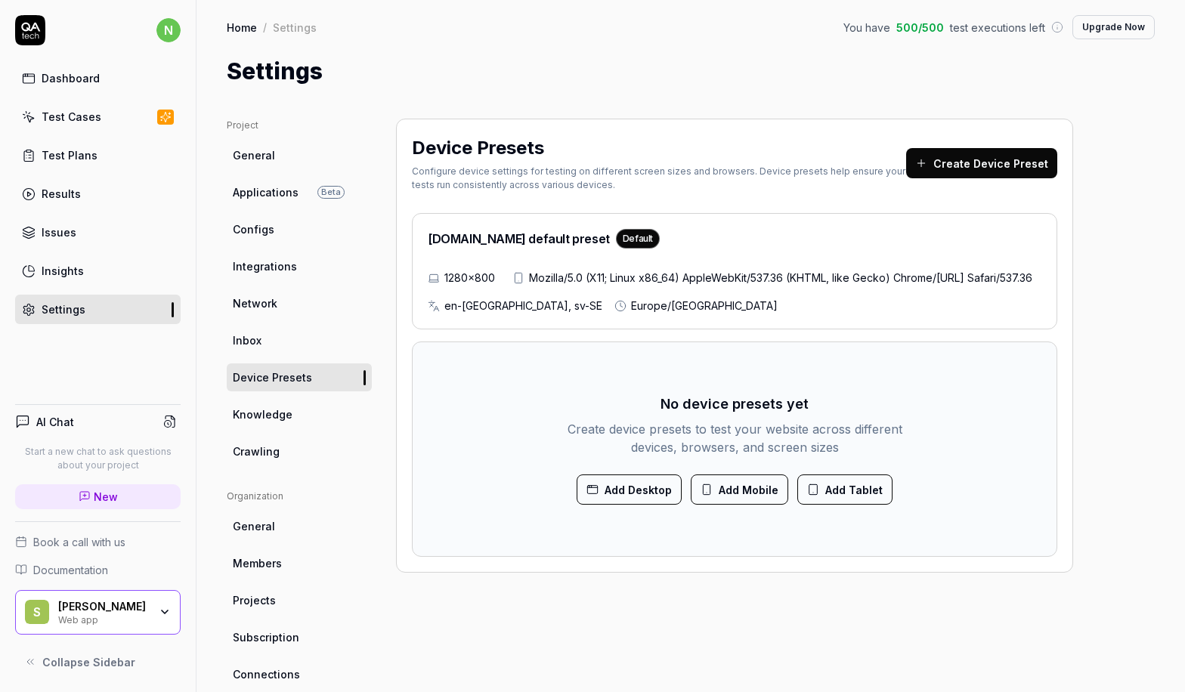
click at [981, 162] on button "Create Device Preset" at bounding box center [981, 163] width 151 height 30
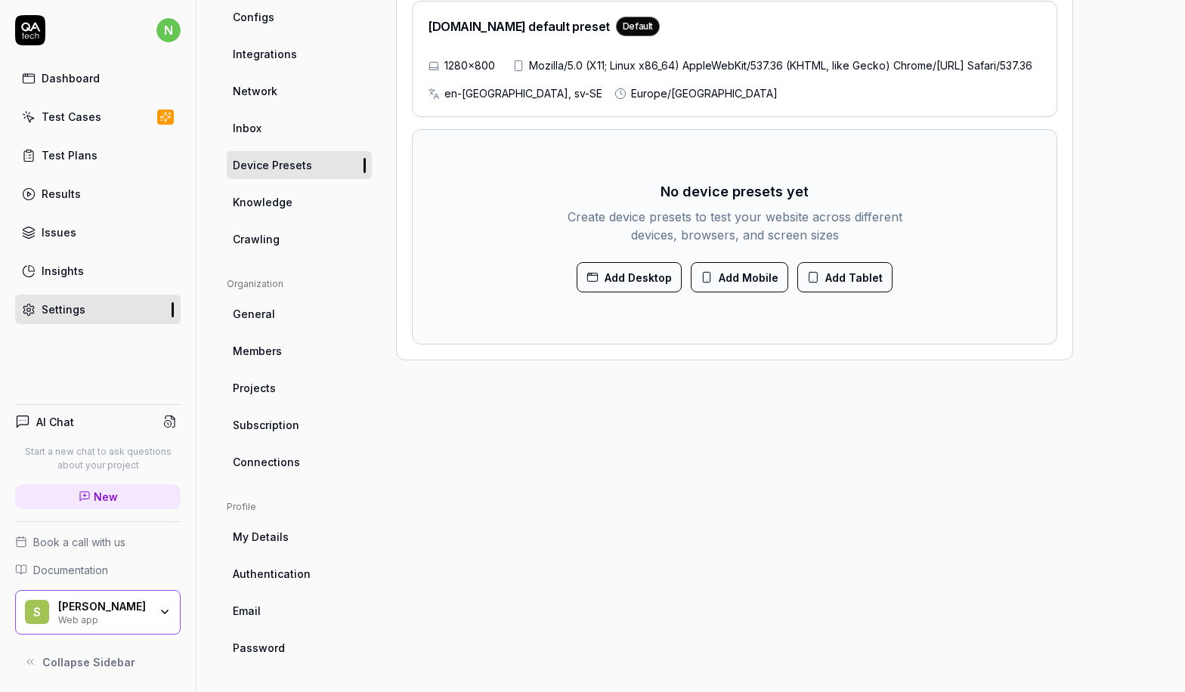
click at [281, 394] on link "Projects" at bounding box center [299, 388] width 145 height 28
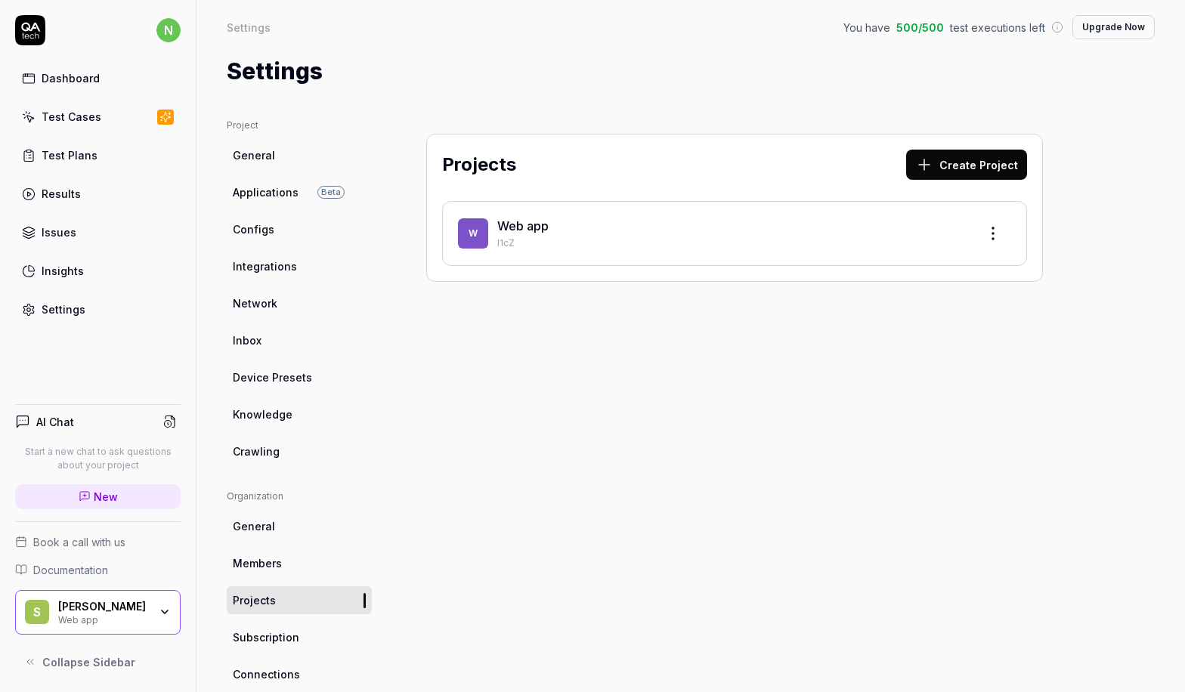
scroll to position [76, 0]
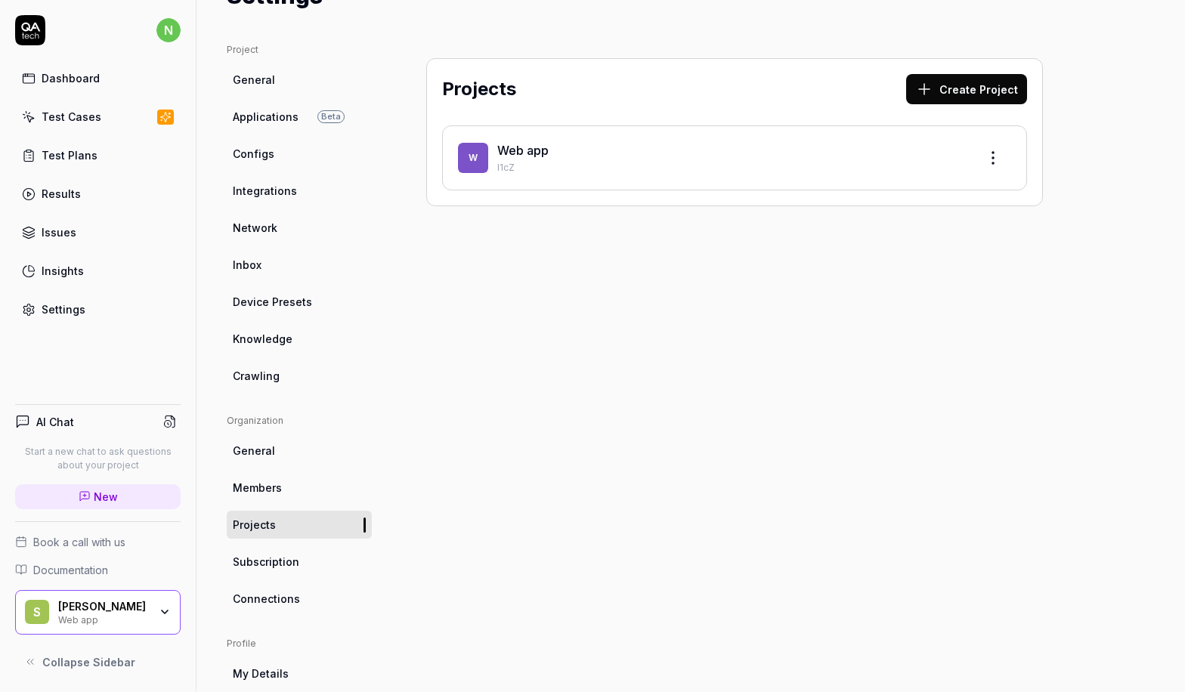
click at [281, 591] on span "Connections" at bounding box center [266, 599] width 67 height 16
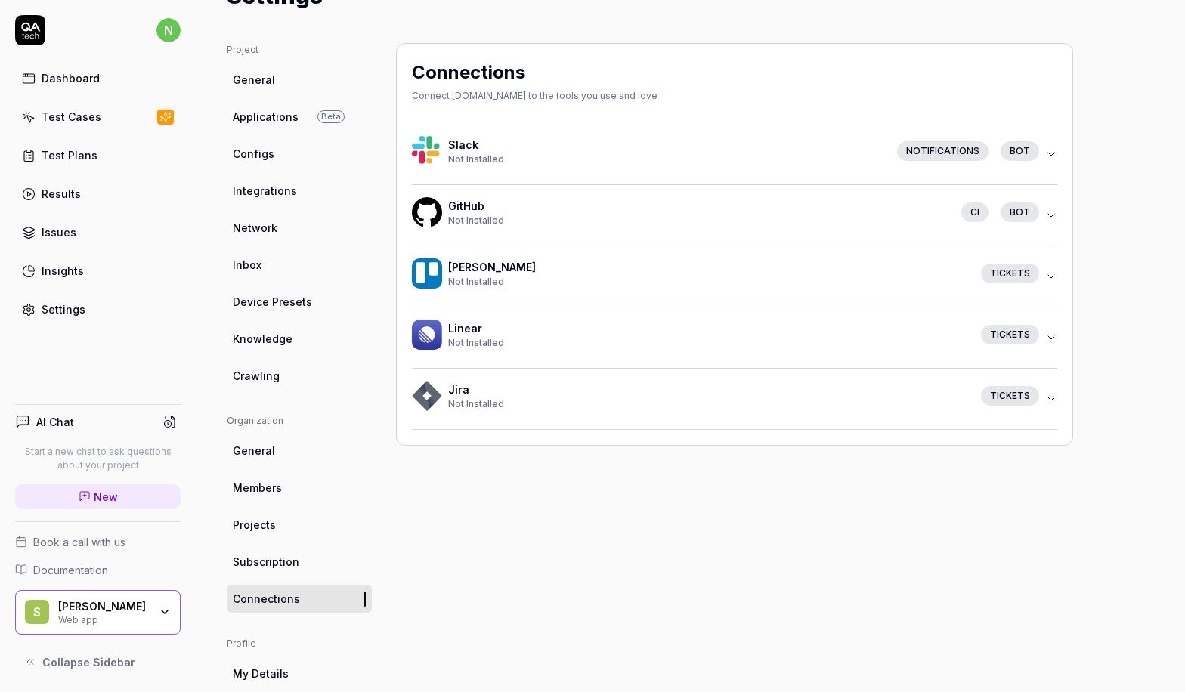
click at [252, 181] on link "Integrations" at bounding box center [299, 191] width 145 height 28
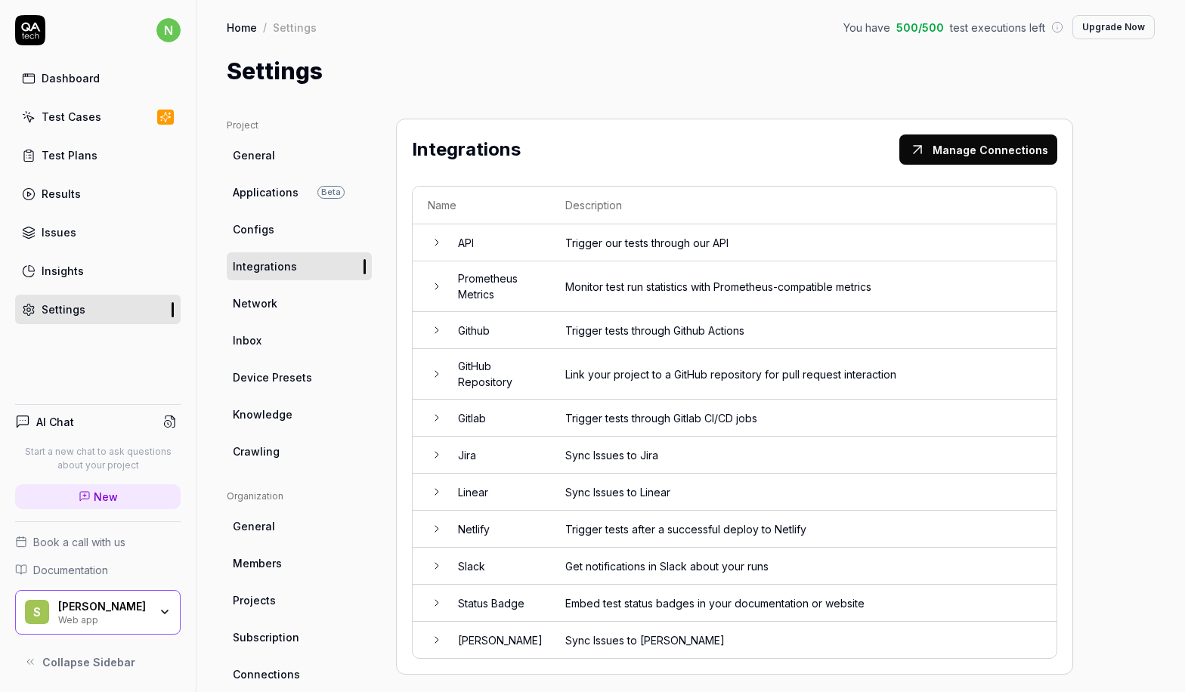
scroll to position [76, 0]
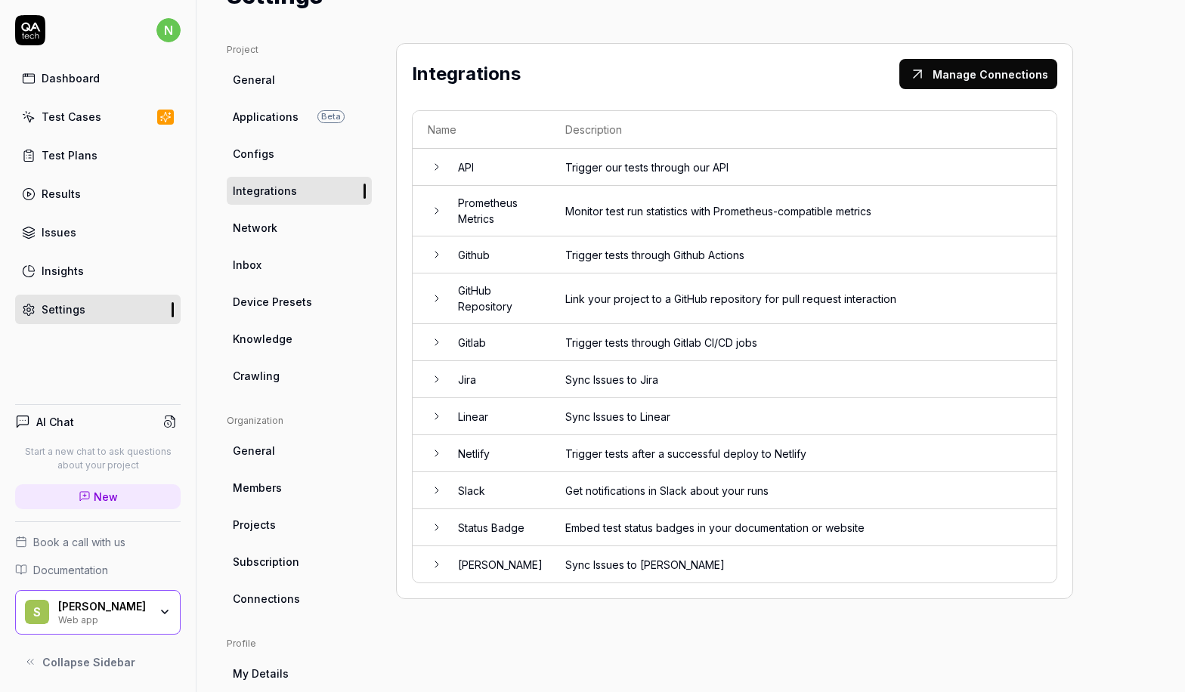
click at [437, 415] on icon at bounding box center [436, 416] width 3 height 6
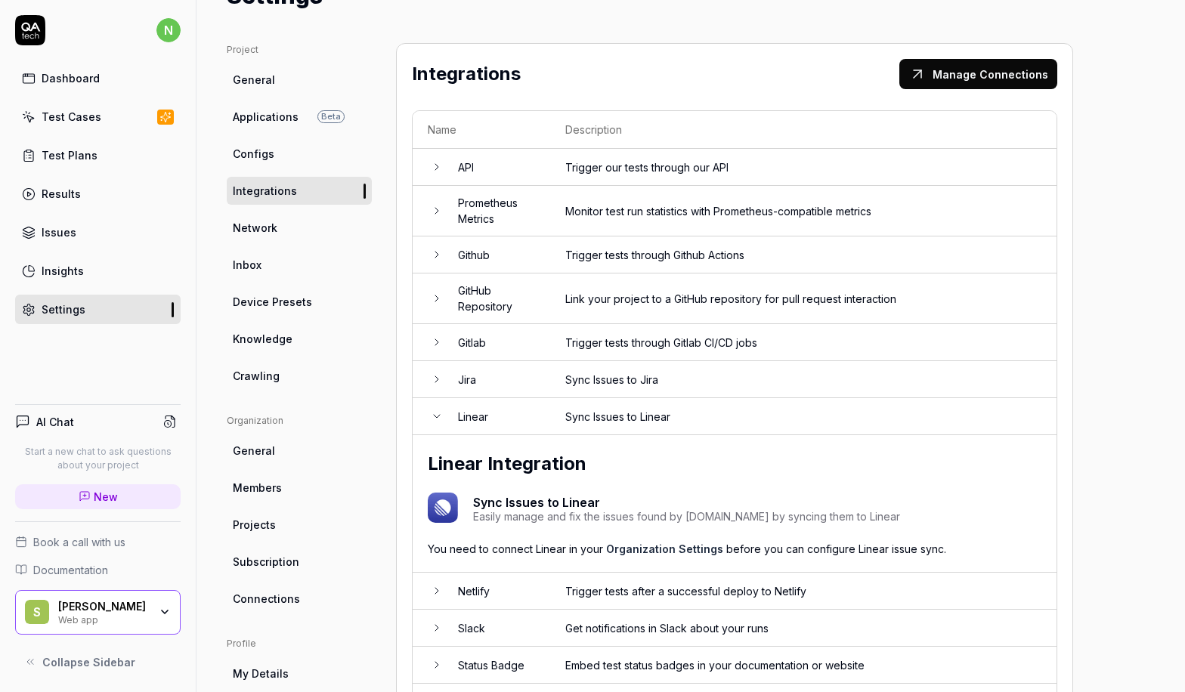
click at [437, 415] on icon at bounding box center [437, 416] width 12 height 12
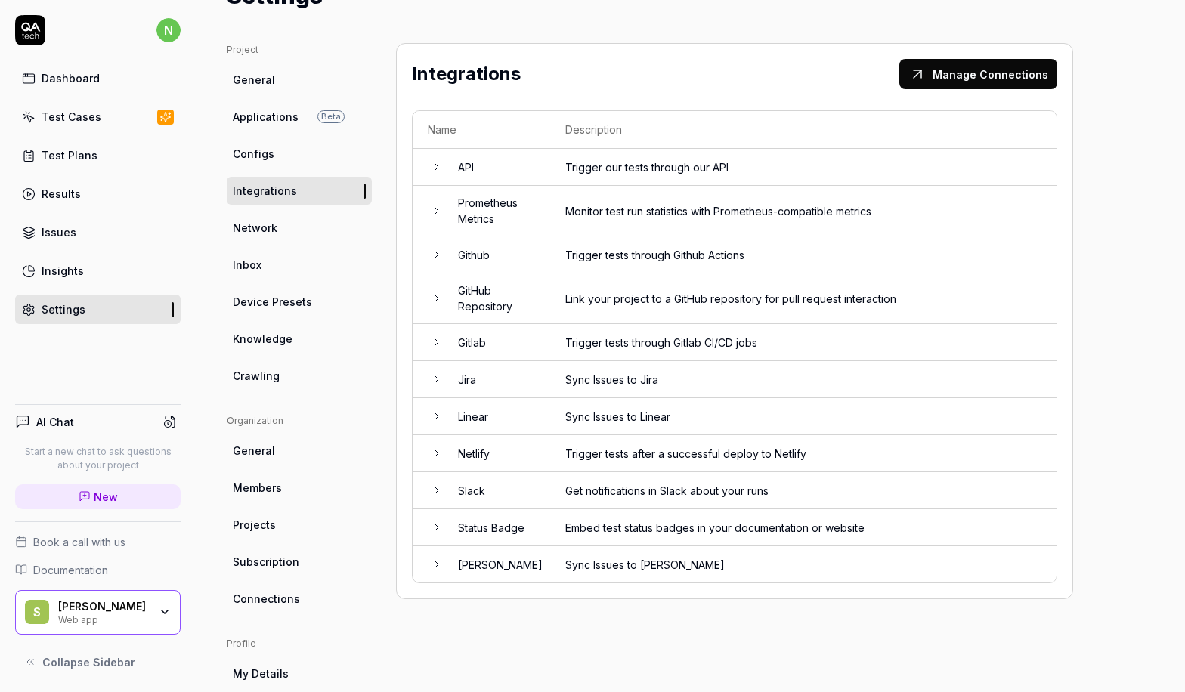
click at [433, 208] on icon at bounding box center [437, 211] width 12 height 12
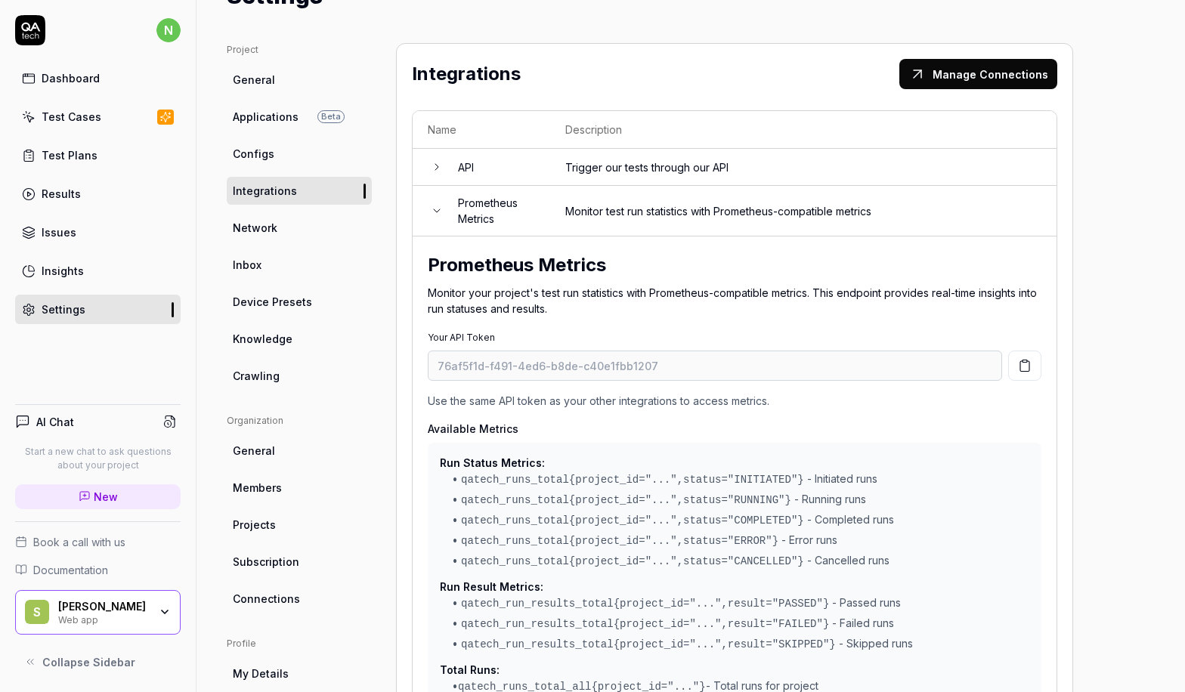
click at [433, 208] on icon at bounding box center [437, 211] width 12 height 12
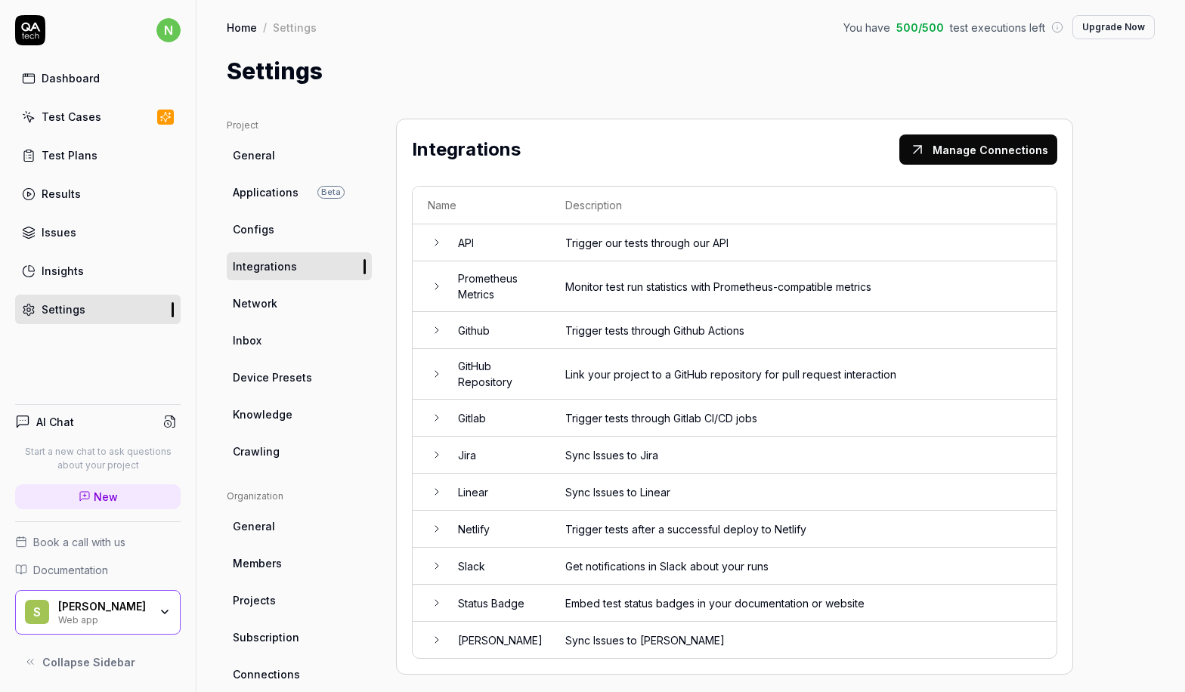
click at [259, 440] on link "Crawling" at bounding box center [299, 451] width 145 height 28
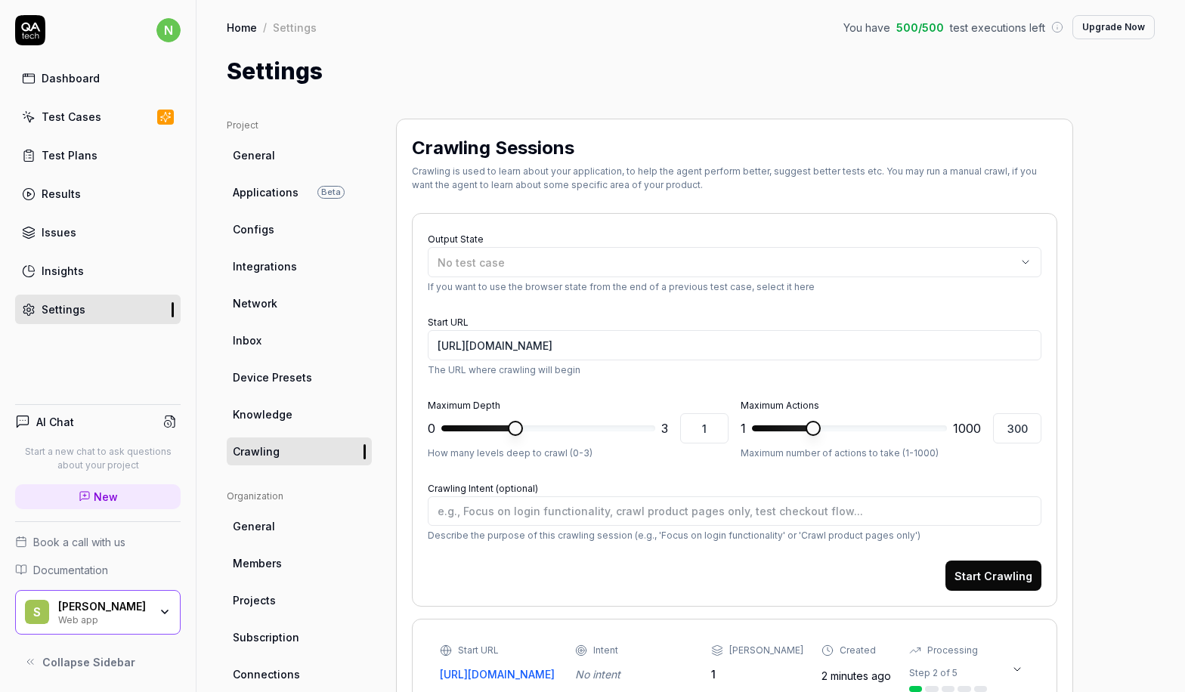
scroll to position [302, 0]
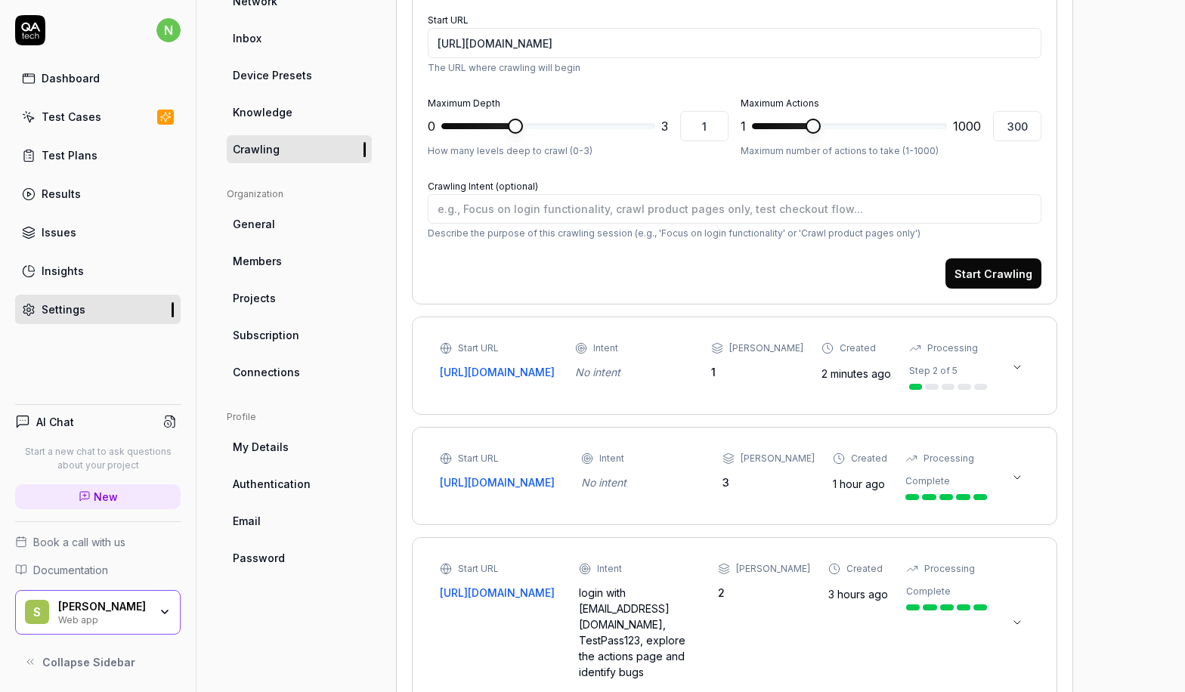
click at [647, 390] on div "Start URL [URL][DOMAIN_NAME] Intent No intent Max Depth 1 Created 2 minutes ago…" at bounding box center [713, 365] width 547 height 48
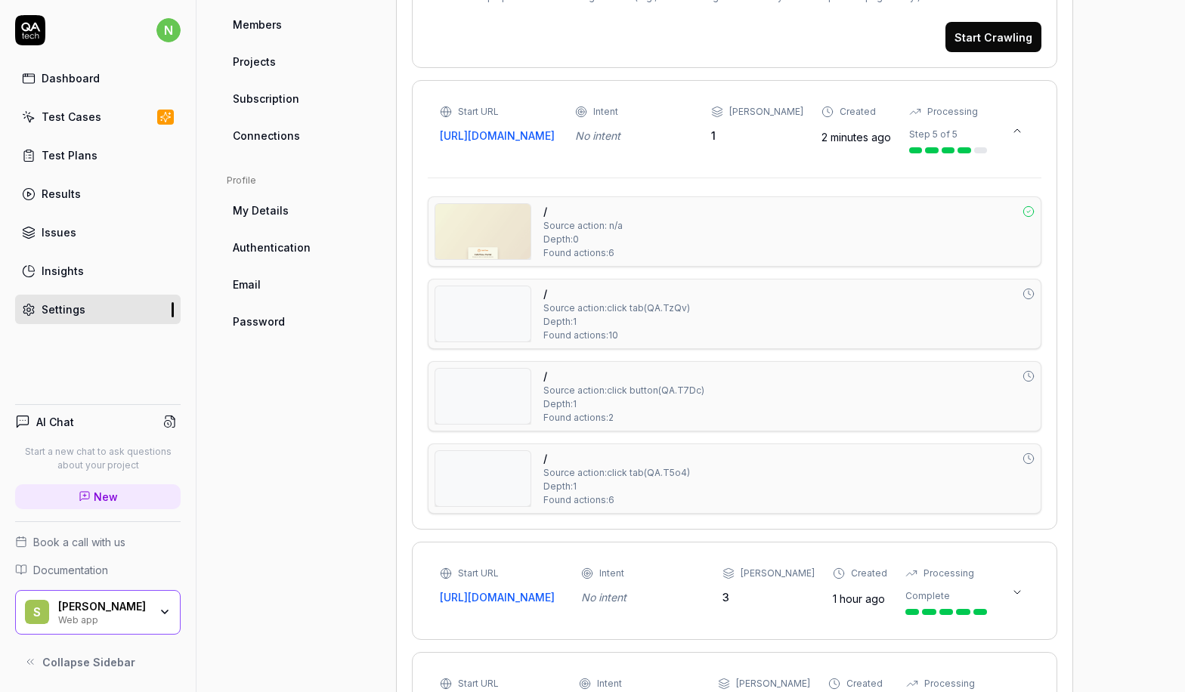
scroll to position [463, 0]
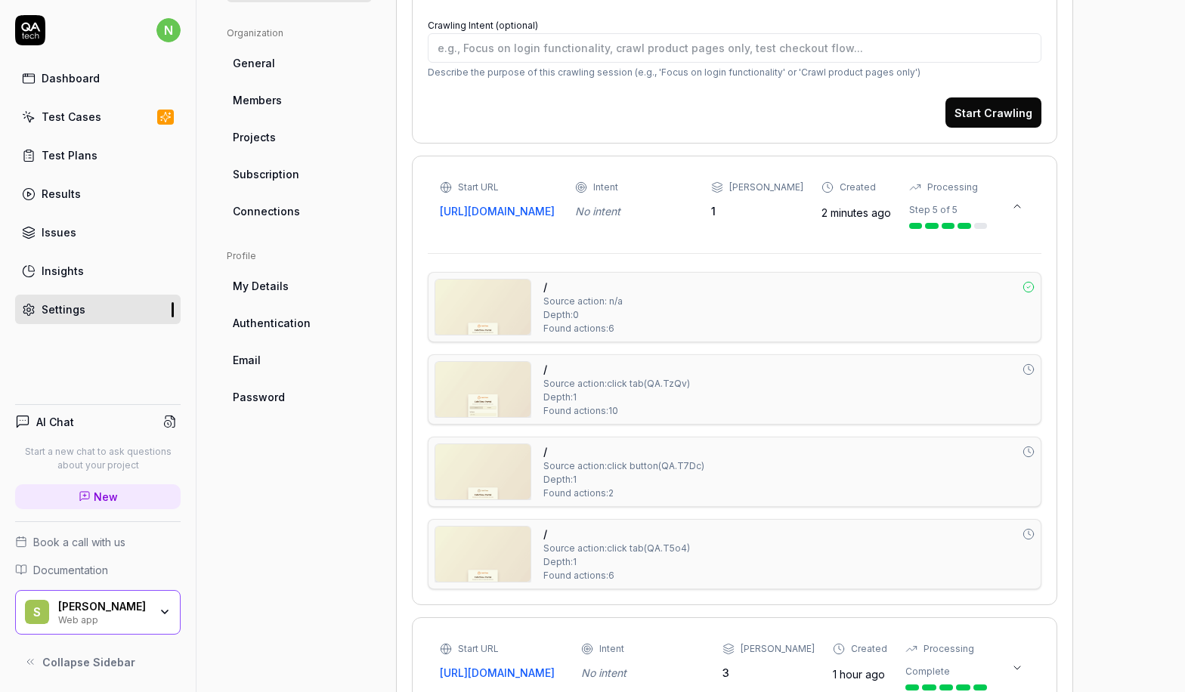
click at [712, 575] on div "/ Source action: click tab ( QA.T5o4 ) Depth: 1 Found actions: 6" at bounding box center [788, 554] width 491 height 57
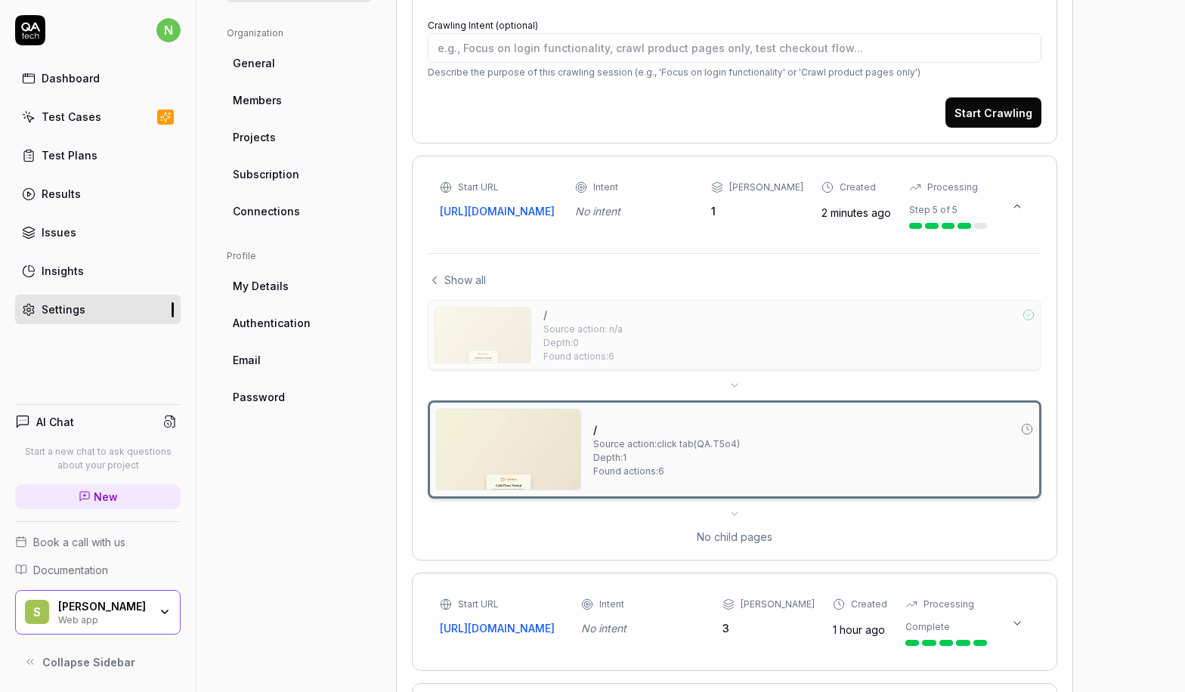
click at [536, 471] on img at bounding box center [509, 449] width 144 height 80
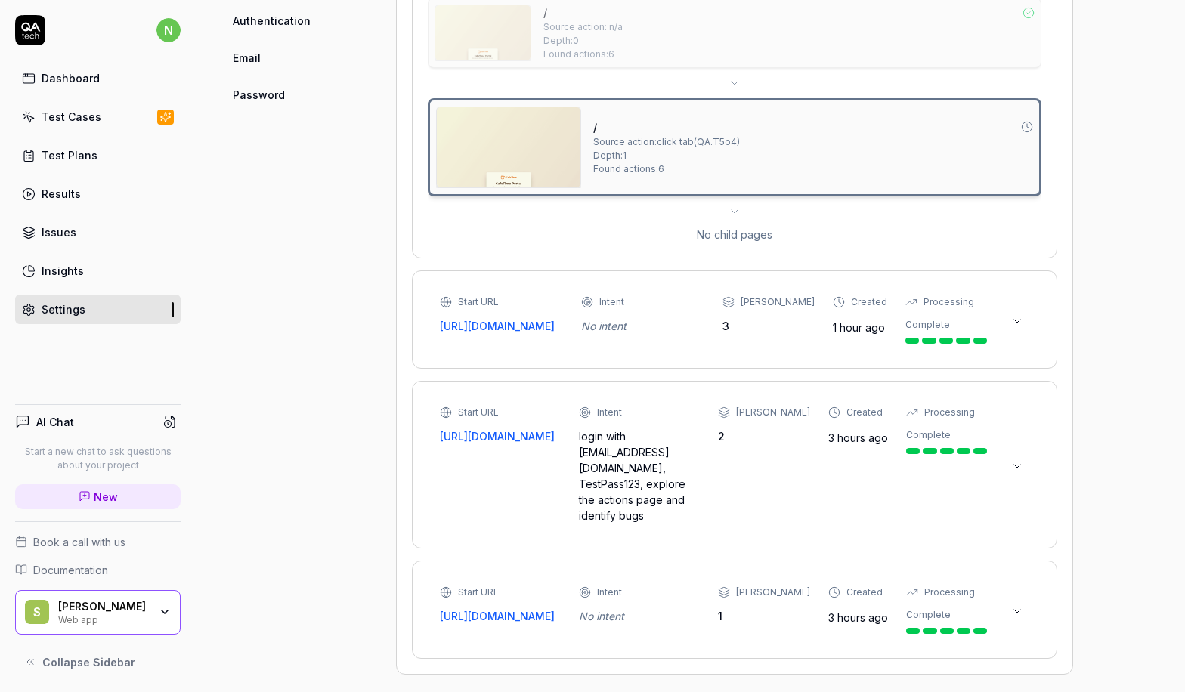
click at [731, 218] on icon at bounding box center [734, 211] width 12 height 12
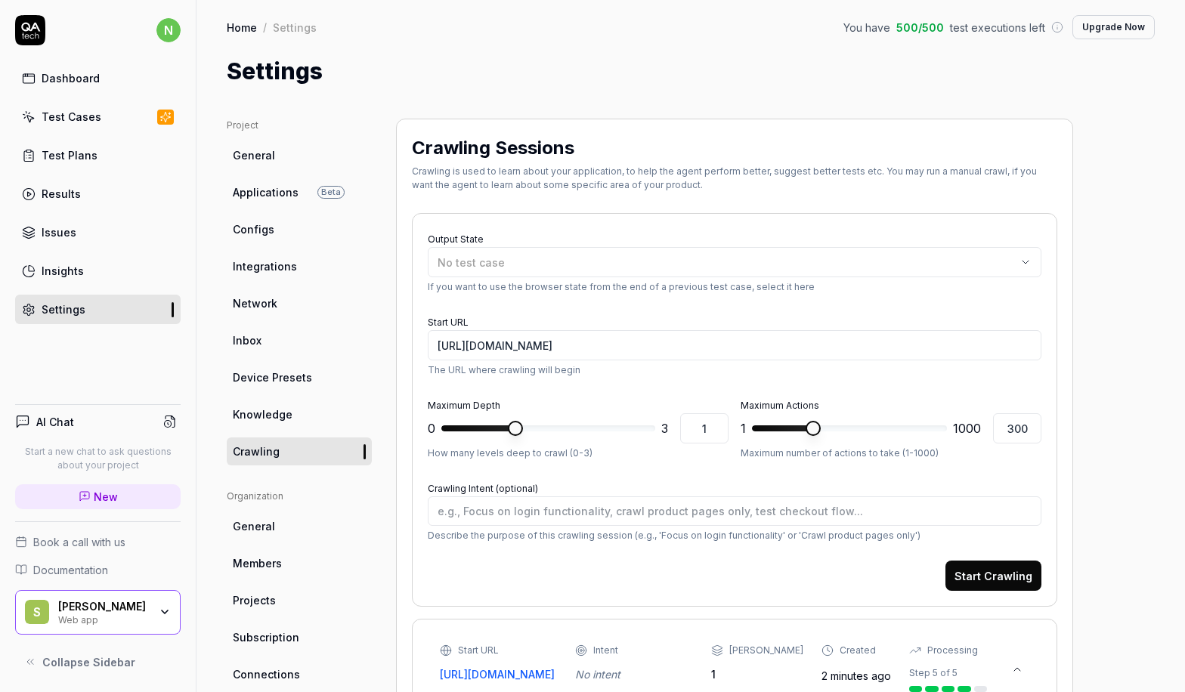
scroll to position [302, 0]
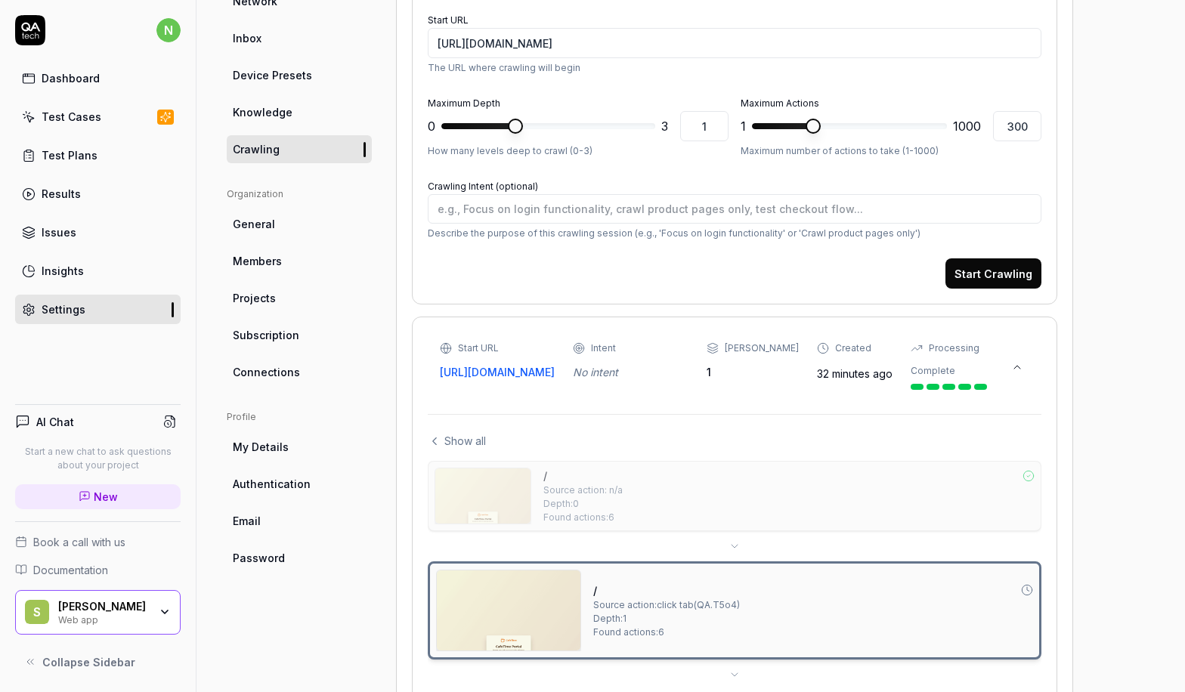
type textarea "*"
